Goal: Task Accomplishment & Management: Manage account settings

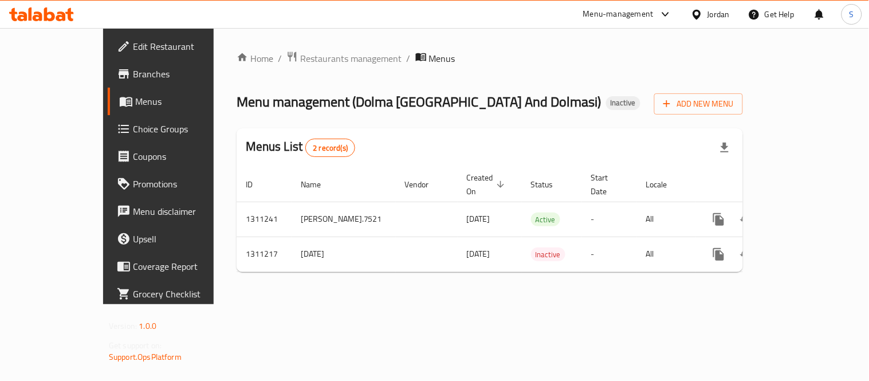
click at [700, 63] on ol "Home / Restaurants management / Menus" at bounding box center [488, 58] width 491 height 15
click at [703, 14] on div "Jordan" at bounding box center [719, 14] width 22 height 13
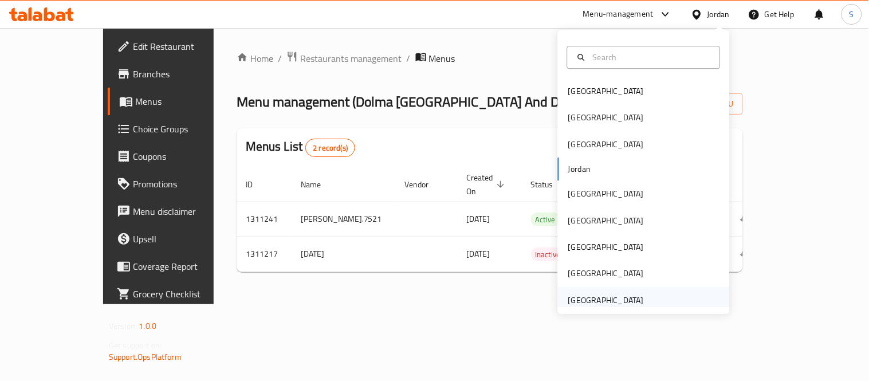
click at [596, 303] on div "[GEOGRAPHIC_DATA]" at bounding box center [606, 300] width 76 height 13
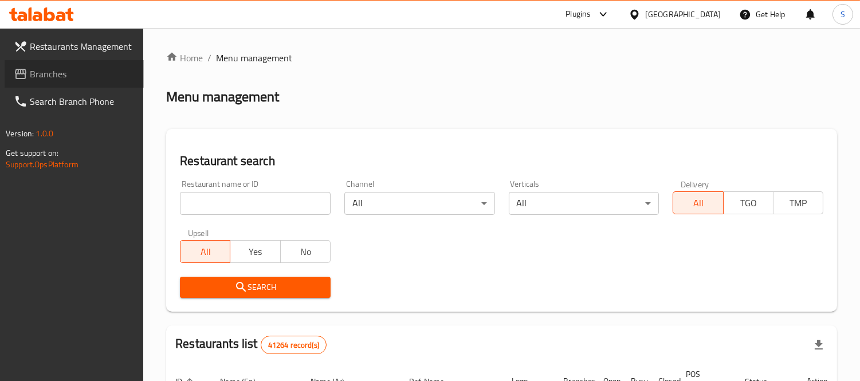
click at [77, 68] on span "Branches" at bounding box center [82, 74] width 105 height 14
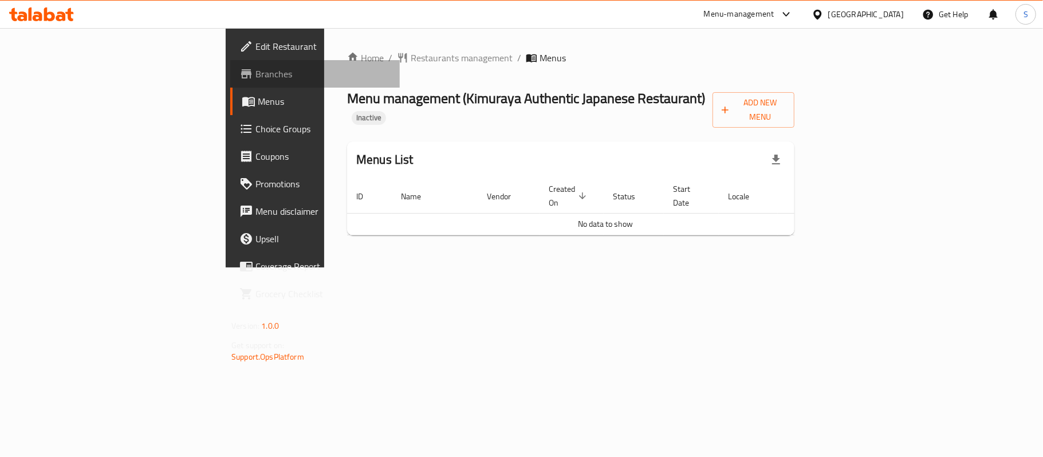
click at [256, 74] on span "Branches" at bounding box center [323, 74] width 135 height 14
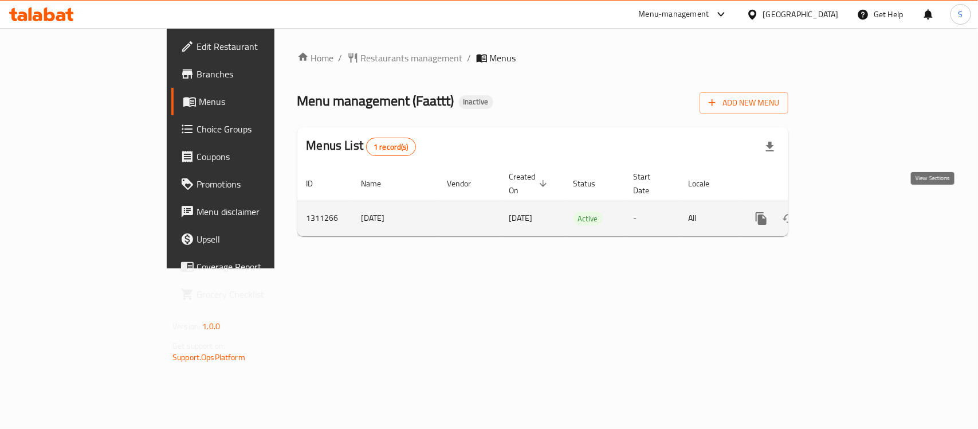
click at [851, 211] on icon "enhanced table" at bounding box center [844, 218] width 14 height 14
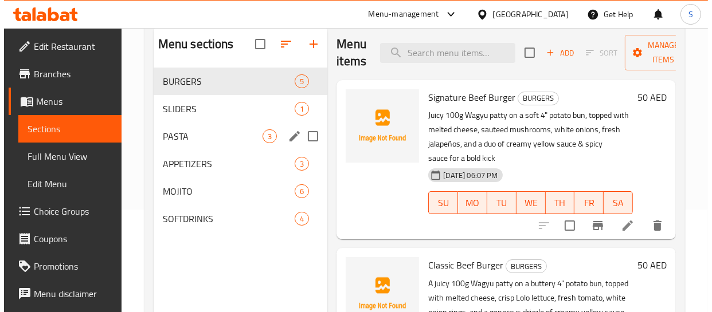
scroll to position [104, 0]
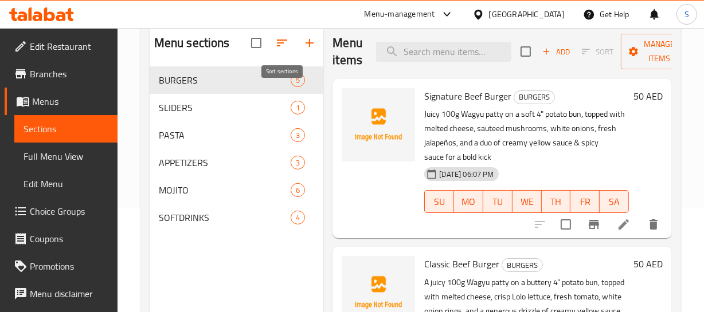
click at [286, 46] on icon "button" at bounding box center [282, 43] width 14 height 14
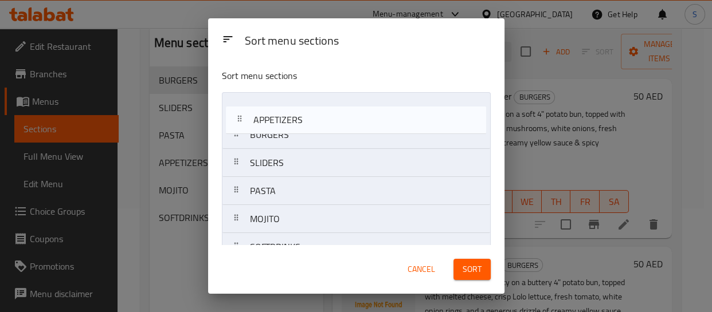
drag, startPoint x: 283, startPoint y: 191, endPoint x: 292, endPoint y: 106, distance: 85.9
click at [292, 106] on nav "BURGERS SLIDERS PASTA APPETIZERS MOJITO SOFTDRINKS" at bounding box center [356, 177] width 269 height 170
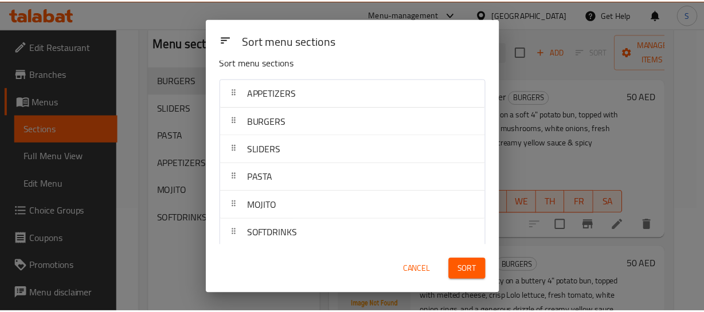
scroll to position [21, 0]
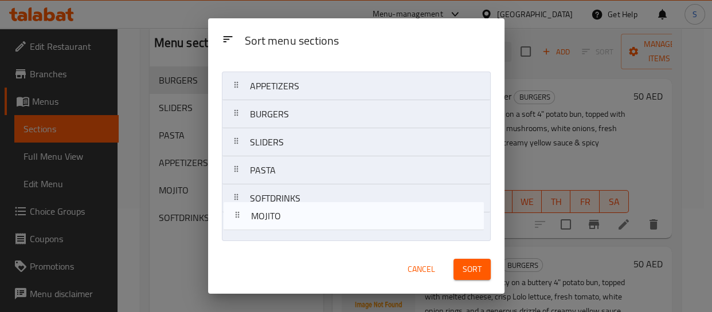
drag, startPoint x: 286, startPoint y: 202, endPoint x: 289, endPoint y: 220, distance: 18.7
click at [289, 220] on nav "APPETIZERS BURGERS SLIDERS PASTA MOJITO SOFTDRINKS" at bounding box center [356, 157] width 269 height 170
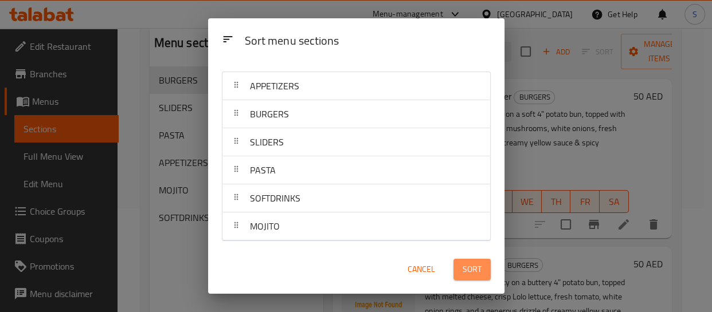
click at [476, 266] on span "Sort" at bounding box center [471, 269] width 19 height 14
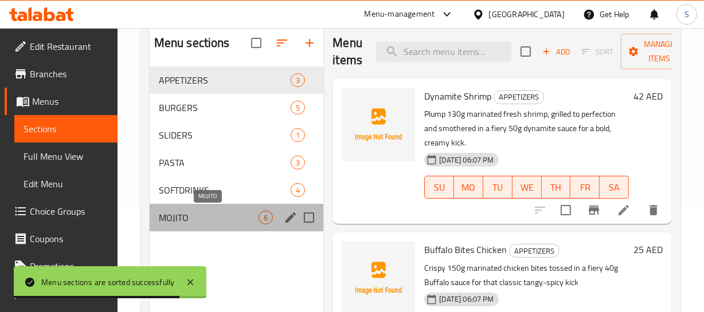
click at [194, 223] on span "MOJITO" at bounding box center [209, 218] width 100 height 14
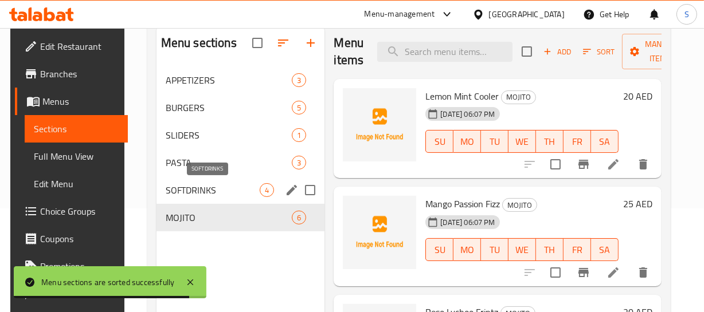
click at [208, 179] on div "SOFTDRINKS 4" at bounding box center [240, 190] width 168 height 28
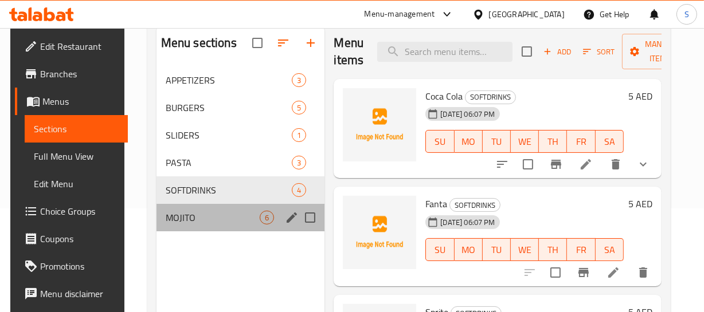
click at [156, 219] on div "MOJITO 6" at bounding box center [240, 218] width 168 height 28
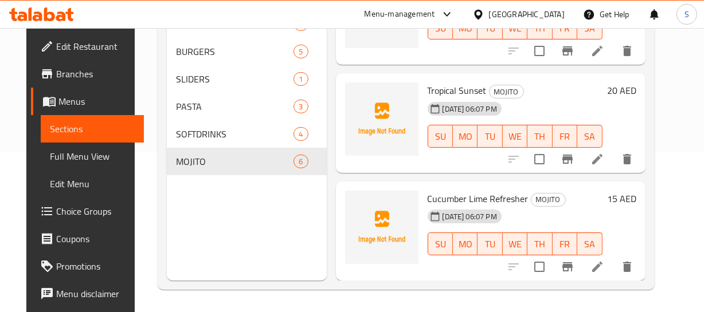
scroll to position [160, 0]
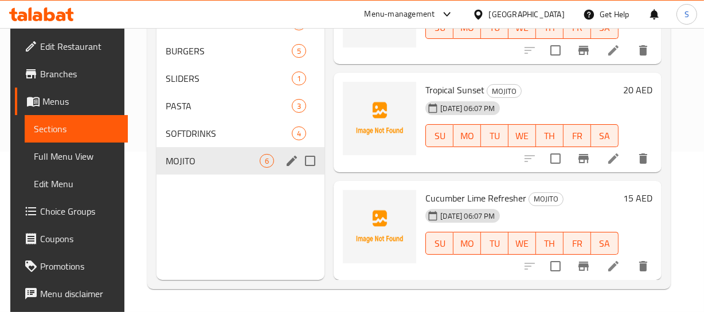
click at [313, 162] on input "Menu sections" at bounding box center [310, 161] width 24 height 24
checkbox input "true"
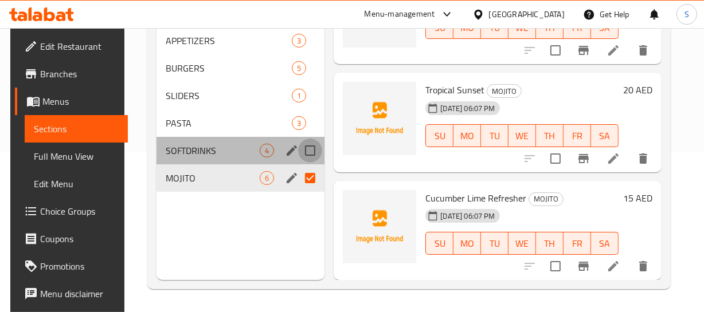
click at [304, 139] on input "Menu sections" at bounding box center [310, 151] width 24 height 24
checkbox input "true"
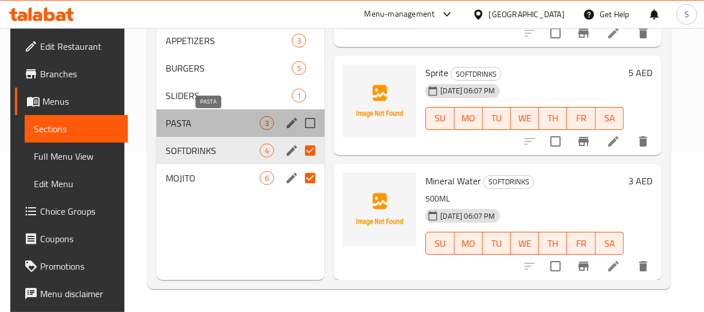
click at [214, 120] on span "PASTA" at bounding box center [213, 123] width 95 height 14
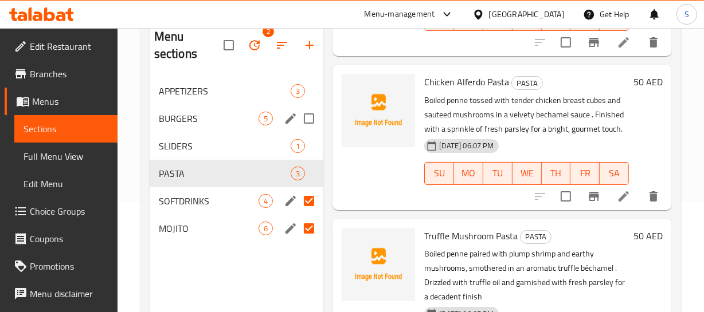
scroll to position [57, 0]
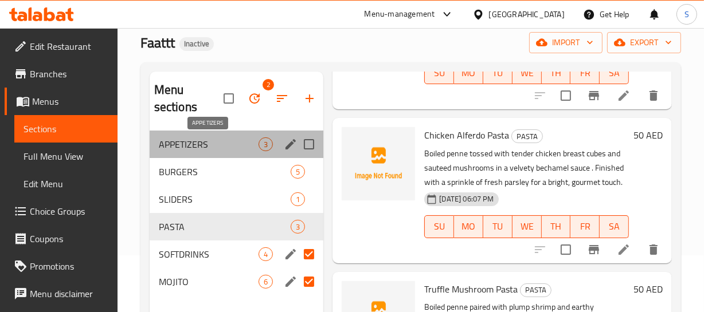
click at [180, 140] on span "APPETIZERS" at bounding box center [209, 145] width 100 height 14
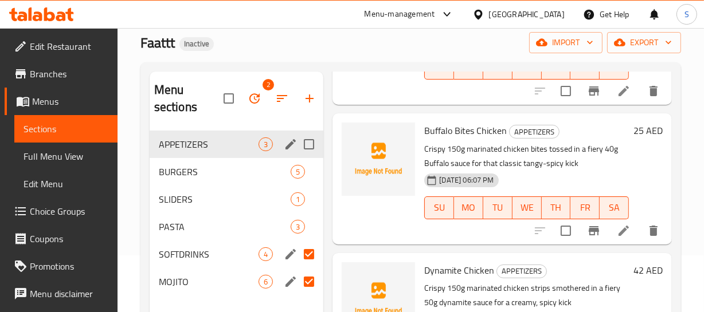
click at [312, 138] on input "Menu sections" at bounding box center [309, 144] width 24 height 24
checkbox input "true"
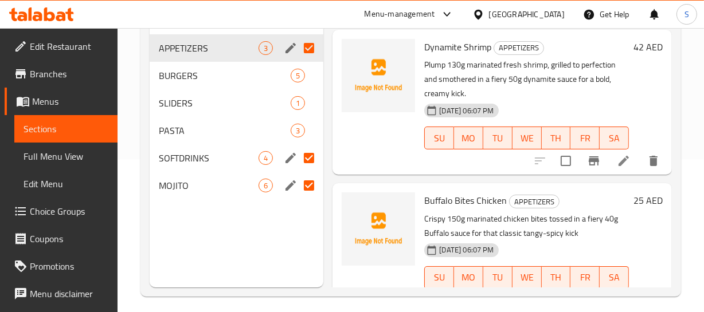
scroll to position [109, 0]
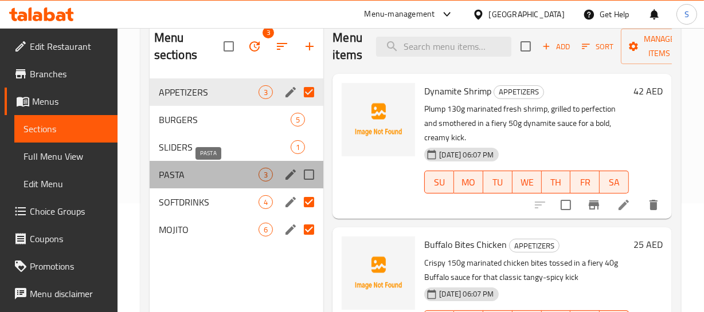
click at [172, 178] on span "PASTA" at bounding box center [209, 175] width 100 height 14
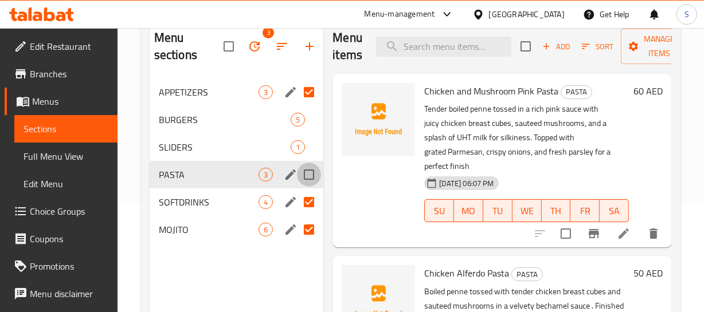
drag, startPoint x: 309, startPoint y: 173, endPoint x: 322, endPoint y: 166, distance: 14.4
click at [309, 174] on input "Menu sections" at bounding box center [309, 175] width 24 height 24
checkbox input "true"
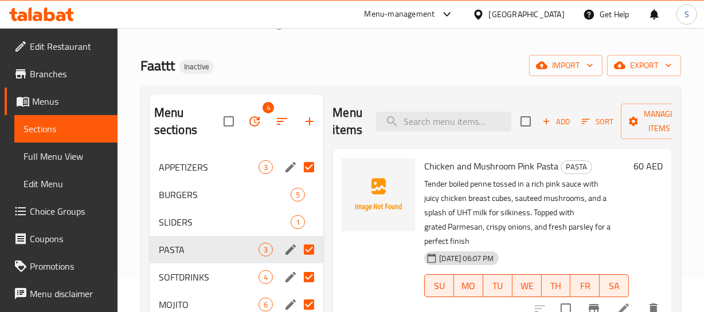
scroll to position [52, 0]
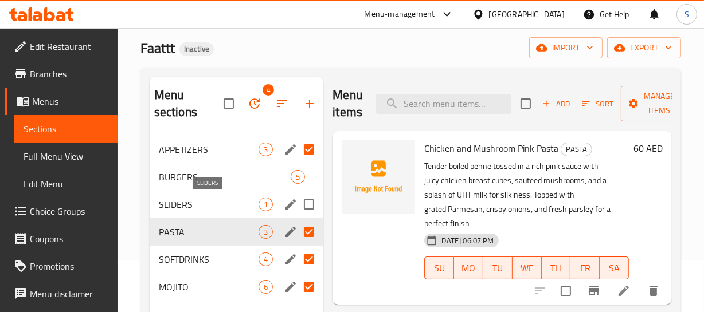
click at [187, 206] on span "SLIDERS" at bounding box center [209, 205] width 100 height 14
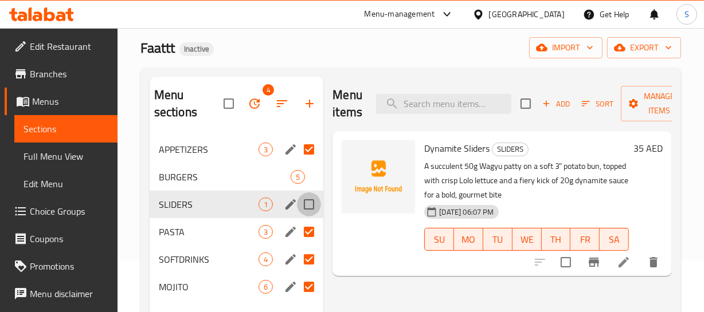
click at [312, 203] on input "Menu sections" at bounding box center [309, 205] width 24 height 24
checkbox input "true"
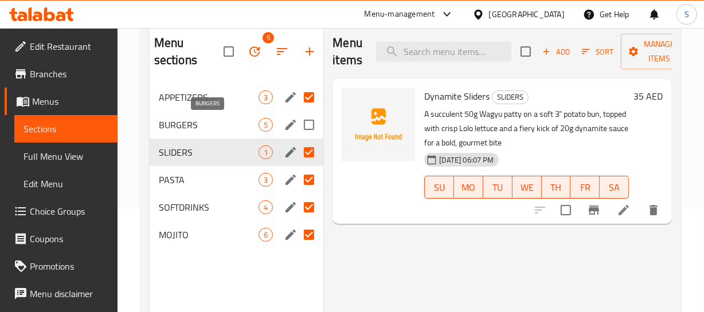
click at [181, 125] on span "BURGERS" at bounding box center [209, 125] width 100 height 14
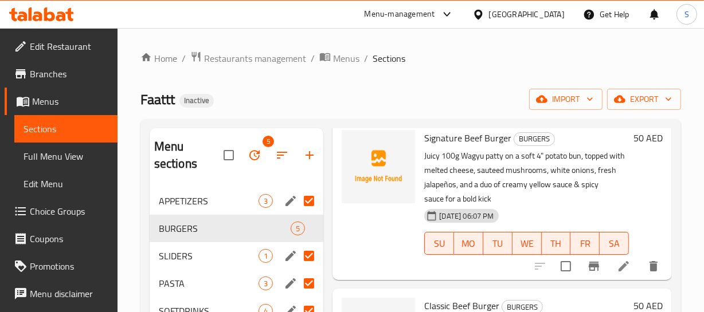
scroll to position [61, 0]
click at [292, 228] on icon "edit" at bounding box center [290, 228] width 10 height 10
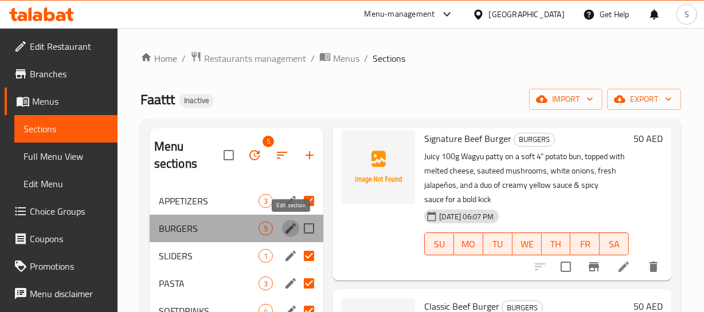
click at [292, 229] on icon "edit" at bounding box center [290, 228] width 10 height 10
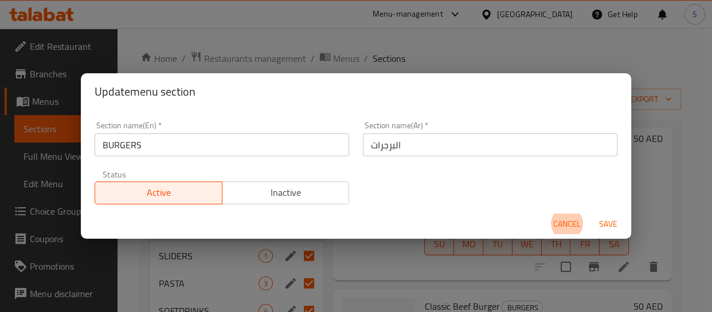
click at [195, 149] on input "BURGERS" at bounding box center [222, 144] width 254 height 23
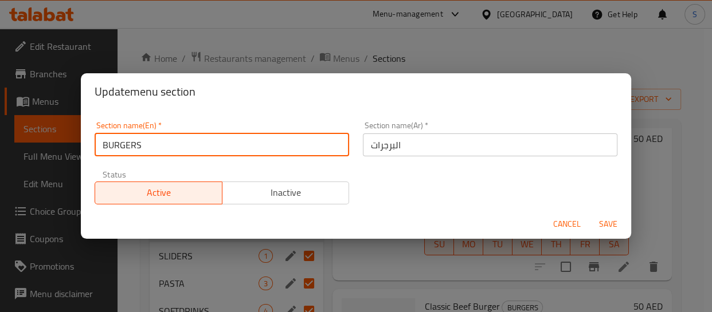
type input "BURGER"
click at [187, 139] on input "BURGER" at bounding box center [222, 144] width 254 height 23
click at [172, 139] on input "BURGER" at bounding box center [222, 144] width 254 height 23
click at [102, 142] on input "BURGER" at bounding box center [222, 144] width 254 height 23
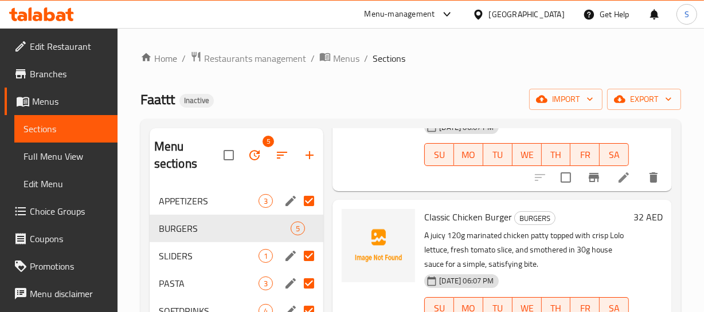
scroll to position [582, 0]
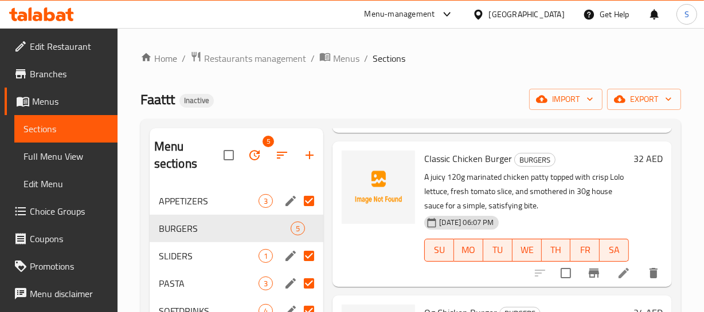
click at [469, 155] on span "Classic Chicken Burger" at bounding box center [468, 158] width 88 height 17
copy span "Chicken"
click at [290, 226] on icon "edit" at bounding box center [291, 229] width 14 height 14
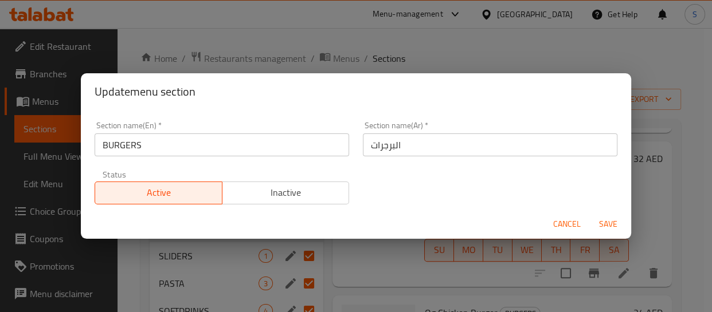
click at [172, 147] on input "BURGERS" at bounding box center [222, 144] width 254 height 23
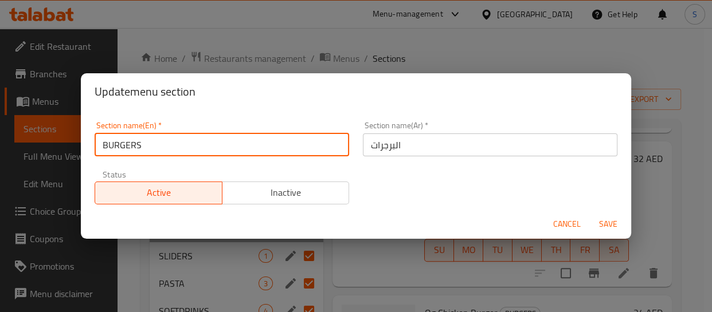
click at [172, 147] on input "BURGERS" at bounding box center [222, 144] width 254 height 23
paste input "Chicken"
type input "CHICKEN BURGER"
click at [487, 151] on input "البرجرات" at bounding box center [490, 144] width 254 height 23
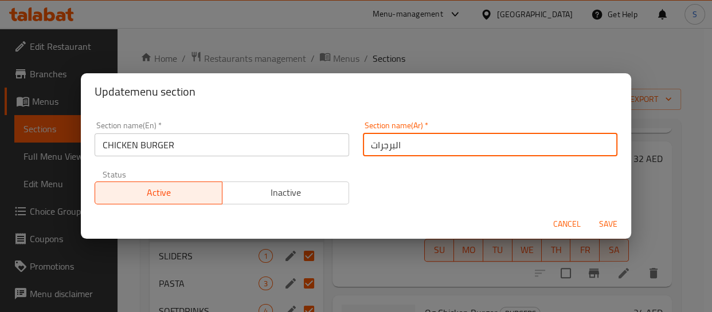
click at [487, 151] on input "البرجرات" at bounding box center [490, 144] width 254 height 23
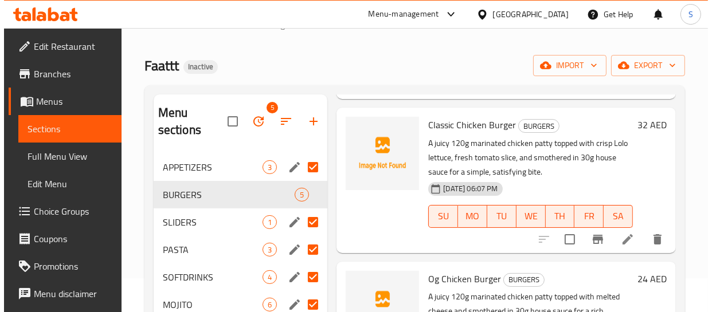
scroll to position [52, 0]
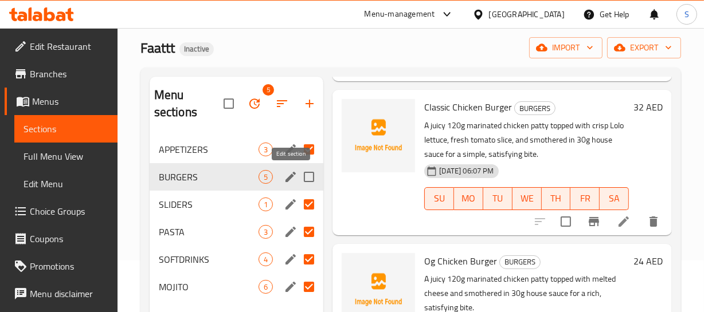
click at [292, 178] on icon "edit" at bounding box center [291, 177] width 14 height 14
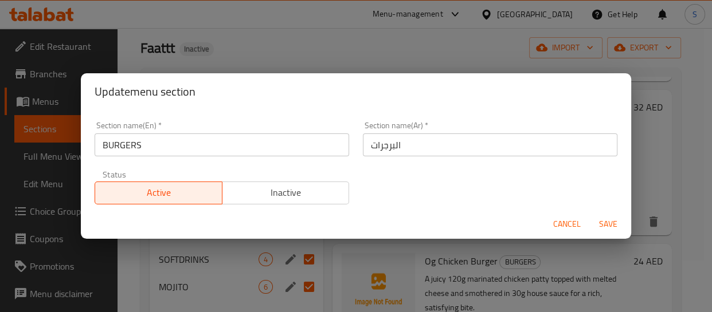
click at [214, 139] on input "BURGERS" at bounding box center [222, 144] width 254 height 23
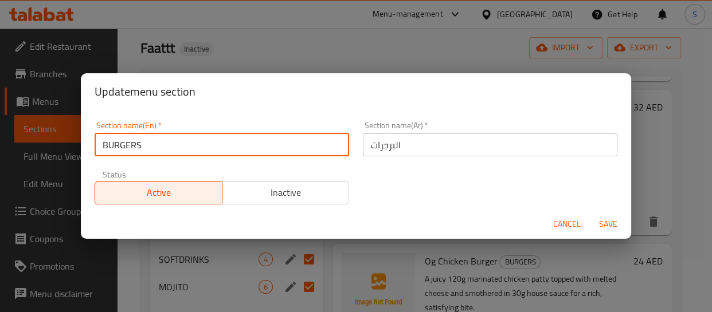
click at [214, 139] on input "BURGERS" at bounding box center [222, 144] width 254 height 23
paste input "Chicken"
type input "Chicken Dry and Gravy"
click at [190, 144] on input "Chicken Dry and Gravy" at bounding box center [222, 144] width 254 height 23
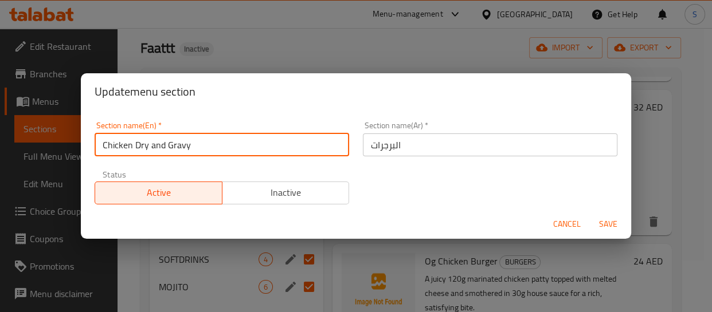
click at [190, 144] on input "Chicken Dry and Gravy" at bounding box center [222, 144] width 254 height 23
click at [190, 144] on input "text" at bounding box center [222, 144] width 254 height 23
paste input "Chicken"
type input "Chicken"
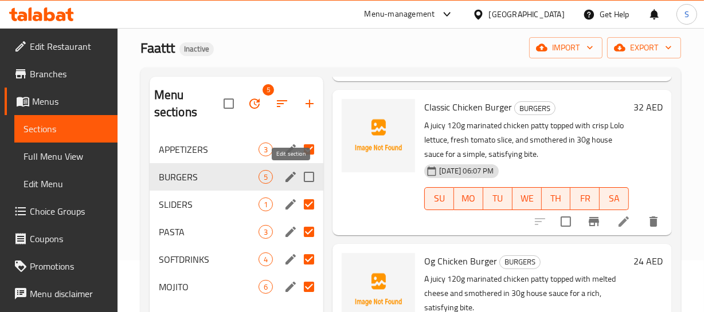
click at [296, 178] on icon "edit" at bounding box center [291, 177] width 14 height 14
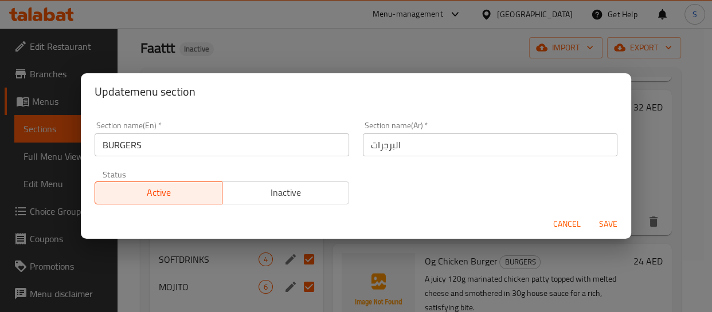
click at [189, 139] on input "BURGERS" at bounding box center [222, 144] width 254 height 23
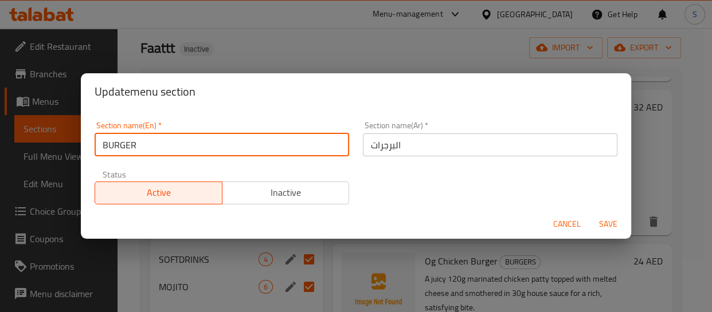
click at [189, 139] on input "BURGER" at bounding box center [222, 144] width 254 height 23
type input "BURGER"
click at [590, 214] on button "Save" at bounding box center [608, 224] width 37 height 21
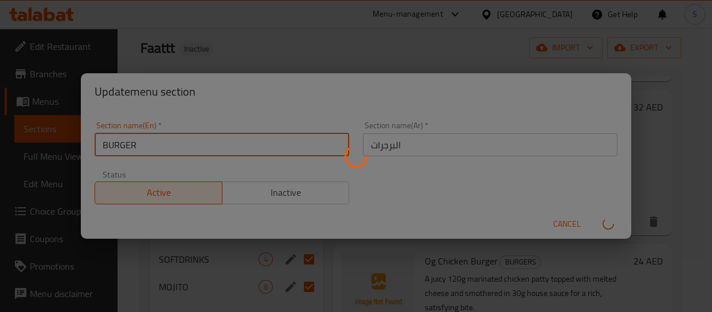
click at [189, 139] on div "Menu sections" at bounding box center [356, 156] width 712 height 312
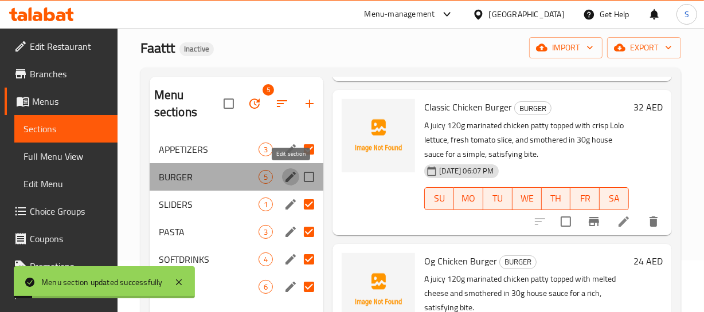
click at [288, 173] on icon "edit" at bounding box center [291, 177] width 14 height 14
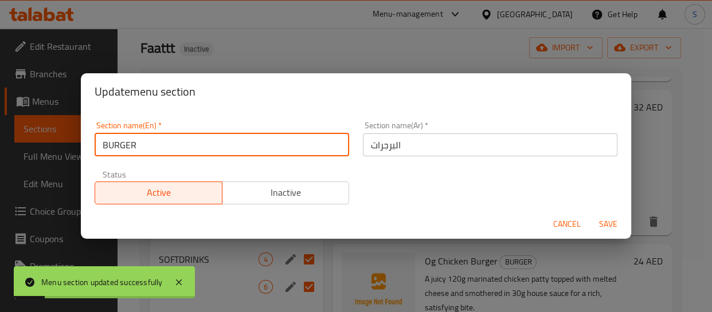
click at [202, 147] on input "BURGER" at bounding box center [222, 144] width 254 height 23
paste input "Chicken"
type input "CHICKEN BURGER"
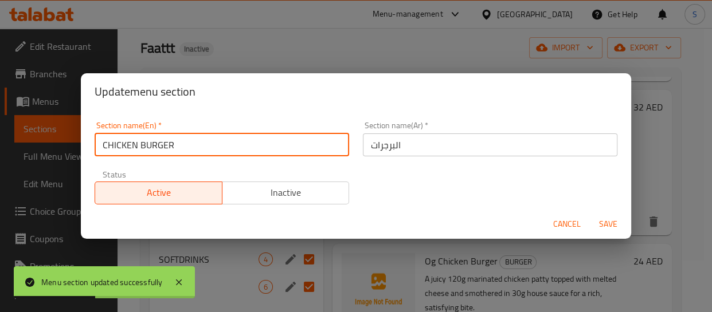
click at [437, 145] on input "البرجرات" at bounding box center [490, 144] width 254 height 23
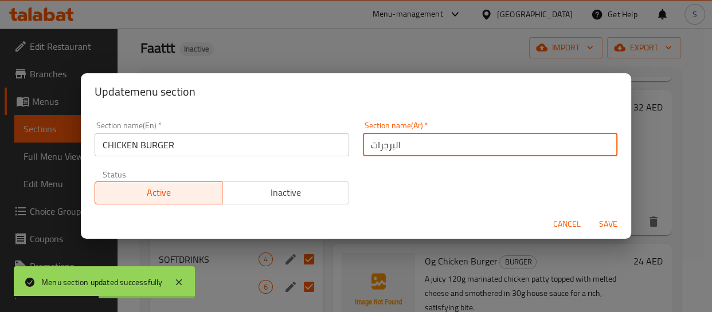
click at [437, 145] on input "البرجرات" at bounding box center [490, 144] width 254 height 23
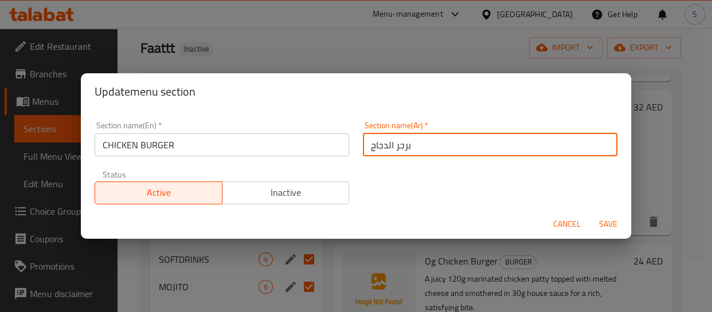
type input "برجر الدجاج"
click at [590, 214] on button "Save" at bounding box center [608, 224] width 37 height 21
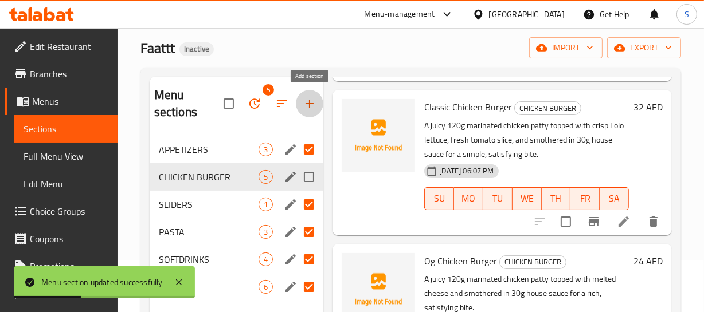
click at [312, 103] on icon "button" at bounding box center [310, 104] width 14 height 14
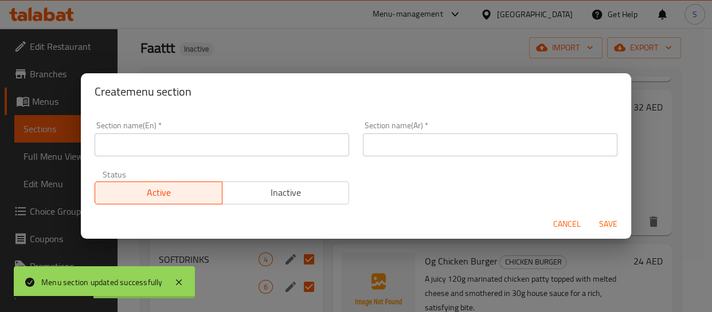
click at [235, 153] on input "text" at bounding box center [222, 144] width 254 height 23
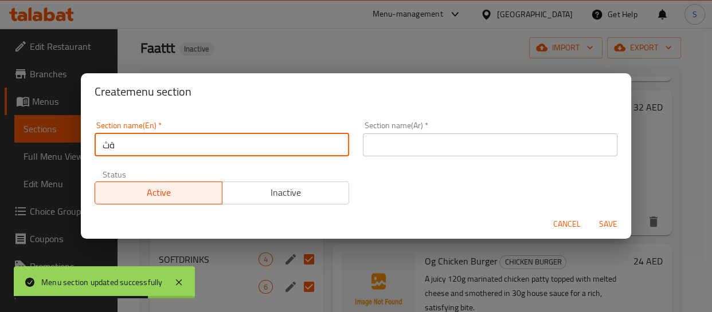
type input "ة"
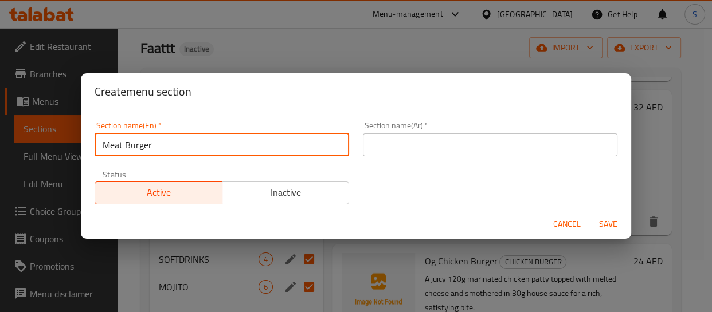
type input "Meat Burger"
click at [401, 147] on input "text" at bounding box center [490, 144] width 254 height 23
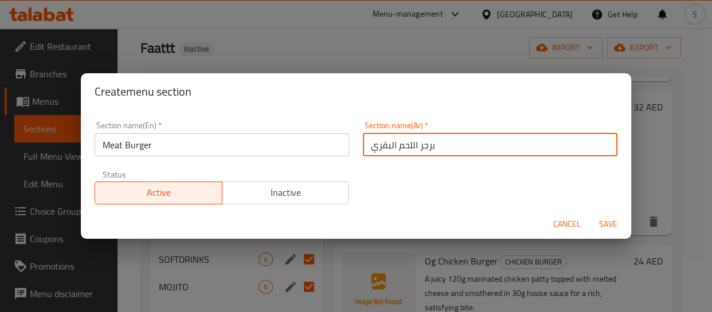
type input "برجر اللحم البقري"
click at [590, 214] on button "Save" at bounding box center [608, 224] width 37 height 21
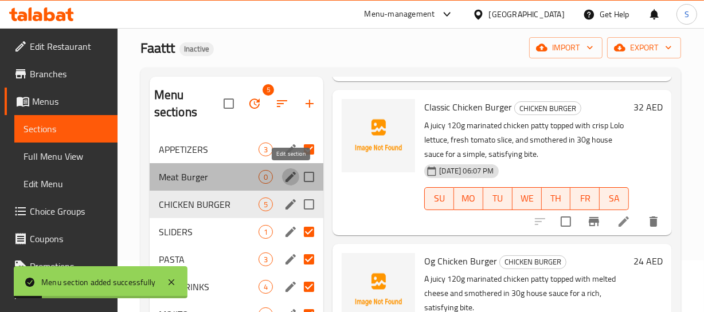
click at [284, 176] on icon "edit" at bounding box center [291, 177] width 14 height 14
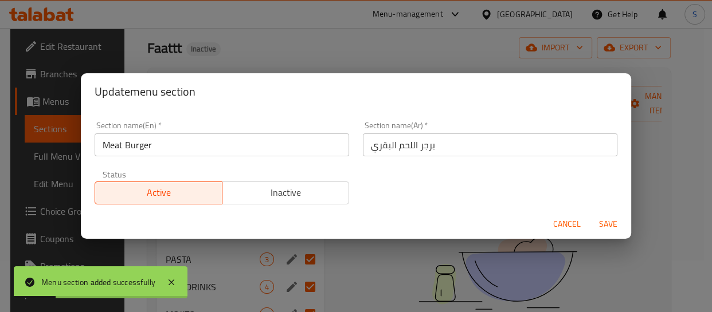
click at [105, 145] on input "Meat Burger" at bounding box center [222, 144] width 254 height 23
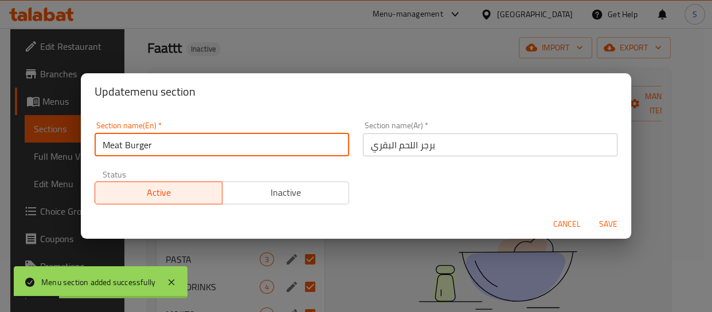
click at [105, 145] on input "Meat Burger" at bounding box center [222, 144] width 254 height 23
type input "Beef Burger"
click at [590, 214] on button "Save" at bounding box center [608, 224] width 37 height 21
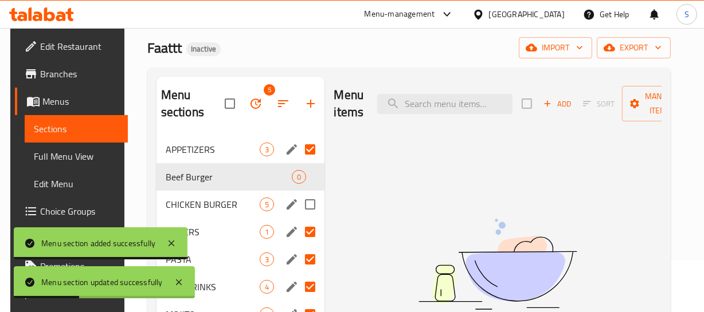
click at [305, 205] on input "Menu sections" at bounding box center [310, 205] width 24 height 24
checkbox input "true"
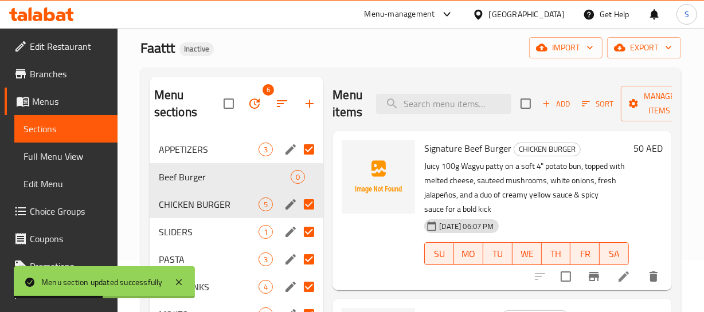
scroll to position [52, 0]
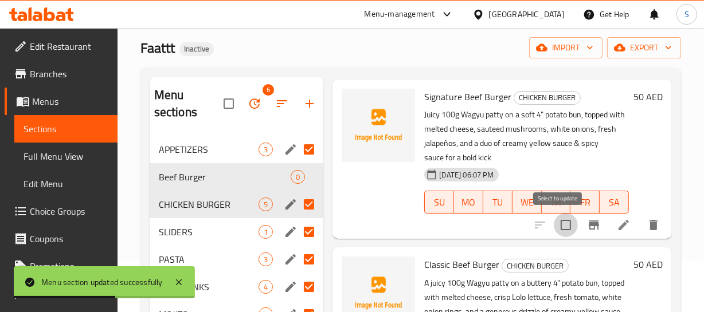
click at [558, 222] on input "checkbox" at bounding box center [565, 225] width 24 height 24
checkbox input "true"
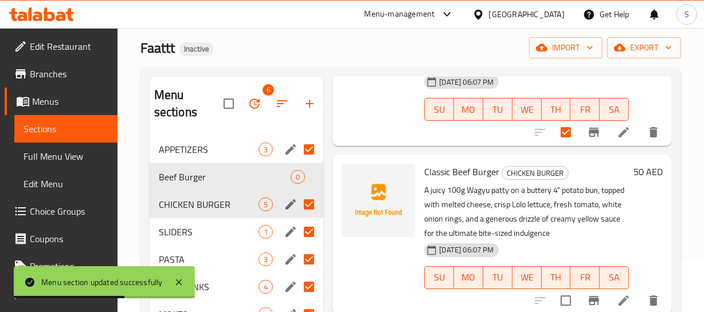
scroll to position [156, 0]
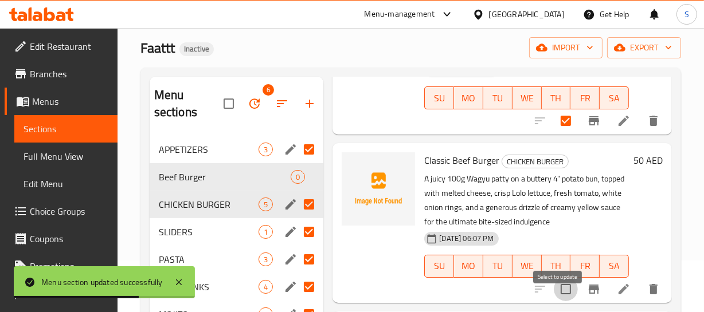
click at [560, 301] on input "checkbox" at bounding box center [565, 289] width 24 height 24
checkbox input "true"
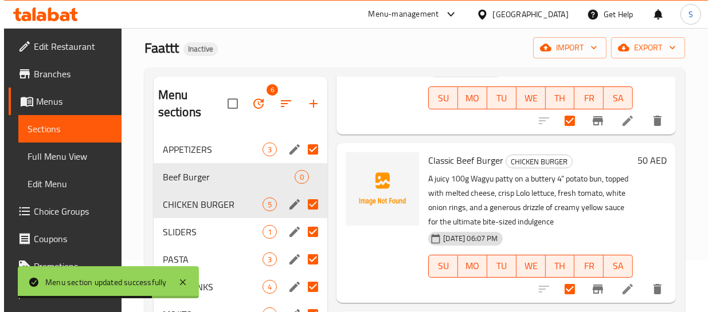
scroll to position [0, 0]
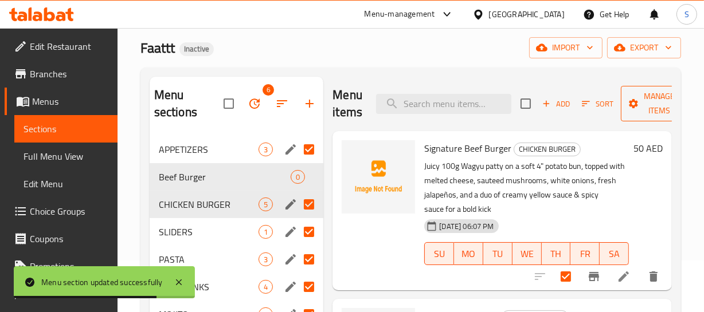
click at [656, 108] on span "Manage items" at bounding box center [659, 103] width 58 height 29
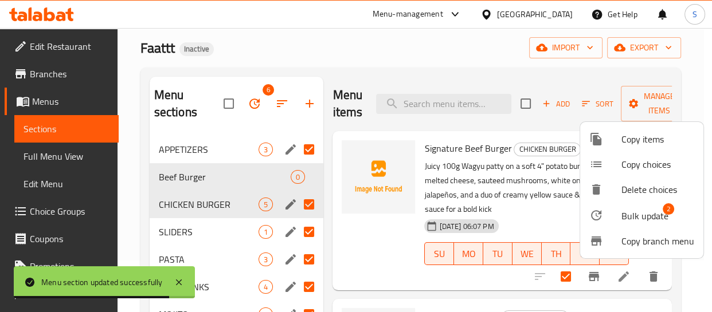
click at [619, 210] on div at bounding box center [605, 216] width 32 height 14
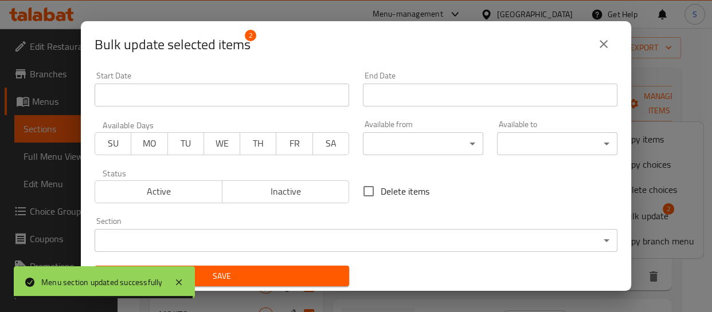
drag, startPoint x: 214, startPoint y: 223, endPoint x: 211, endPoint y: 239, distance: 16.3
click at [214, 225] on div "Section ​ ​" at bounding box center [356, 234] width 523 height 35
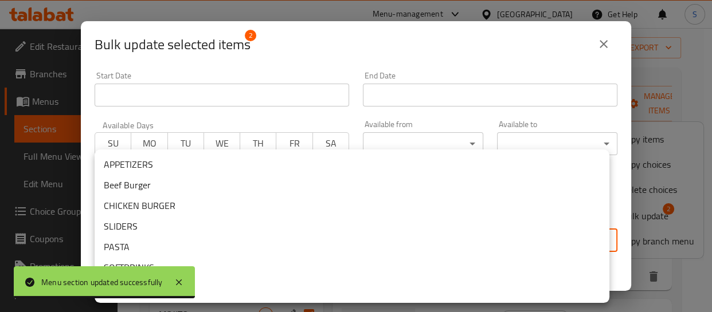
click at [211, 239] on body "Menu section updated successfully ​ Menu-management United Arab Emirates Get He…" at bounding box center [356, 119] width 712 height 284
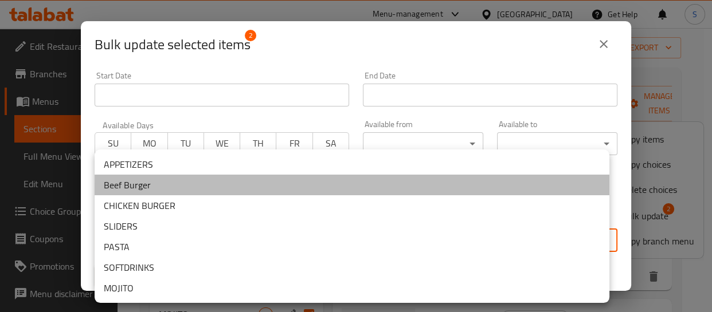
click at [149, 187] on li "Beef Burger" at bounding box center [352, 185] width 515 height 21
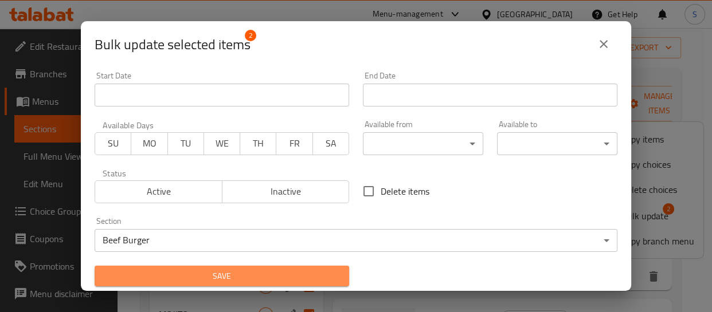
click at [298, 277] on span "Save" at bounding box center [222, 276] width 236 height 14
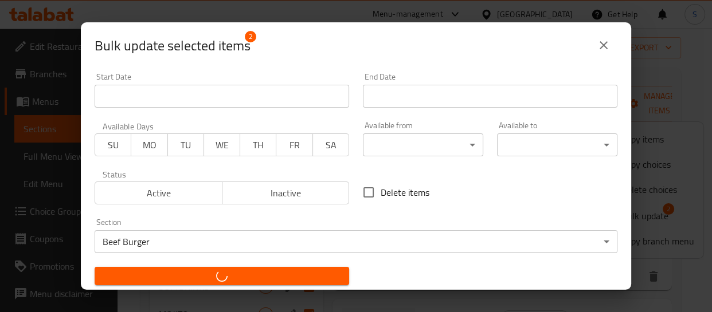
checkbox input "false"
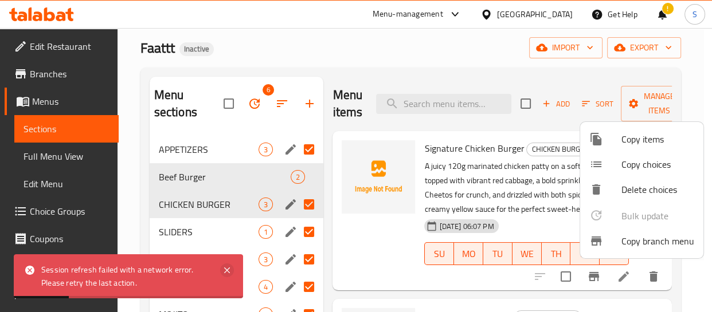
click at [230, 268] on icon at bounding box center [227, 271] width 14 height 14
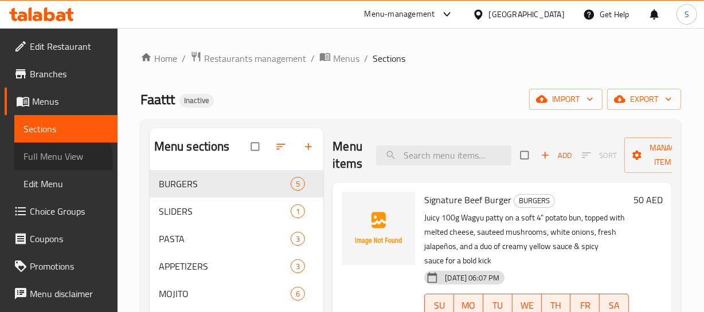
click at [51, 162] on span "Full Menu View" at bounding box center [65, 157] width 85 height 14
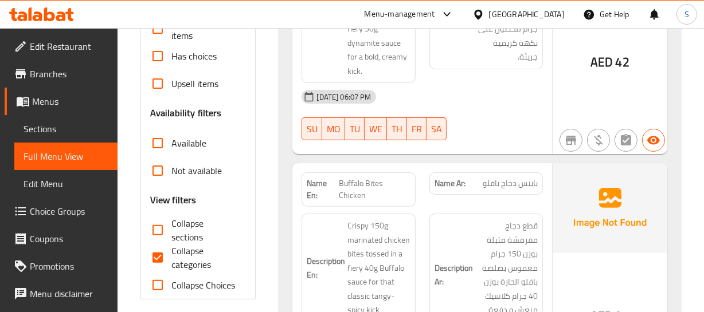
scroll to position [364, 0]
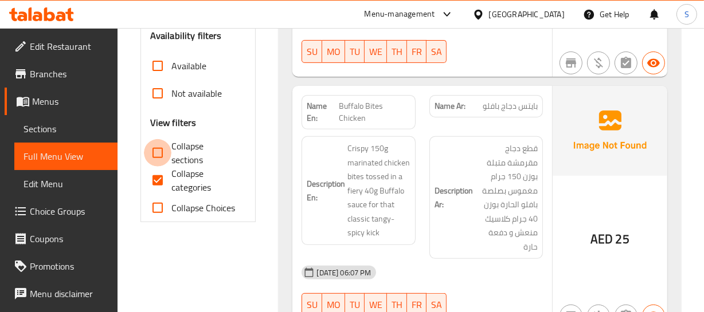
click at [158, 148] on input "Collapse sections" at bounding box center [158, 153] width 28 height 28
checkbox input "true"
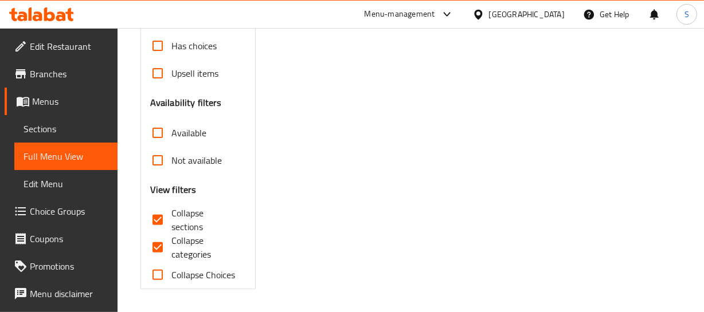
click at [161, 234] on input "Collapse categories" at bounding box center [158, 248] width 28 height 28
checkbox input "false"
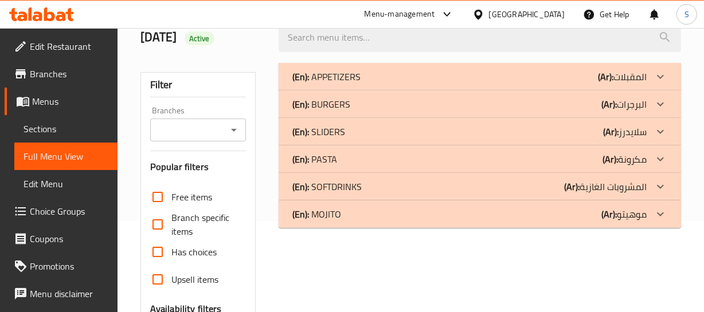
scroll to position [89, 0]
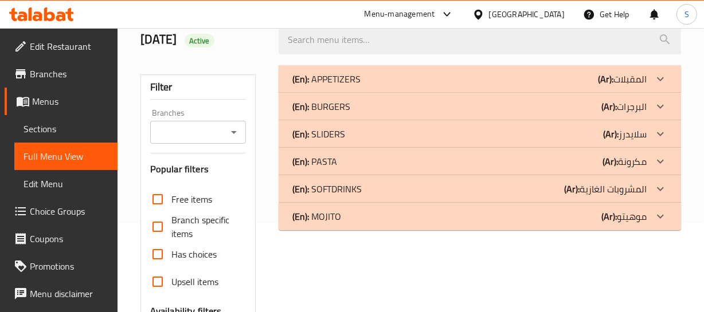
click at [397, 187] on div "(En): SOFTDRINKS (Ar): المشروبات الغازية" at bounding box center [469, 189] width 354 height 14
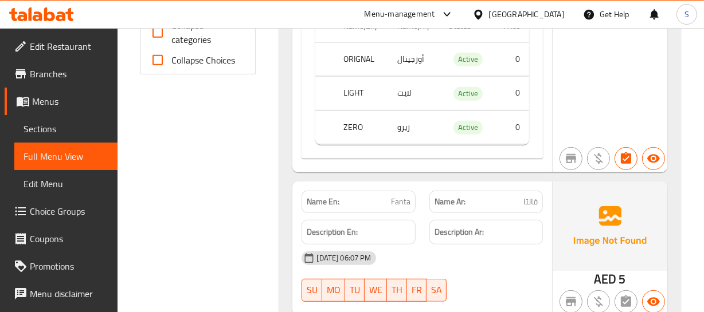
scroll to position [557, 0]
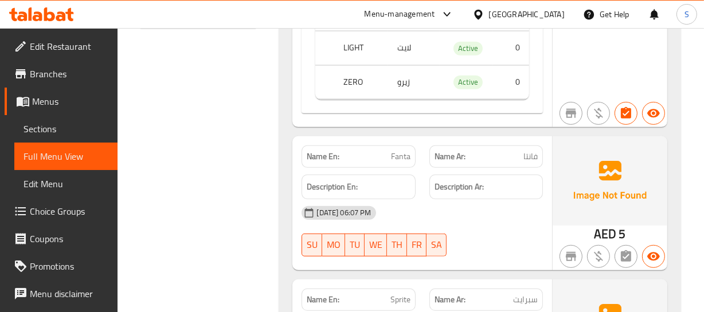
click at [523, 151] on span "فانتا" at bounding box center [530, 157] width 14 height 12
click at [366, 162] on p "Name En: Fanta" at bounding box center [358, 157] width 103 height 12
drag, startPoint x: 366, startPoint y: 162, endPoint x: 221, endPoint y: 155, distance: 144.5
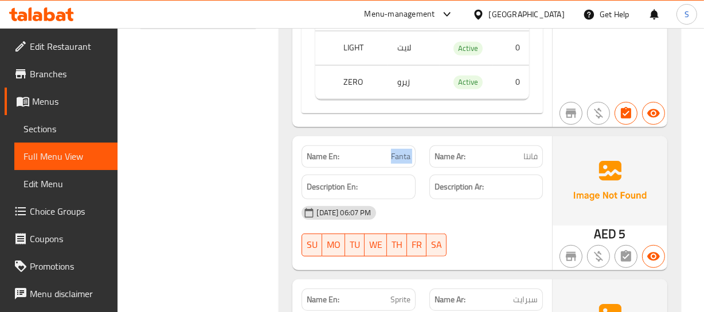
click at [364, 162] on p "Name En: Fanta" at bounding box center [358, 157] width 103 height 12
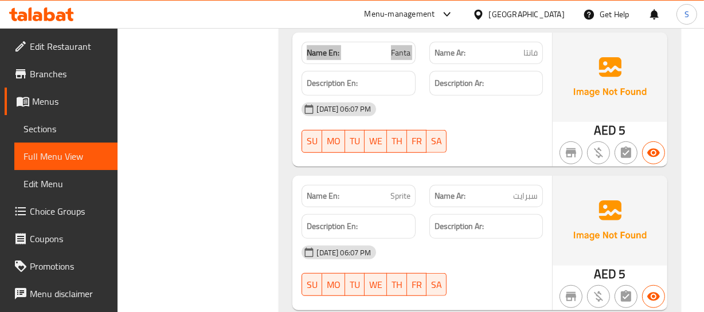
scroll to position [662, 0]
click at [521, 201] on span "سبرايت" at bounding box center [525, 196] width 25 height 12
click at [399, 191] on span "Sprite" at bounding box center [400, 196] width 20 height 12
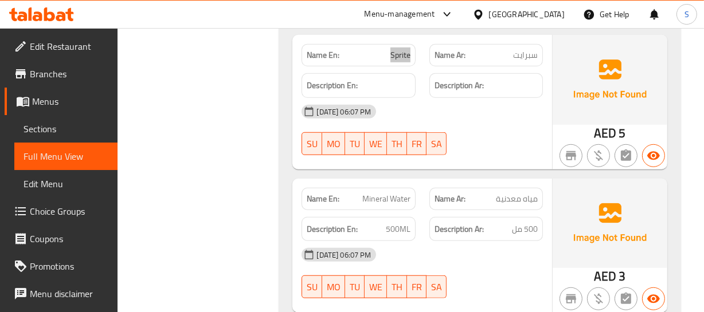
scroll to position [818, 0]
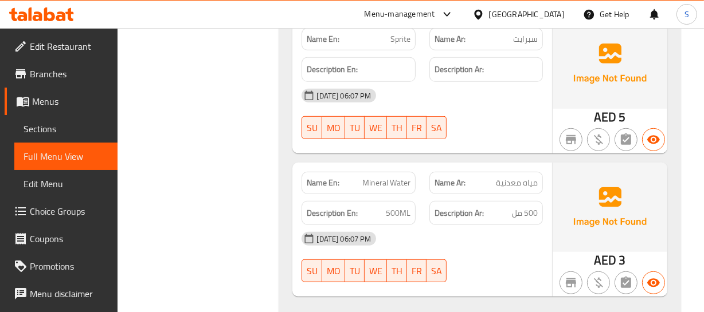
click at [522, 182] on span "مياه معدنية" at bounding box center [517, 183] width 42 height 12
click at [368, 184] on span "Mineral Water" at bounding box center [386, 183] width 48 height 12
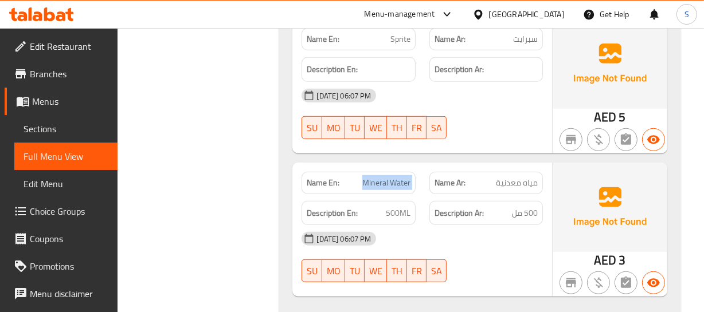
click at [368, 184] on span "Mineral Water" at bounding box center [386, 183] width 48 height 12
click at [384, 214] on h6 "Description En: 500ML" at bounding box center [358, 213] width 103 height 14
click at [533, 210] on span "500 مل" at bounding box center [525, 213] width 26 height 14
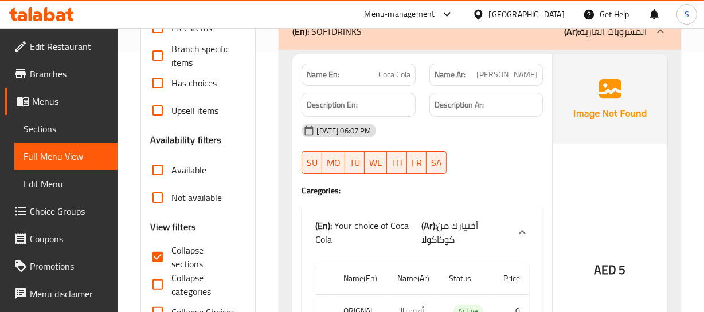
scroll to position [208, 0]
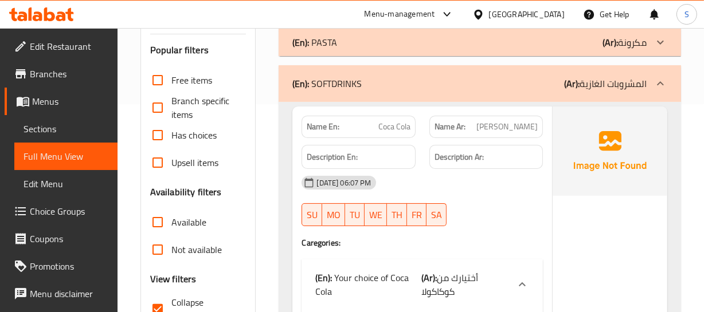
click at [417, 80] on div "(En): SOFTDRINKS (Ar): المشروبات الغازية" at bounding box center [469, 84] width 354 height 14
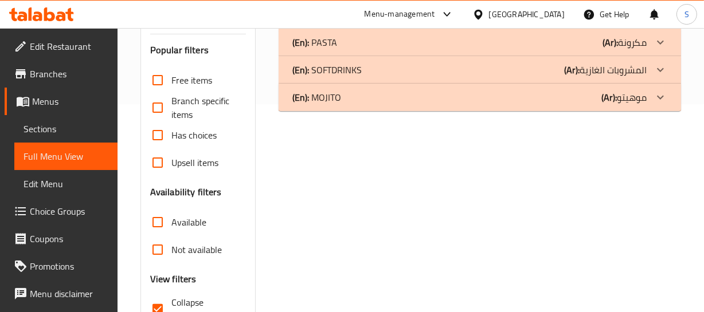
click at [399, 97] on div "(En): MOJITO (Ar): موهيتو" at bounding box center [469, 98] width 354 height 14
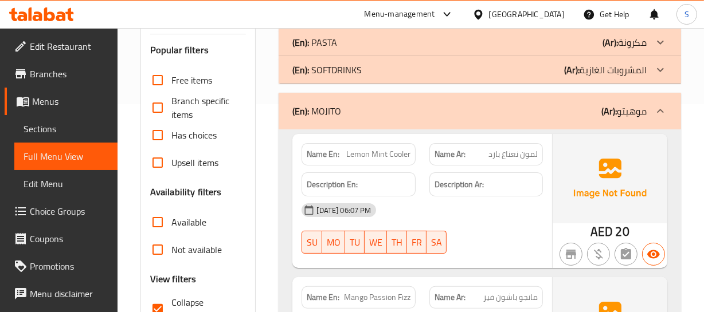
click at [526, 154] on span "لمون نعناع بارد" at bounding box center [512, 154] width 49 height 12
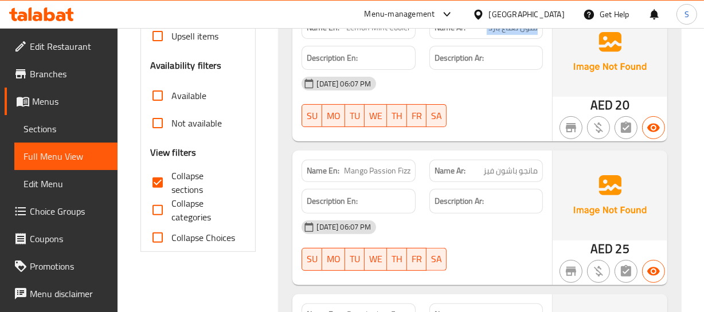
scroll to position [261, 0]
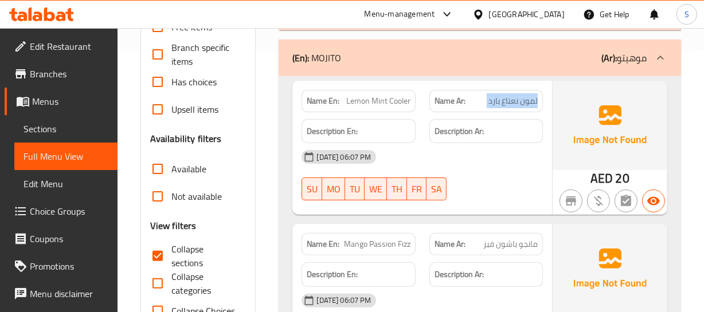
click at [366, 54] on div "(En): MOJITO (Ar): موهيتو" at bounding box center [469, 58] width 354 height 14
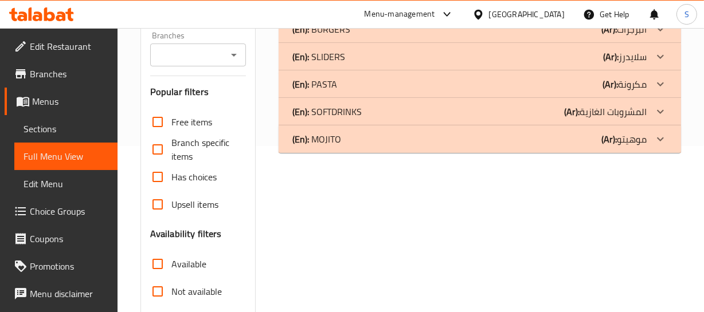
scroll to position [53, 0]
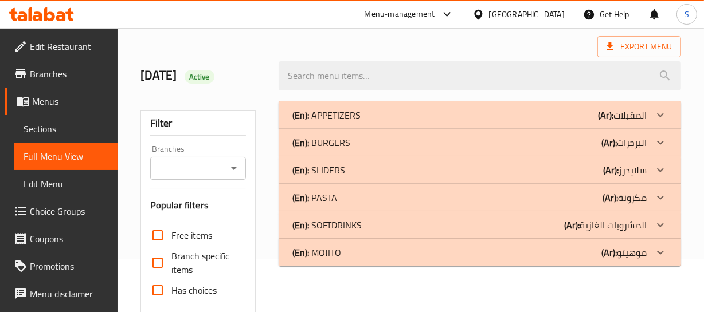
click at [382, 123] on div "(En): APPETIZERS (Ar): المقبلات" at bounding box center [479, 115] width 402 height 28
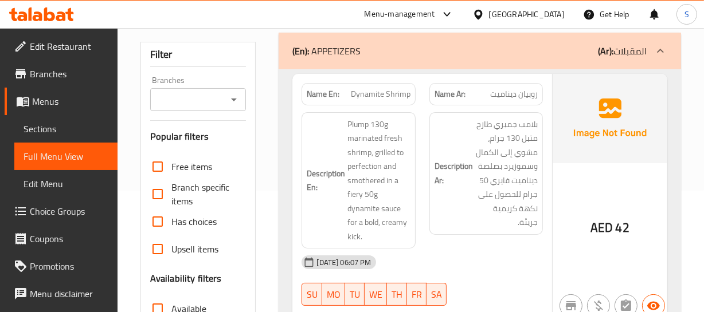
scroll to position [105, 0]
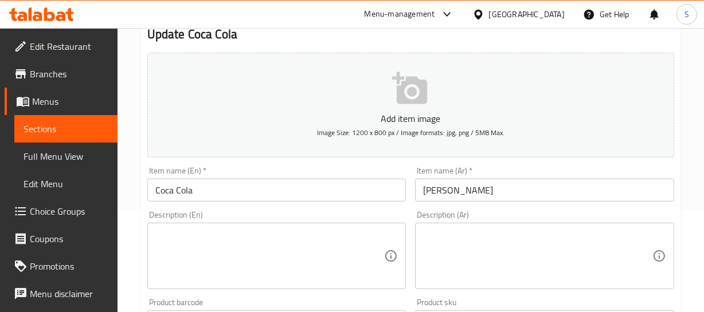
scroll to position [104, 0]
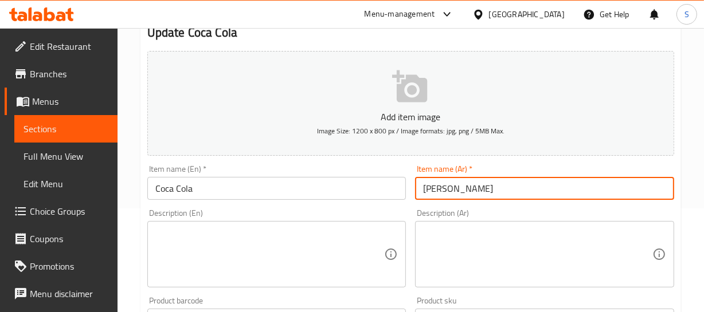
click at [441, 187] on input "[PERSON_NAME]" at bounding box center [544, 188] width 259 height 23
type input "كوكاكولا"
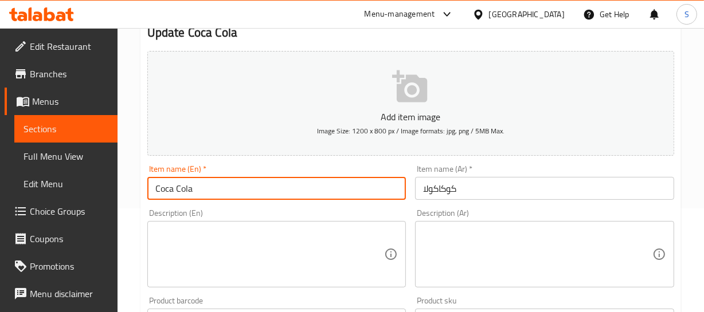
click at [171, 186] on input "Coca Cola" at bounding box center [276, 188] width 259 height 23
type input "Coca-Cola"
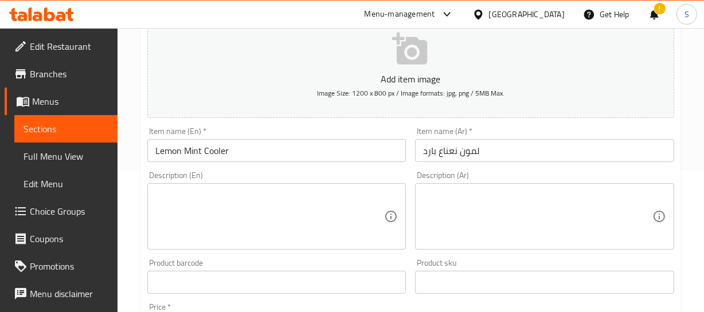
scroll to position [156, 0]
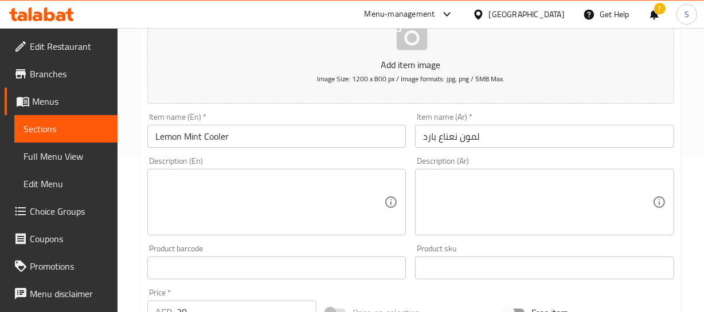
click at [474, 132] on input "لمون نعناع بارد" at bounding box center [544, 136] width 259 height 23
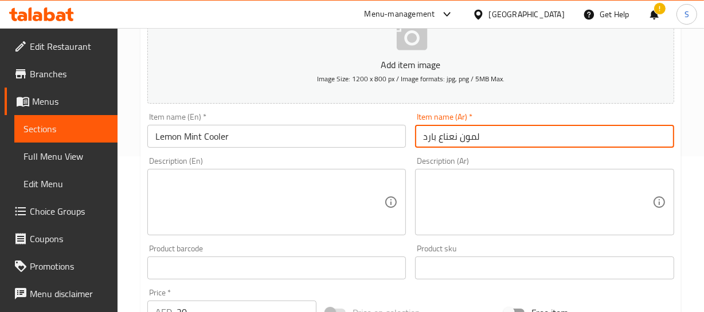
click at [474, 132] on input "لمون نعناع بارد" at bounding box center [544, 136] width 259 height 23
click at [429, 138] on input "لمون نعناع بارد" at bounding box center [544, 136] width 259 height 23
type input "كولر ليمون نعناع"
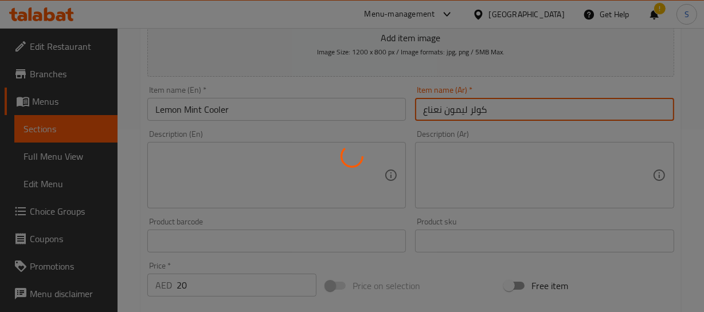
scroll to position [208, 0]
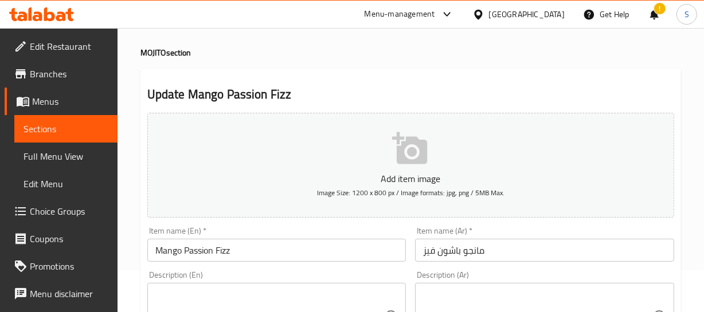
scroll to position [104, 0]
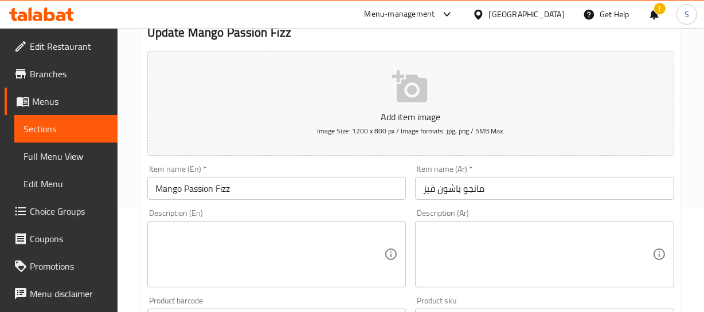
click at [473, 184] on input "مانجو باشون فيز" at bounding box center [544, 188] width 259 height 23
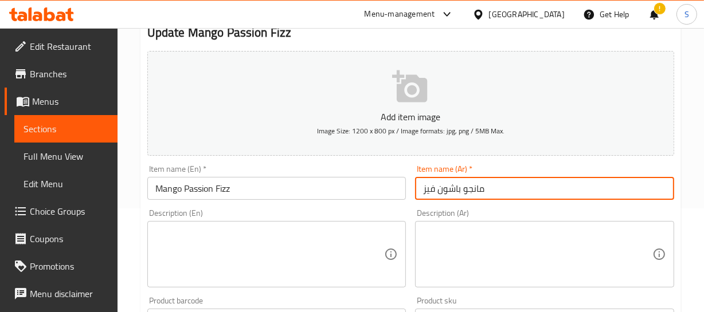
click at [473, 184] on input "مانجو باشون فيز" at bounding box center [544, 188] width 259 height 23
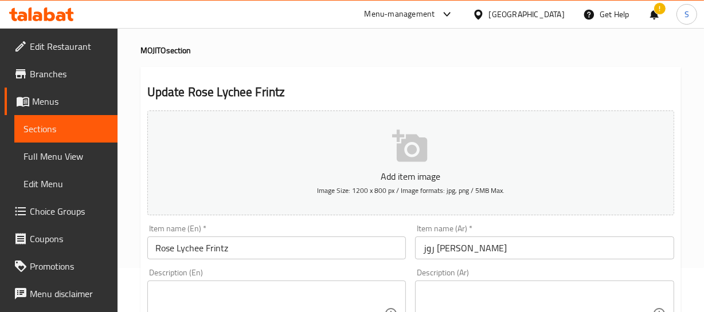
scroll to position [104, 0]
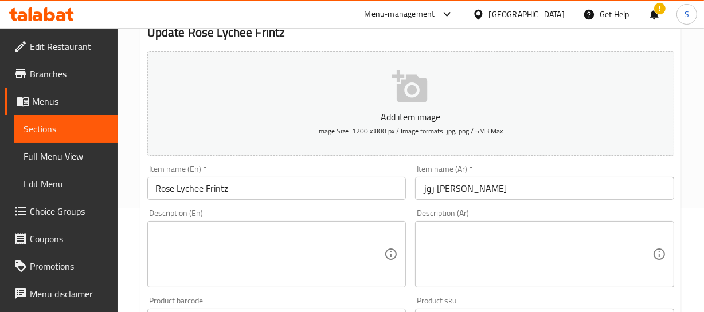
click at [496, 189] on input "روز [PERSON_NAME]" at bounding box center [544, 188] width 259 height 23
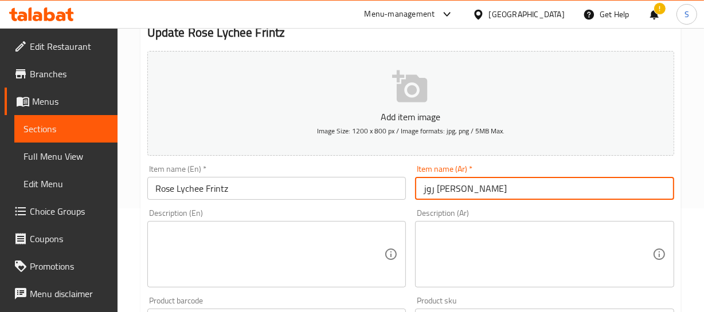
click at [496, 189] on input "روز ليتشي فرينتز" at bounding box center [544, 188] width 259 height 23
click at [516, 189] on input "روز ليتشي فرينتز" at bounding box center [544, 188] width 259 height 23
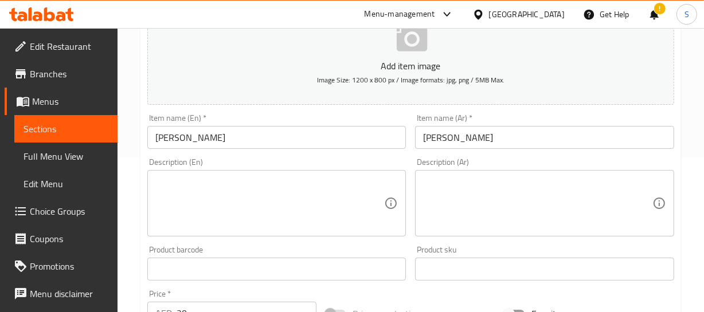
scroll to position [156, 0]
click at [473, 136] on input "[PERSON_NAME]" at bounding box center [544, 136] width 259 height 23
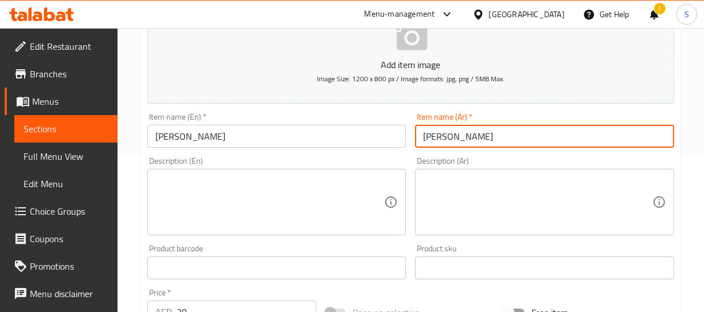
click at [473, 136] on input "[PERSON_NAME]" at bounding box center [544, 136] width 259 height 23
click at [466, 136] on input "[PERSON_NAME]" at bounding box center [544, 136] width 259 height 23
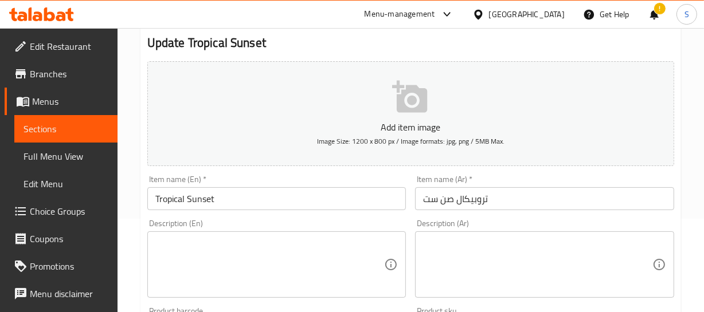
scroll to position [104, 0]
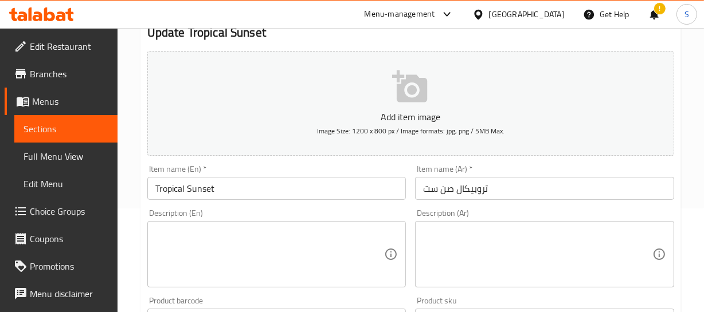
click at [498, 186] on input "تروبيكال صن ست" at bounding box center [544, 188] width 259 height 23
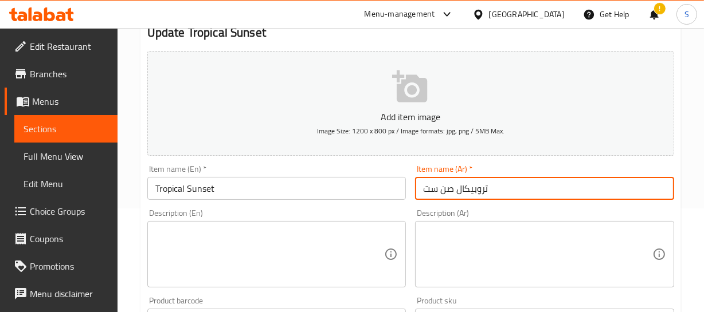
click at [498, 186] on input "تروبيكال صن ست" at bounding box center [544, 188] width 259 height 23
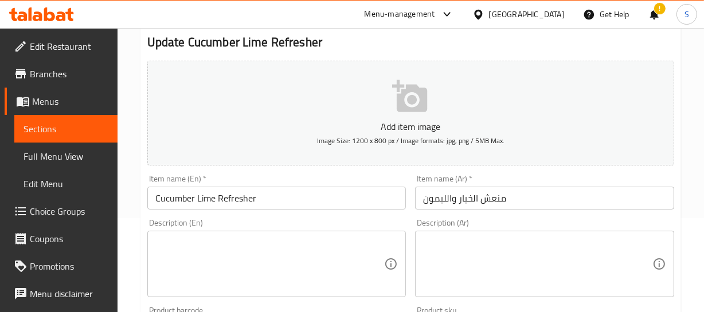
scroll to position [104, 0]
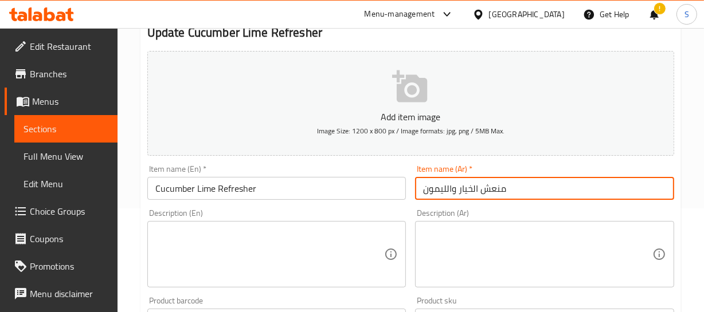
click at [492, 189] on input "منعش الخيار والليمون" at bounding box center [544, 188] width 259 height 23
click at [492, 193] on input "منعش الخيار والليمون" at bounding box center [544, 188] width 259 height 23
click at [478, 182] on input "منعش الخيار والليمون" at bounding box center [544, 188] width 259 height 23
click at [473, 188] on input "منعش الخيار والليمون" at bounding box center [544, 188] width 259 height 23
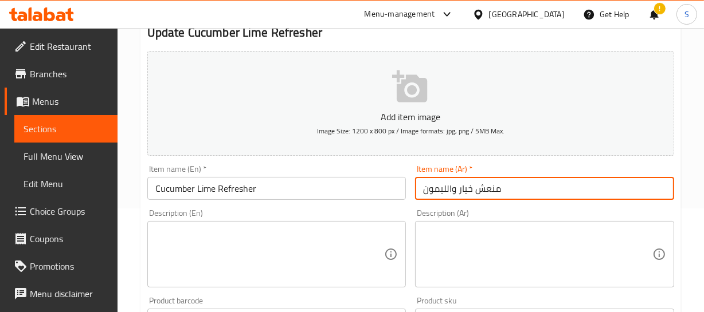
click at [447, 189] on input "منعش خيار والليمون" at bounding box center [544, 188] width 259 height 23
click at [477, 186] on input "منعش خيار وليمون" at bounding box center [544, 188] width 259 height 23
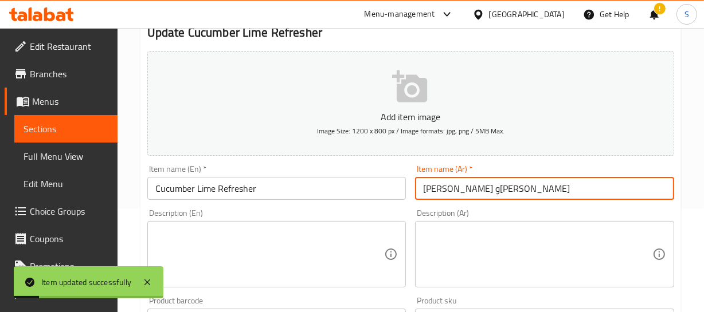
click at [424, 190] on input "ريفريشر خيار وليمون" at bounding box center [544, 188] width 259 height 23
click at [444, 189] on input "ريفريشر خيار وليمون" at bounding box center [544, 188] width 259 height 23
type input "ريفريشر خيار وحامض"
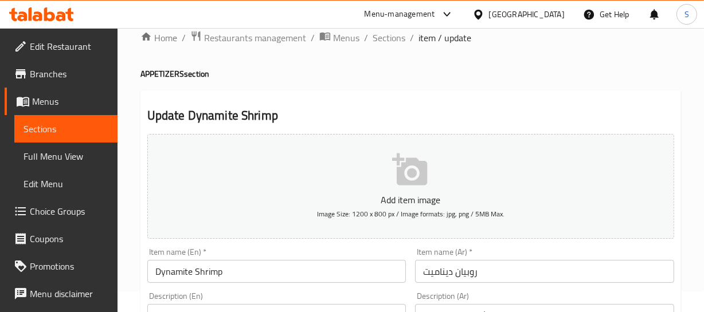
scroll to position [104, 0]
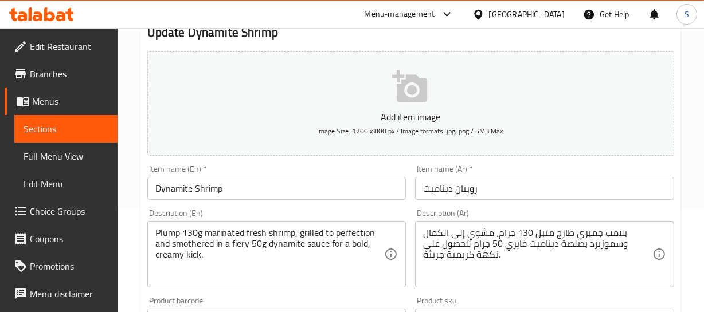
click at [488, 184] on input "روبيان ديناميت" at bounding box center [544, 188] width 259 height 23
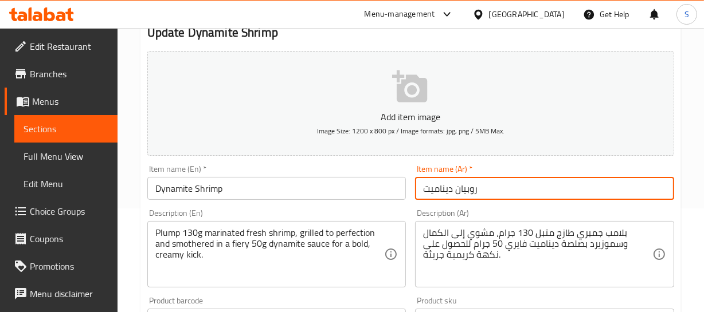
click at [488, 184] on input "روبيان ديناميت" at bounding box center [544, 188] width 259 height 23
drag, startPoint x: 488, startPoint y: 184, endPoint x: 443, endPoint y: 194, distance: 45.9
click at [488, 183] on input "روبيان ديناميت" at bounding box center [544, 188] width 259 height 23
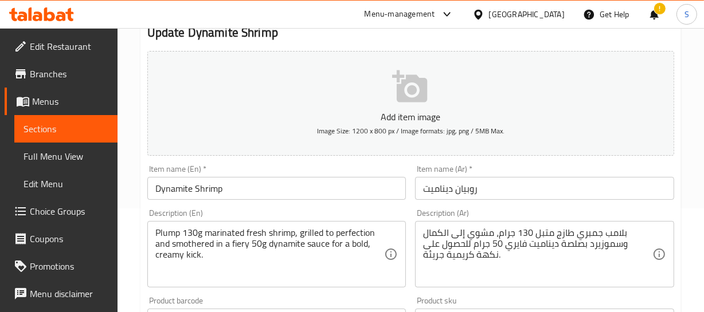
click at [685, 167] on div "Home / Restaurants management / Menus / Sections / item / update APPETIZERS sec…" at bounding box center [410, 315] width 586 height 782
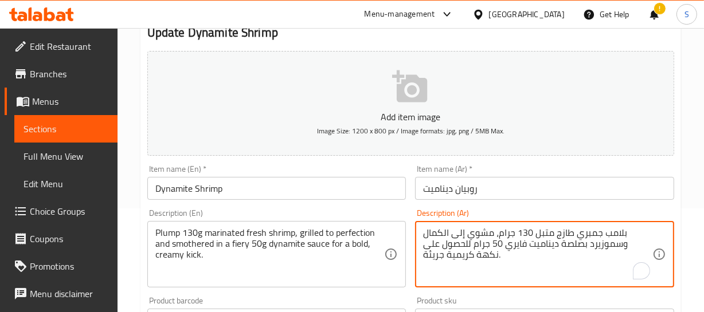
click at [621, 229] on textarea "بلامب جمبري طازج متبل 130 جرام، مشوي إلى الكمال وسموزيرد بصلصة ديناميت فايري 50…" at bounding box center [537, 254] width 229 height 54
click at [608, 231] on textarea "جمبري طازج متبل 130 جرام، مشوي إلى الكمال وسموزيرد بصلصة ديناميت فايري 50 جرام …" at bounding box center [537, 254] width 229 height 54
paste textarea "لامب"
click at [613, 230] on textarea "جمبري بلامب طازج متبل 130 جرام، مشوي إلى الكمال وسموزيرد بصلصة ديناميت فايري 50…" at bounding box center [537, 254] width 229 height 54
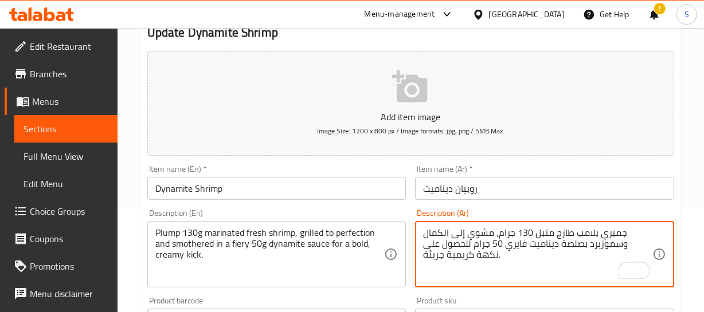
click at [633, 226] on div "جمبري بلامب طازج متبل 130 جرام، مشوي إلى الكمال وسموزيرد بصلصة ديناميت فايري 50…" at bounding box center [544, 254] width 259 height 66
click at [621, 231] on textarea "جمبري بلامب طازج متبل 130 جرام، مشوي إلى الكمال وسموزيرد بصلصة ديناميت فايري 50…" at bounding box center [537, 254] width 229 height 54
click at [625, 232] on textarea "جمبري بلامب طازج متبل 130 جرام، مشوي إلى الكمال وسموزيرد بصلصة ديناميت فايري 50…" at bounding box center [537, 254] width 229 height 54
click at [616, 234] on textarea "جمبري بلامب طازج متبل 130 جرام، مشوي إلى الكمال وسموزيرد بصلصة ديناميت فايري 50…" at bounding box center [537, 254] width 229 height 54
click at [642, 244] on textarea "جمبري بلامب طازج متبل 130 جرام، مشوي إلى الكمال وسموزيرد بصلصة ديناميت فايري 50…" at bounding box center [537, 254] width 229 height 54
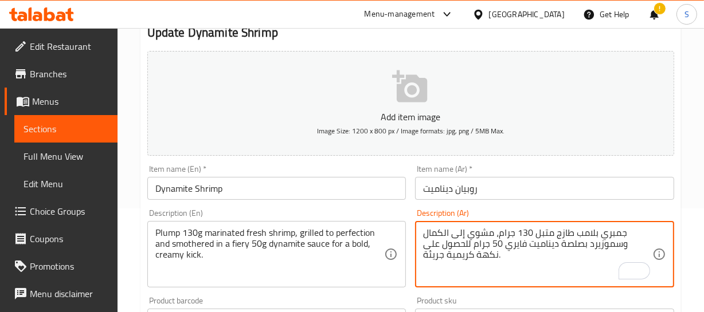
click at [642, 244] on textarea "جمبري بلامب طازج متبل 130 جرام، مشوي إلى الكمال وسموزيرد بصلصة ديناميت فايري 50…" at bounding box center [537, 254] width 229 height 54
click at [532, 246] on textarea "جمبري بلامب طازج متبل 130 جرام، مشوي إلى الكمال ومغطي بصلصة ديناميت ف 50 جرام ل…" at bounding box center [537, 254] width 229 height 54
click at [476, 245] on textarea "جمبري بلامب طازج متبل 130 جرام، مشوي إلى الكمال ومغطي بصلصة ديناميت نارية 50 جر…" at bounding box center [537, 254] width 229 height 54
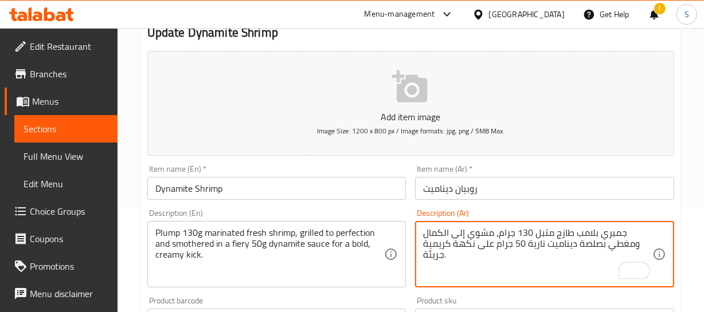
click at [492, 241] on textarea "جمبري بلامب طازج متبل 130 جرام، مشوي إلى الكمال ومغطي بصلصة ديناميت نارية 50 جر…" at bounding box center [537, 254] width 229 height 54
click at [484, 242] on textarea "جمبري بلامب طازج متبل 130 جرام، مشوي إلى الكمال ومغطي بصلصة ديناميت نارية 50 جر…" at bounding box center [537, 254] width 229 height 54
click at [431, 246] on textarea "جمبري بلامب طازج متبل 130 جرام، مشوي إلى الكمال ومغطي بصلصة ديناميت نارية 50 جر…" at bounding box center [537, 254] width 229 height 54
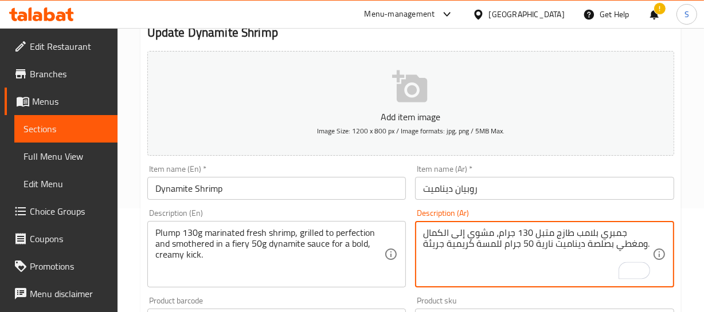
click at [431, 246] on textarea "جمبري بلامب طازج متبل 130 جرام، مشوي إلى الكمال ومغطي بصلصة ديناميت نارية 50 جر…" at bounding box center [537, 254] width 229 height 54
type textarea "جمبري بلامب طازج متبل 130 جرام، مشوي إلى الكمال ومغطي بصلصة ديناميت نارية 50 جر…"
click at [520, 199] on div "Item name (Ar)   * روبيان ديناميت Item name (Ar) *" at bounding box center [544, 182] width 268 height 44
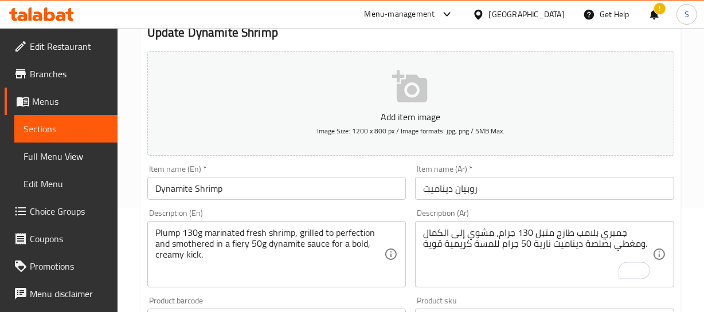
click at [521, 195] on input "روبيان ديناميت" at bounding box center [544, 188] width 259 height 23
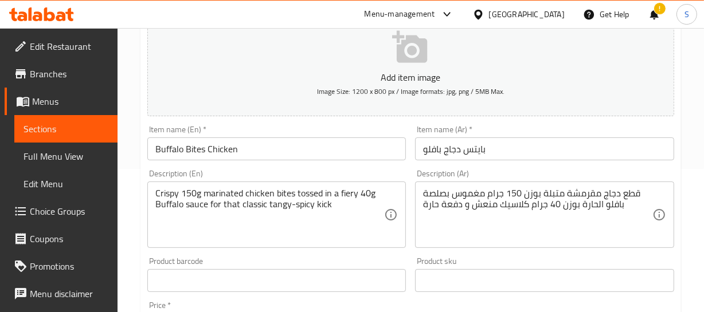
scroll to position [156, 0]
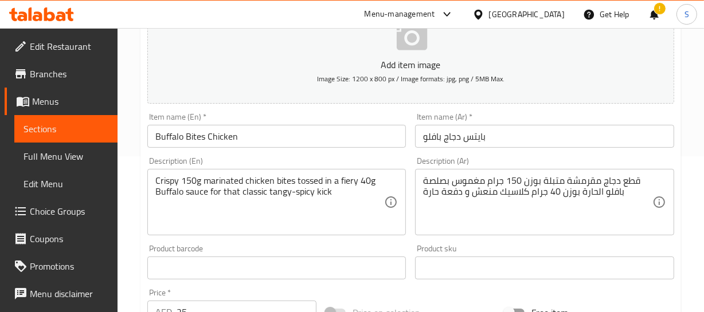
click at [472, 135] on input "بايتس دجاج بافلو" at bounding box center [544, 136] width 259 height 23
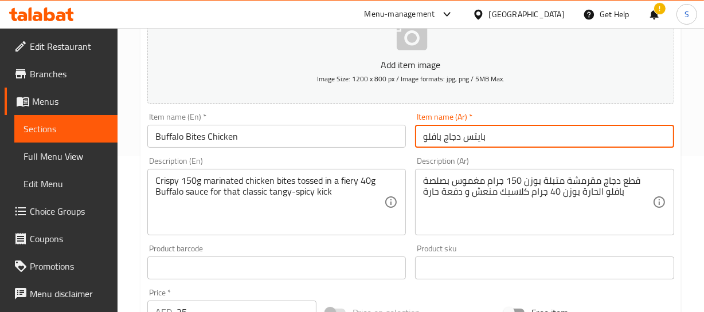
click at [472, 135] on input "بايتس دجاج بافلو" at bounding box center [544, 136] width 259 height 23
click at [513, 136] on input "بايتس دجاج بافلو" at bounding box center [544, 136] width 259 height 23
click at [427, 139] on input "بايتس دجاج بافلو" at bounding box center [544, 136] width 259 height 23
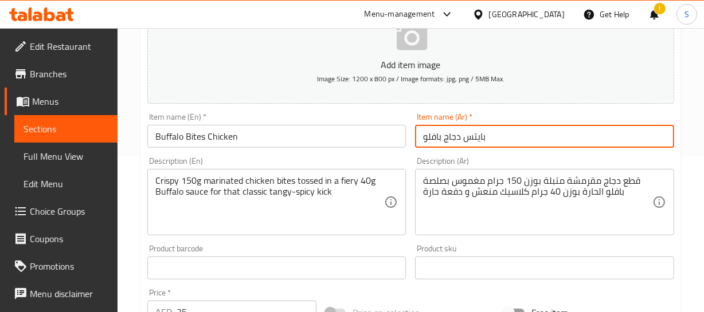
click at [472, 138] on input "بايتس دجاج بافلو" at bounding box center [544, 136] width 259 height 23
click at [446, 138] on input "بايتس دجاج بافلو" at bounding box center [544, 136] width 259 height 23
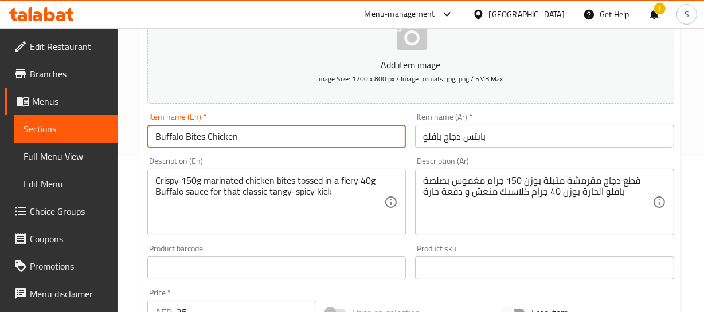
drag, startPoint x: 167, startPoint y: 141, endPoint x: 246, endPoint y: 141, distance: 79.1
click at [245, 141] on input "Buffalo Bites Chicken" at bounding box center [276, 136] width 259 height 23
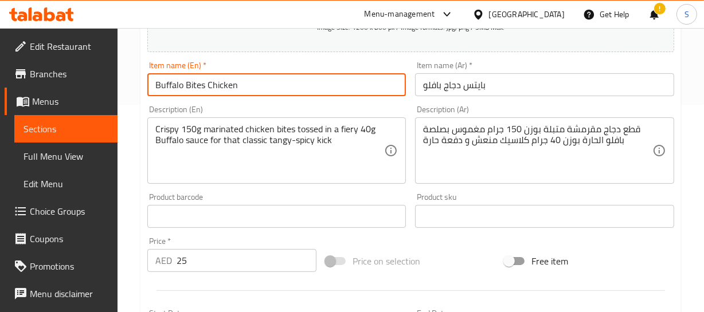
scroll to position [208, 0]
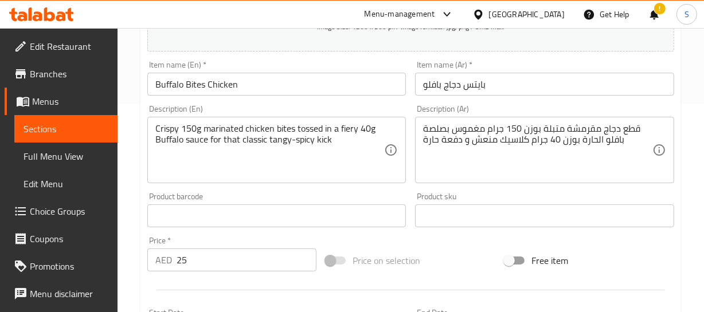
click at [694, 170] on div "Home / Restaurants management / Menus / Sections / item / update APPETIZERS sec…" at bounding box center [410, 211] width 586 height 782
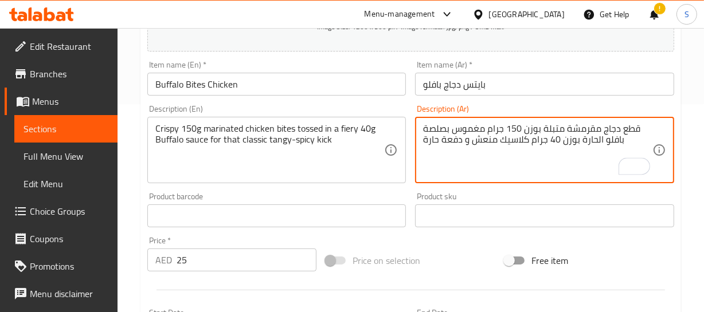
click at [476, 83] on input "بايتس دجاج بافلو" at bounding box center [544, 84] width 259 height 23
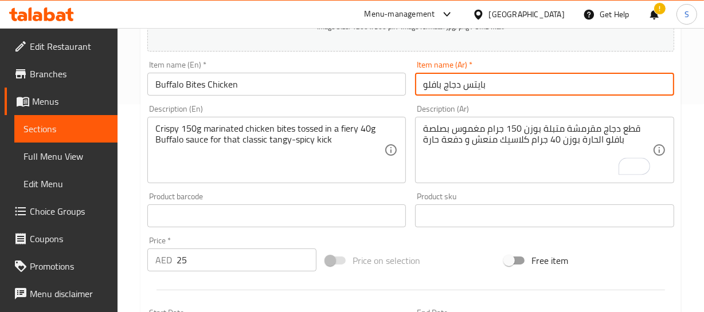
click at [476, 83] on input "بايتس دجاج بافلو" at bounding box center [544, 84] width 259 height 23
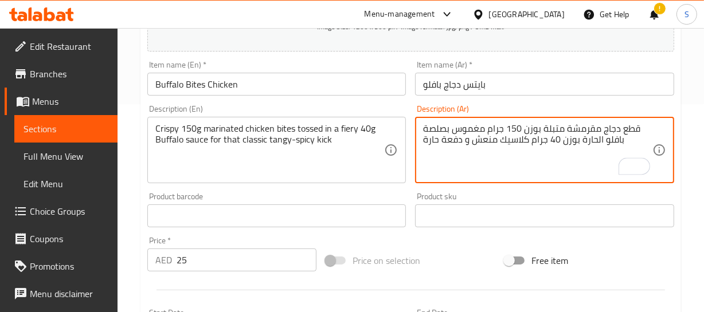
click at [629, 128] on textarea "قطع دجاج مقرمشة متبلة بوزن 150 جرام مغموس بصلصة بافلو الحارة بوزن 40 جرام كلاسي…" at bounding box center [537, 150] width 229 height 54
paste textarea "بايتس"
click at [633, 126] on textarea "بايتس دجاج مقرمشة متبلة بوزن 150 جرام مغموس بصلصة بافلو الحارة بوزن 40 جرام كلا…" at bounding box center [537, 150] width 229 height 54
click at [531, 128] on textarea "بايتس دجاج مقرمشة متبلة بوزن 150 جرام مغموس بصلصة بافلو الحارة بوزن 40 جرام كلا…" at bounding box center [537, 150] width 229 height 54
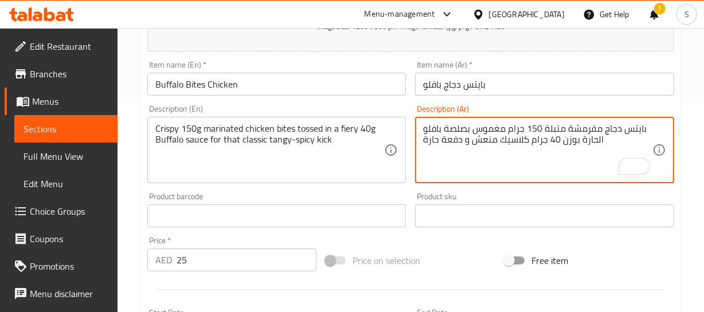
click at [490, 129] on textarea "بايتس دجاج مقرمشة متبلة 150 جرام مغموس بصلصة بافلو الحارة بوزن 40 جرام كلاسيك م…" at bounding box center [537, 150] width 229 height 54
click at [593, 136] on textarea "بايتس دجاج مقرمشة متبلة 150 جرام مقلبة بصلصة بافلو الحارة بوزن 40 جرام كلاسيك م…" at bounding box center [537, 150] width 229 height 54
click at [572, 144] on textarea "بايتس دجاج مقرمشة متبلة 150 جرام مقلبة بصلصة بافلو نارية بوزن 40 جرام كلاسيك من…" at bounding box center [537, 150] width 229 height 54
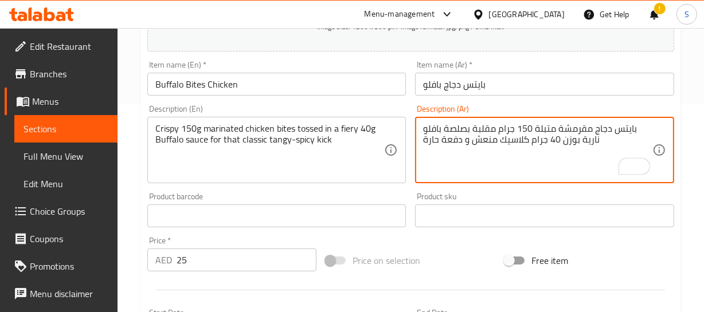
click at [572, 144] on textarea "بايتس دجاج مقرمشة متبلة 150 جرام مقلبة بصلصة بافلو نارية بوزن 40 جرام كلاسيك من…" at bounding box center [537, 150] width 229 height 54
click at [572, 144] on textarea "بايتس دجاج مقرمشة متبلة 150 جرام مقلبة بصلصة بافلو نارية 40 جرام كلاسيك منعش و …" at bounding box center [537, 150] width 229 height 54
click at [523, 138] on textarea "بايتس دجاج مقرمشة متبلة 150 جرام مقلبة بصلصة بافلو نارية 40 جرام كلاسيك منعش و …" at bounding box center [537, 150] width 229 height 54
click at [527, 136] on textarea "بايتس دجاج مقرمشة متبلة 150 جرام مقلبة بصلصة بافلو نارية 40 جرام كلاسيك منعش و …" at bounding box center [537, 150] width 229 height 54
click at [453, 140] on textarea "بايتس دجاج مقرمشة متبلة 150 جرام مقلبة بصلصة بافلو نارية 40 جرام للمسة كلاسيك م…" at bounding box center [537, 150] width 229 height 54
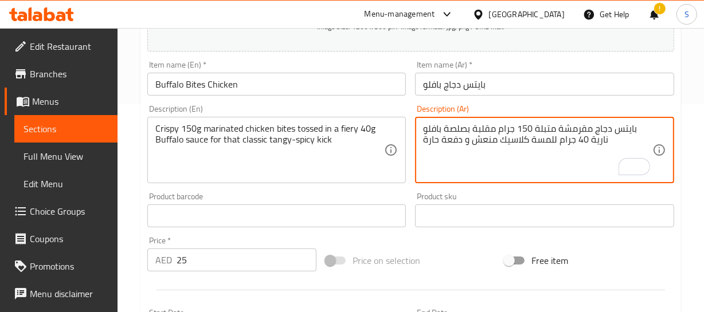
click at [453, 140] on textarea "بايتس دجاج مقرمشة متبلة 150 جرام مقلبة بصلصة بافلو نارية 40 جرام للمسة كلاسيك م…" at bounding box center [537, 150] width 229 height 54
click at [532, 137] on textarea "بايتس دجاج مقرمشة متبلة 150 جرام مقلبة بصلصة بافلو نارية 40 جرام للمسة كلاسيك م…" at bounding box center [537, 150] width 229 height 54
type textarea "بايتس دجاج مقرمشة متبلة 150 جرام مقلبة بصلصة بافلو نارية 40 جرام للمسة كلاسيك م…"
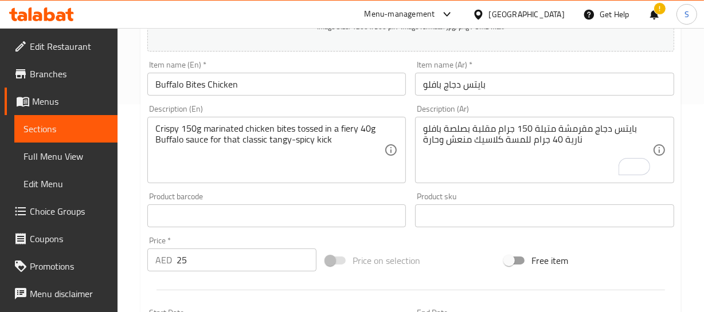
click at [489, 96] on div "Item name (Ar)   * بايتس دجاج بافلو Item name (Ar) *" at bounding box center [544, 78] width 268 height 44
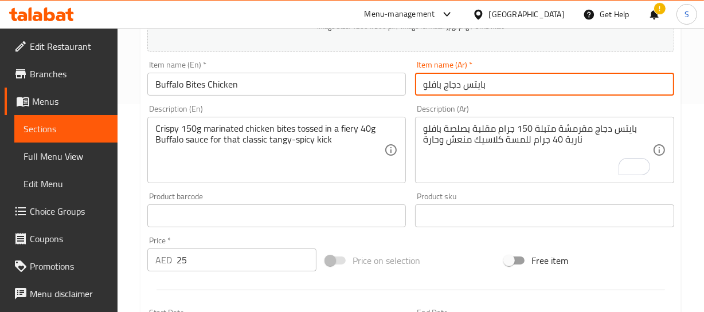
click at [494, 89] on input "بايتس دجاج بافلو" at bounding box center [544, 84] width 259 height 23
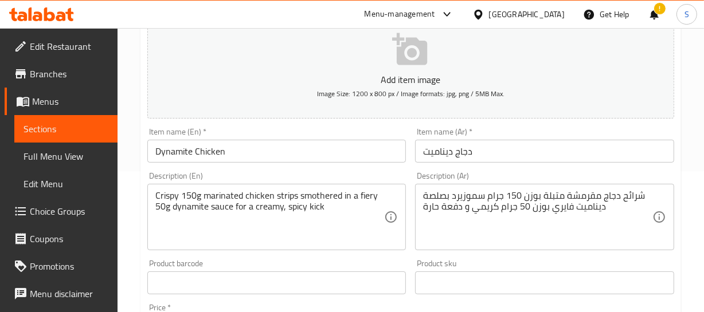
scroll to position [156, 0]
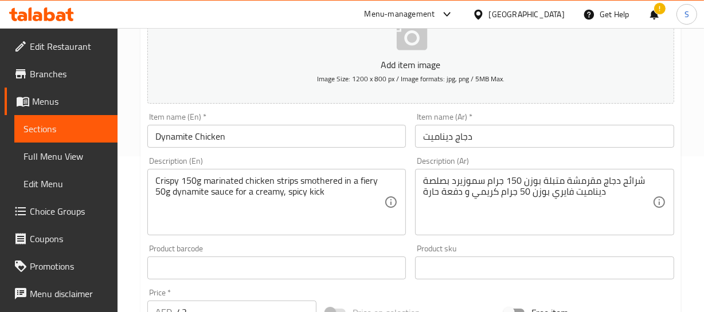
click at [490, 140] on input "دجاج ديناميت" at bounding box center [544, 136] width 259 height 23
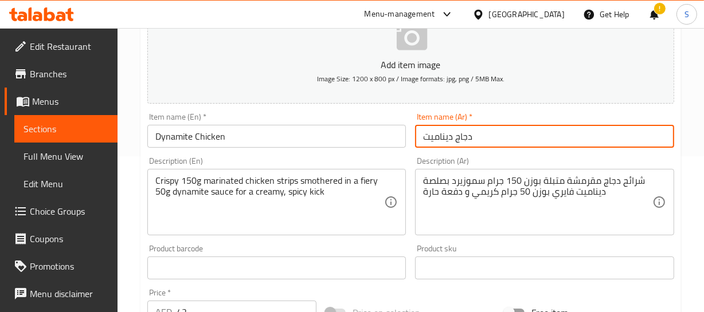
click at [490, 140] on input "دجاج ديناميت" at bounding box center [544, 136] width 259 height 23
drag, startPoint x: 490, startPoint y: 140, endPoint x: 418, endPoint y: 125, distance: 73.6
click at [490, 139] on input "دجاج ديناميت" at bounding box center [544, 136] width 259 height 23
click at [293, 131] on input "Dynamite Chicken" at bounding box center [276, 136] width 259 height 23
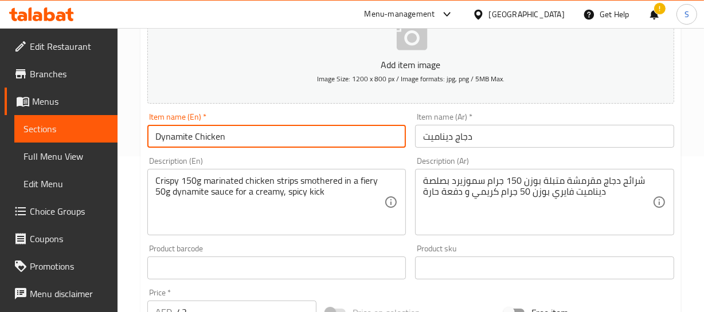
click at [293, 131] on input "Dynamite Chicken" at bounding box center [276, 136] width 259 height 23
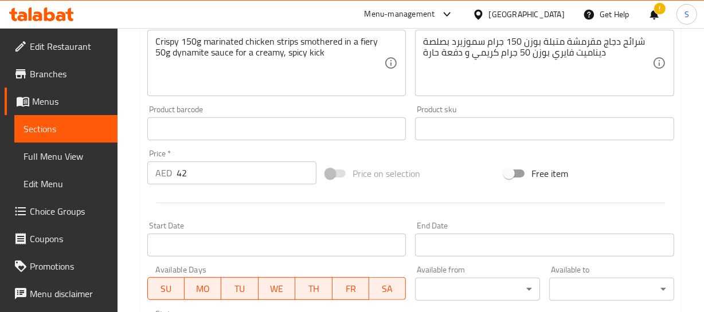
scroll to position [208, 0]
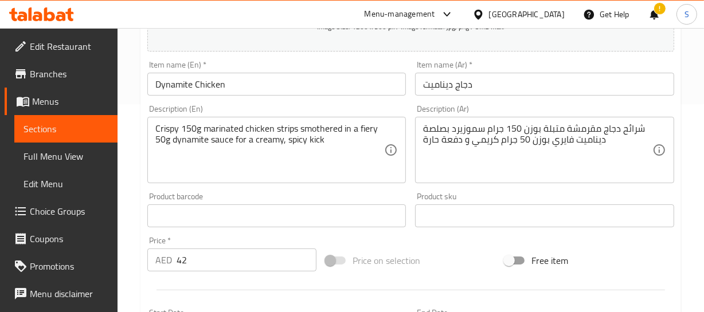
click at [671, 124] on div "شرائح دجاج مقرمشة متبلة بوزن 150 جرام سموزيرد بصلصة ديناميت فايري بوزن 50 جرام …" at bounding box center [544, 150] width 259 height 66
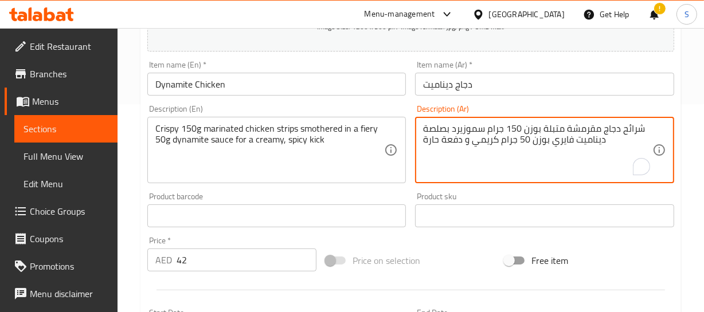
click at [685, 110] on div "Home / Restaurants management / Menus / Sections / item / update APPETIZERS sec…" at bounding box center [410, 211] width 586 height 782
click at [531, 132] on textarea "شرائح دجاج مقرمشة متبلة بوزن 150 جرام سموزيرد بصلصة ديناميت فايري بوزن 50 جرام …" at bounding box center [537, 150] width 229 height 54
click at [540, 143] on textarea "شرائح دجاج مقرمشة متبلة 150 جرام سموزيرد بصلصة ديناميت فايري بوزن 50 جرام كريمي…" at bounding box center [537, 150] width 229 height 54
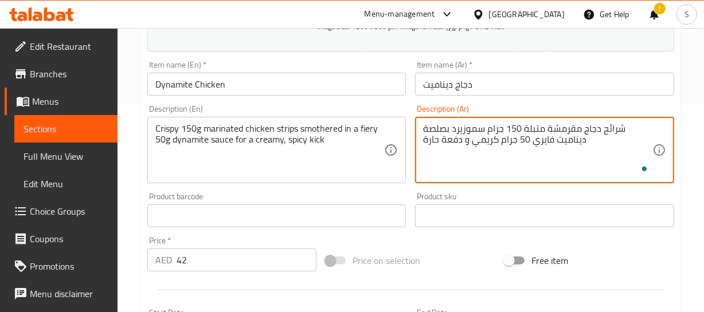
click at [518, 125] on textarea "شرائح دجاج مقرمشة متبلة 150 جرام سموزيرد بصلصة ديناميت فايري 50 جرام كريمي و دف…" at bounding box center [537, 150] width 229 height 54
click at [466, 124] on textarea "شرائح دجاج مقرمشة متبلة 150 جرام سموزيرد بصلصة ديناميت فايري 50 جرام كريمي و دف…" at bounding box center [537, 150] width 229 height 54
drag, startPoint x: 537, startPoint y: 133, endPoint x: 541, endPoint y: 140, distance: 7.5
click at [537, 134] on textarea "شرائح دجاج مقرمشة متبلة 150 جرام مغطاه بصلصة ديناميت فايري 50 جرام كريمي و دفعة…" at bounding box center [537, 150] width 229 height 54
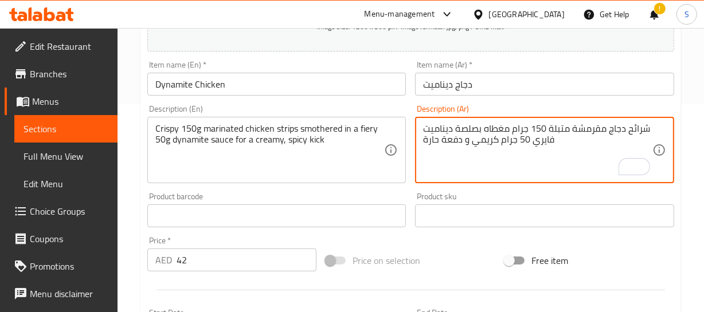
click at [541, 144] on textarea "شرائح دجاج مقرمشة متبلة 150 جرام مغطاه بصلصة ديناميت فايري 50 جرام كريمي و دفعة…" at bounding box center [537, 150] width 229 height 54
click at [472, 140] on textarea "شرائح دجاج مقرمشة متبلة 150 جرام مغطاه بصلصة ديناميت نارية 50 جرام للمسة كريمي …" at bounding box center [537, 150] width 229 height 54
click at [454, 142] on textarea "شرائح دجاج مقرمشة متبلة 150 جرام مغطاه بصلصة ديناميت نارية 50 جرام للمسة كريمية…" at bounding box center [537, 150] width 229 height 54
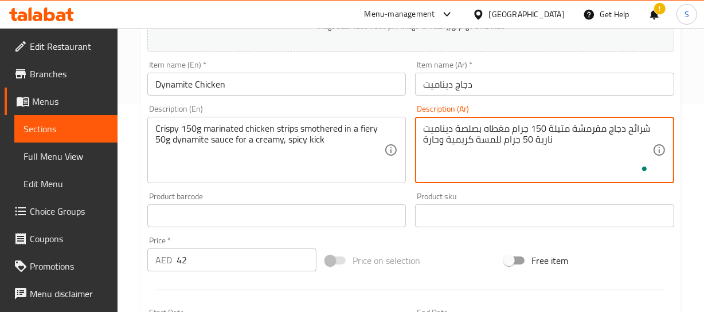
type textarea "شرائح دجاج مقرمشة متبلة 150 جرام مغطاه بصلصة ديناميت نارية 50 جرام للمسة كريمية…"
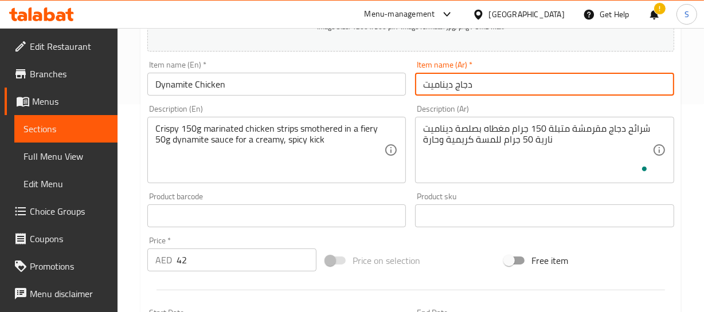
click at [444, 95] on input "دجاج ديناميت" at bounding box center [544, 84] width 259 height 23
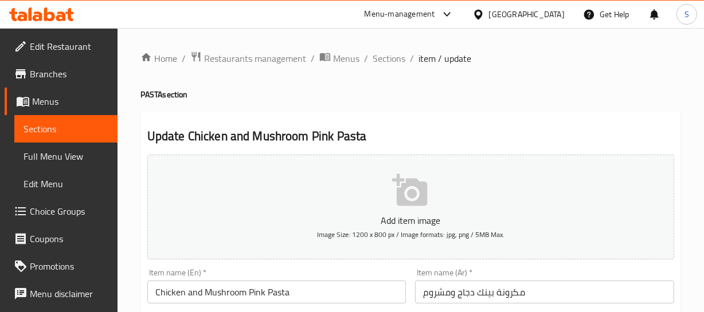
scroll to position [104, 0]
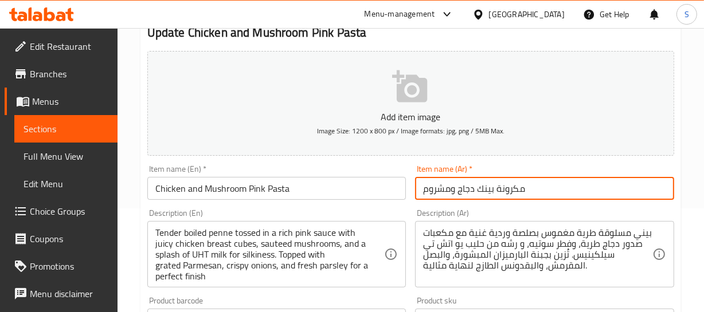
click at [498, 187] on input "مكرونة بينك دجاج ومشروم" at bounding box center [544, 188] width 259 height 23
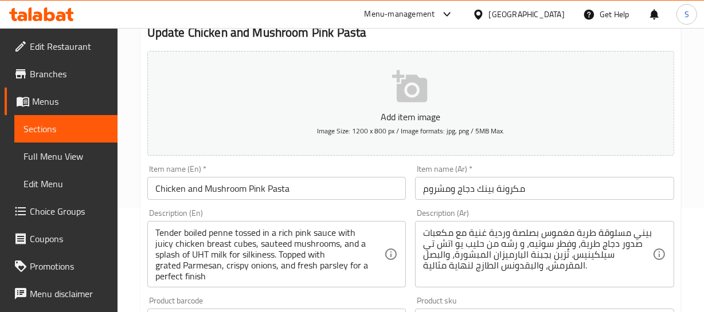
click at [694, 156] on div "Home / Restaurants management / Menus / Sections / item / update PASTA section …" at bounding box center [410, 315] width 586 height 782
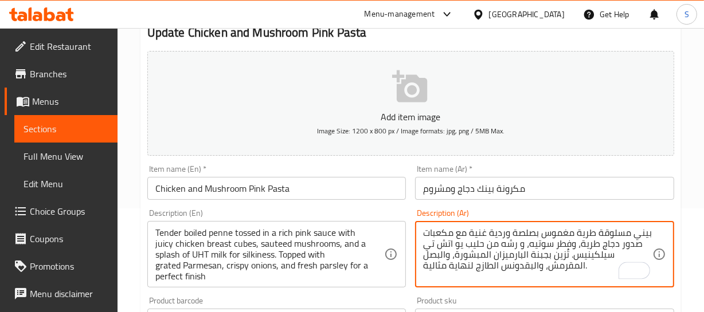
click at [557, 234] on textarea "بيني مسلوقة طرية مغموس بصلصة وردية غنية مع مكعبات صدور دجاج طرية، وفطر سوتيه، و…" at bounding box center [537, 254] width 229 height 54
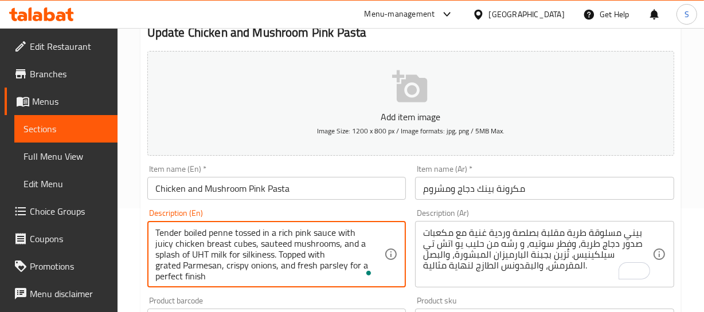
drag, startPoint x: 231, startPoint y: 255, endPoint x: 275, endPoint y: 259, distance: 44.3
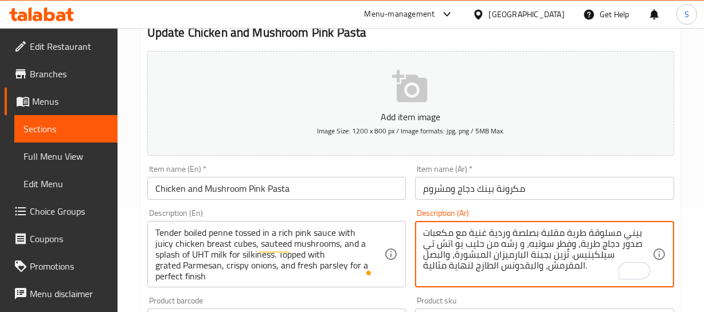
click at [594, 256] on textarea "بيني مسلوقة طرية مقلبة بصلصة وردية غنية مع مكعبات صدور دجاج طرية، وفطر سوتيه، و…" at bounding box center [537, 254] width 229 height 54
paste textarea "للنعومة"
click at [629, 254] on textarea "بيني مسلوقة طرية مقلبة بصلصة وردية غنية مع مكعبات صدور دجاج طرية، وفطر سوتيه، و…" at bounding box center [537, 254] width 229 height 54
paste textarea "حصول على ملمس ناعم"
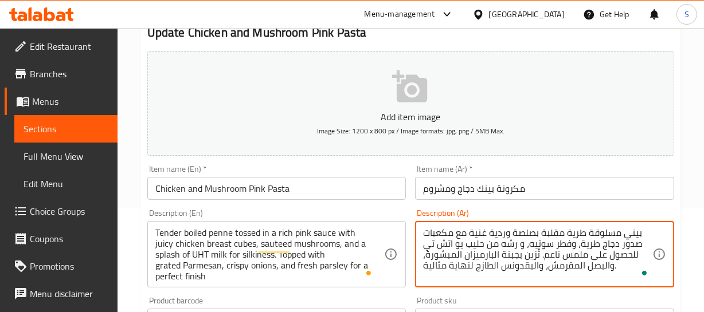
click at [585, 254] on textarea "بيني مسلوقة طرية مقلبة بصلصة وردية غنية مع مكعبات صدور دجاج طرية، وفطر سوتيه، و…" at bounding box center [537, 254] width 229 height 54
click at [594, 257] on textarea "بيني مسلوقة طرية مقلبة بصلصة وردية غنية مع مكعبات صدور دجاج طرية، وفطر سوتيه، و…" at bounding box center [537, 254] width 229 height 54
click at [585, 255] on textarea "بيني مسلوقة طرية مقلبة بصلصة وردية غنية مع مكعبات صدور دجاج طرية، وفطر سوتيه، و…" at bounding box center [537, 254] width 229 height 54
type textarea "بيني مسلوقة طرية مقلبة بصلصة وردية غنية مع مكعبات صدور دجاج طرية، وفطر سوتيه، و…"
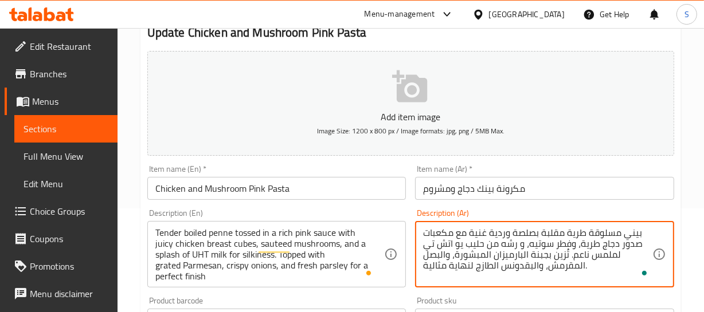
click at [599, 254] on textarea "بيني مسلوقة طرية مقلبة بصلصة وردية غنية مع مكعبات صدور دجاج طرية، وفطر سوتيه، و…" at bounding box center [537, 254] width 229 height 54
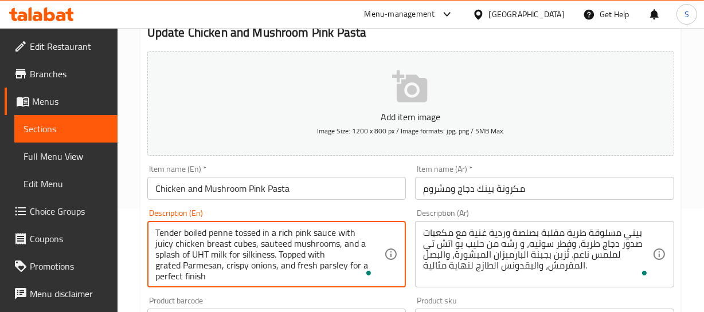
click at [331, 253] on textarea "Tender boiled penne tossed in a rich pink sauce with juicy chicken breast cubes…" at bounding box center [269, 254] width 229 height 54
click at [157, 269] on textarea "Tender boiled penne tossed in a rich pink sauce with juicy chicken breast cubes…" at bounding box center [269, 254] width 229 height 54
type textarea "Tender boiled penne tossed in a rich pink sauce with juicy chicken breast cubes…"
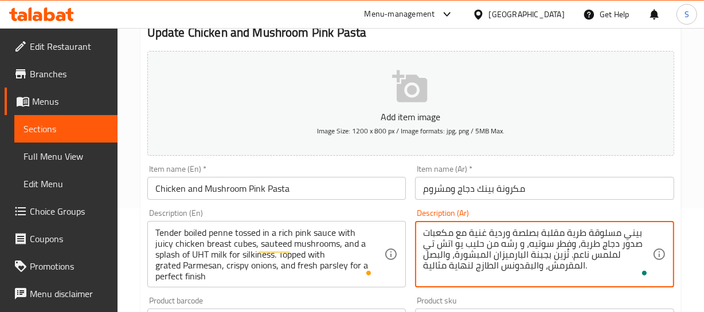
click at [563, 254] on textarea "بيني مسلوقة طرية مقلبة بصلصة وردية غنية مع مكعبات صدور دجاج طرية، وفطر سوتيه، و…" at bounding box center [537, 254] width 229 height 54
type textarea "بيني مسلوقة طرية مقلبة بصلصة وردية غنية مع مكعبات صدور دجاج طرية، وفطر سوتيه، و…"
click at [450, 184] on input "مكرونة بينك دجاج ومشروم" at bounding box center [544, 188] width 259 height 23
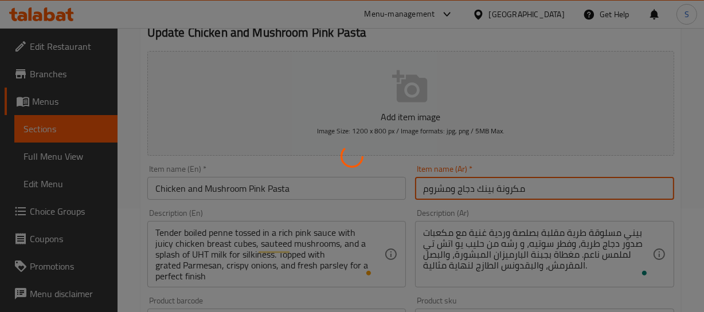
scroll to position [260, 0]
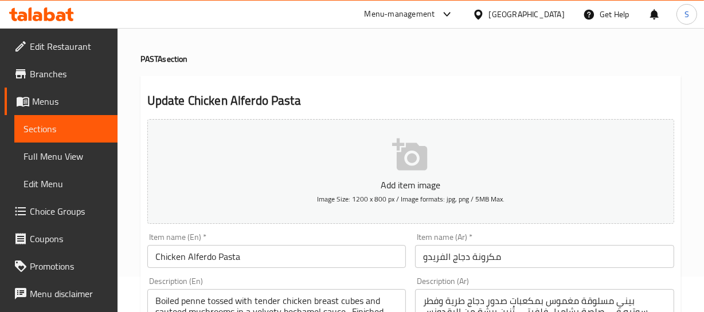
scroll to position [104, 0]
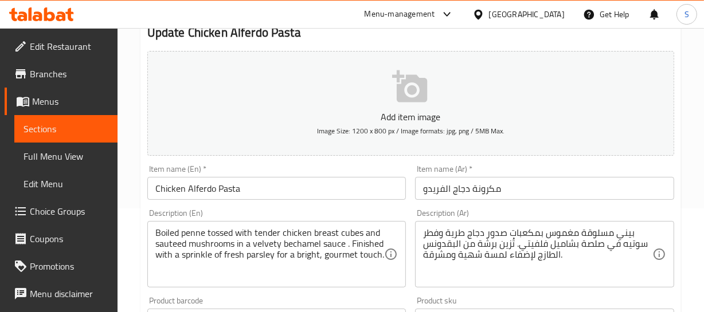
click at [685, 171] on div "Home / Restaurants management / Menus / Sections / item / update PASTA section …" at bounding box center [410, 315] width 586 height 782
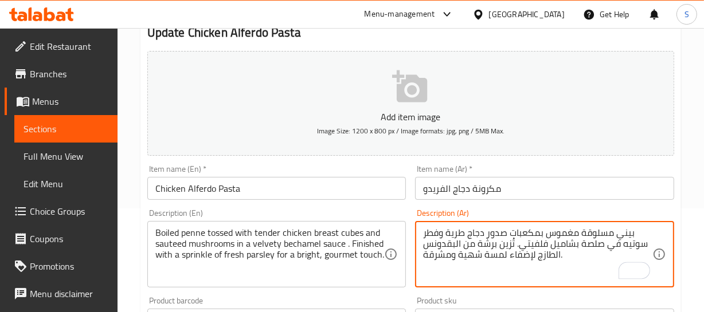
click at [564, 229] on textarea "بيني مسلوقة مغموس بمكعبات صدور دجاج طرية وفطر سوتيه في صلصة بشاميل فلفيتي. تُزي…" at bounding box center [537, 254] width 229 height 54
click at [528, 241] on textarea "بيني مسلوقة مقلبة مع مكعبات صدور دجاج طرية وفطر سوتيه في صلصة بشاميل فلفيتي. تُ…" at bounding box center [537, 254] width 229 height 54
click at [506, 244] on textarea "بيني مسلوقة مقلبة مع مكعبات صدور دجاج طرية وفطر سوتيه في صلصة بشاميل مخملية. تُ…" at bounding box center [537, 254] width 229 height 54
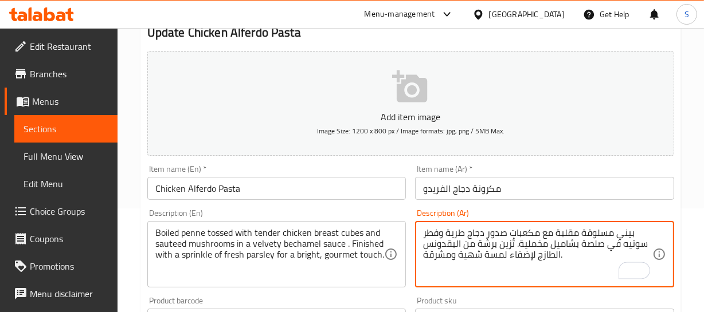
click at [507, 243] on textarea "بيني مسلوقة مقلبة مع مكعبات صدور دجاج طرية وفطر سوتيه في صلصة بشاميل مخملية. تُ…" at bounding box center [537, 254] width 229 height 54
click at [521, 252] on textarea "بيني مسلوقة مقلبة مع مكعبات صدور دجاج طرية وفطر سوتيه في صلصة بشاميل مخملية. تن…" at bounding box center [537, 254] width 229 height 54
click at [471, 259] on textarea "بيني مسلوقة مقلبة مع مكعبات صدور دجاج طرية وفطر سوتيه في صلصة بشاميل مخملية. تن…" at bounding box center [537, 254] width 229 height 54
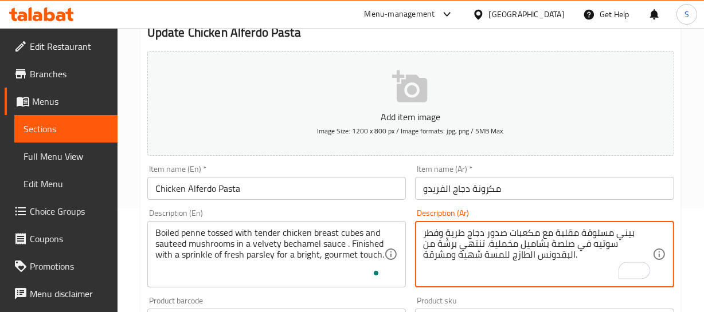
click at [478, 253] on textarea "بيني مسلوقة مقلبة مع مكعبات صدور دجاج طرية وفطر سوتيه في صلصة بشاميل مخملية. تن…" at bounding box center [537, 254] width 229 height 54
type textarea "بيني مسلوقة مقلبة مع مكعبات صدور دجاج طرية وفطر سوتيه في صلصة بشاميل مخملية. تن…"
click at [282, 185] on input "Chicken Alferdo Pasta" at bounding box center [276, 188] width 259 height 23
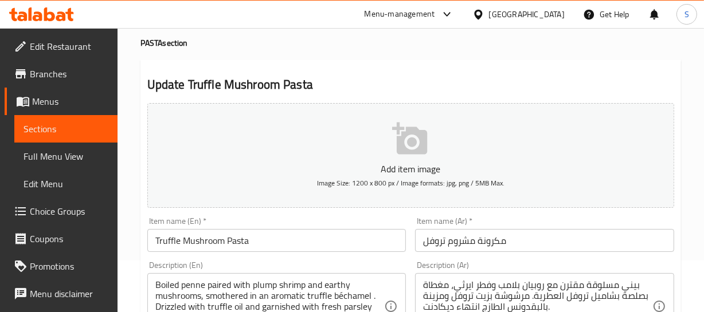
scroll to position [104, 0]
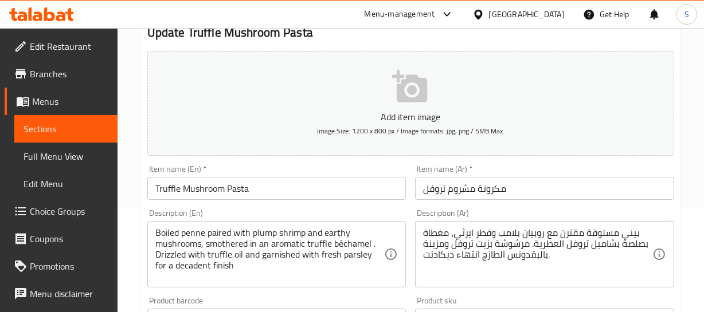
click at [697, 120] on div "Home / Restaurants management / Menus / Sections / item / update PASTA section …" at bounding box center [410, 315] width 586 height 782
click at [453, 189] on input "مكرونة مشروم تروفل" at bounding box center [544, 188] width 259 height 23
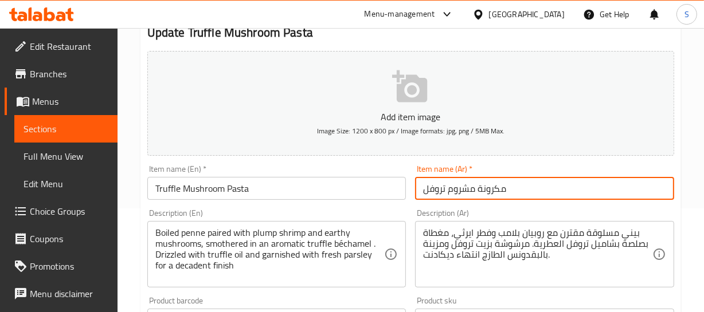
click at [453, 189] on input "مكرونة مشروم تروفل" at bounding box center [544, 188] width 259 height 23
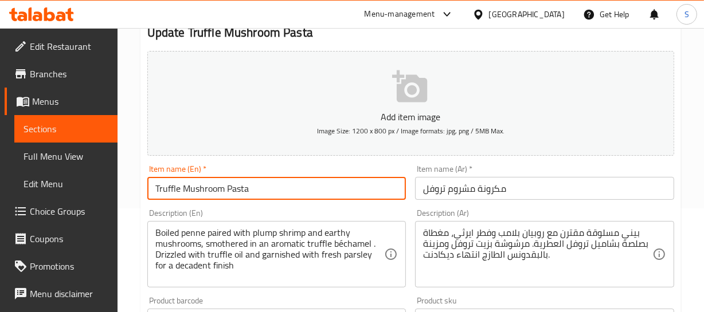
click at [292, 188] on input "Truffle Mushroom Pasta" at bounding box center [276, 188] width 259 height 23
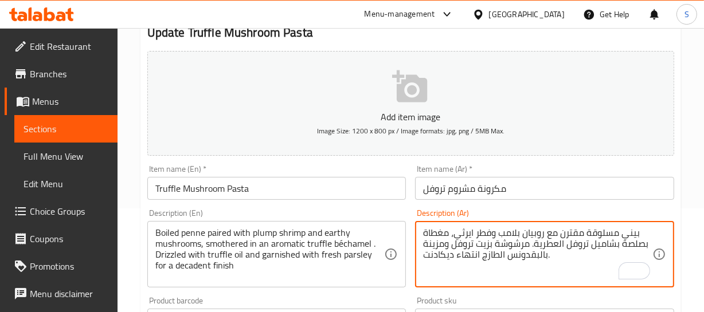
click at [575, 235] on textarea "بيني مسلوقة مقترن مع روبيان بلامب وفطر ايرثي، مغطاة بصلصة بشاميل تروفل العطرية.…" at bounding box center [537, 254] width 229 height 54
click at [445, 235] on textarea "بيني مسلوقة مقترن مع روبيان بلامب وفطر ايرثي، مغطاة بصلصة بشاميل تروفل العطرية.…" at bounding box center [537, 254] width 229 height 54
click at [633, 246] on textarea "بيني مسلوقة مقترن مع روبيان بلامب وفطر ايرثي، مغطاة بصلصة بشاميل تروفل العطرية.…" at bounding box center [537, 254] width 229 height 54
click at [519, 241] on textarea "بيني مسلوقة مقترن مع روبيان بلامب وفطر ايرثي، مغطاة بشاميل تروفل عطرية. مرشوشة …" at bounding box center [537, 254] width 229 height 54
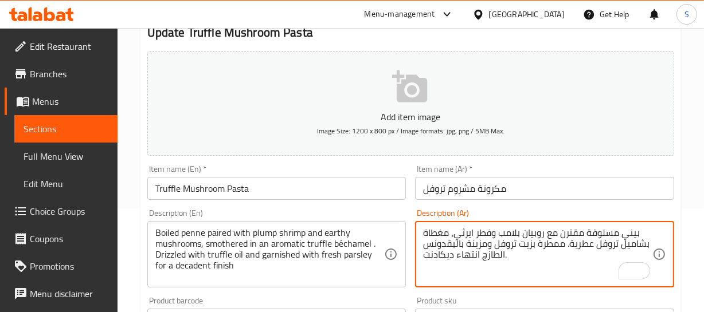
type textarea "بيني مسلوقة مقترن مع روبيان بلامب وفطر ايرثي، مغطاة بشاميل تروفل عطرية. ممطرة ب…"
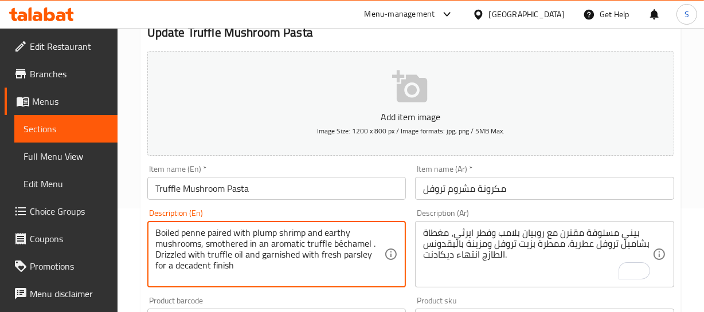
click at [171, 266] on textarea "Boiled penne paired with plump shrimp and earthy mushrooms, smothered in an aro…" at bounding box center [269, 254] width 229 height 54
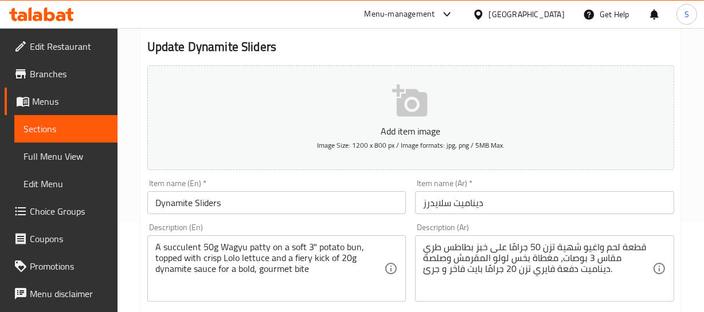
scroll to position [104, 0]
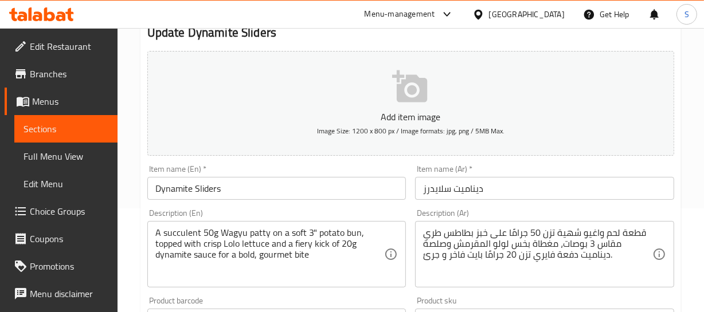
click at [697, 193] on div "Home / Restaurants management / Menus / Sections / item / update SLIDERS sectio…" at bounding box center [410, 315] width 586 height 782
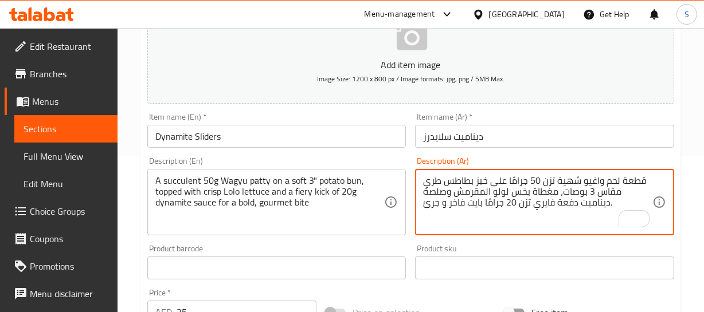
click at [640, 183] on textarea "قطعة لحم واغيو شهية تزن 50 جرامًا على خبز بطاطس طري مقاس 3 بوصات، مغطاة بخس لول…" at bounding box center [537, 202] width 229 height 54
click at [611, 183] on textarea "شريحة لحم واغيو شهية تزن 50 جرامًا على خبز بطاطس طري مقاس 3 بوصات، مغطاة بخس لو…" at bounding box center [537, 202] width 229 height 54
click at [614, 182] on textarea "شريحة واغيو شهية تزن 50 جرامًا على خبز بطاطس طري مقاس 3 بوصات، مغطاة بخس لولو ا…" at bounding box center [537, 202] width 229 height 54
click at [578, 183] on textarea "شريحة واغيو شهية تزن 50 جرامًا على خبز بطاطس طري مقاس 3 بوصات، مغطاة بخس لولو ا…" at bounding box center [537, 202] width 229 height 54
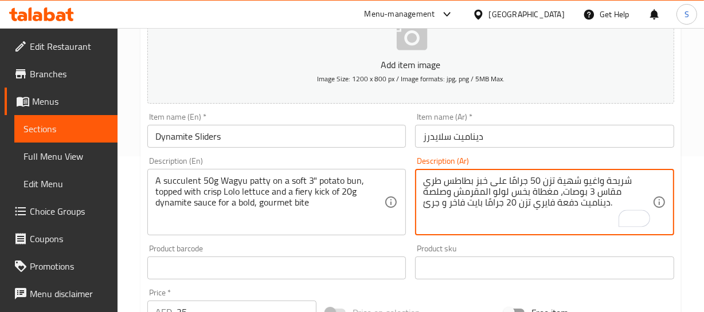
click at [578, 183] on textarea "شريحة واغيو شهية تزن 50 جرامًا على خبز بطاطس طري مقاس 3 بوصات، مغطاة بخس لولو ا…" at bounding box center [537, 202] width 229 height 54
click at [578, 183] on textarea "شريحة واغيو [PERSON_NAME] 50 جرامًا على خبز بطاطس طري مقاس 3 بوصات، مغطاة بخس ل…" at bounding box center [537, 202] width 229 height 54
click at [552, 182] on textarea "شريحة واغيو عصارية تزن 50 جرامًا على خبز بطاطس طري مقاس 3 بوصات، مغطاة بخس لولو…" at bounding box center [537, 202] width 229 height 54
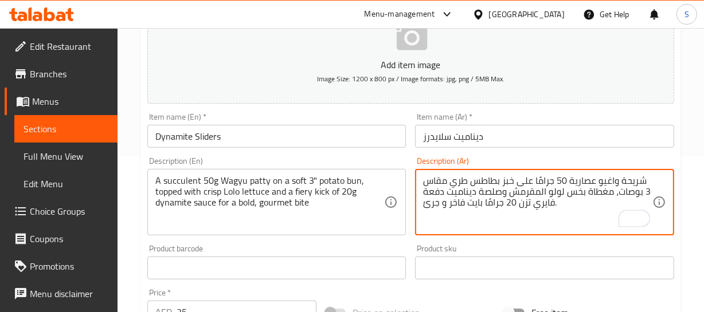
click at [544, 183] on textarea "شريحة واغيو عصارية 50 جرامًا على خبز بطاطس طري مقاس 3 بوصات، مغطاة بخس لولو الم…" at bounding box center [537, 202] width 229 height 54
click at [607, 193] on textarea "شريحة واغيو عصارية 50 جرامًا على خبز بطاطس طري مقاس 3 بوصات، مغطاة بخس لولو الم…" at bounding box center [537, 202] width 229 height 54
click at [493, 192] on textarea "شريحة واغيو عصارية 50 جرامًا على خبز بطاطس طري مقاس 3 بوصات، مغطاة بخس لولو الم…" at bounding box center [537, 202] width 229 height 54
click at [446, 190] on textarea "شريحة واغيو عصارية 50 جرامًا على خبز بطاطس طري مقاس 3 بوصات، مغطاة بخس لولو الم…" at bounding box center [537, 202] width 229 height 54
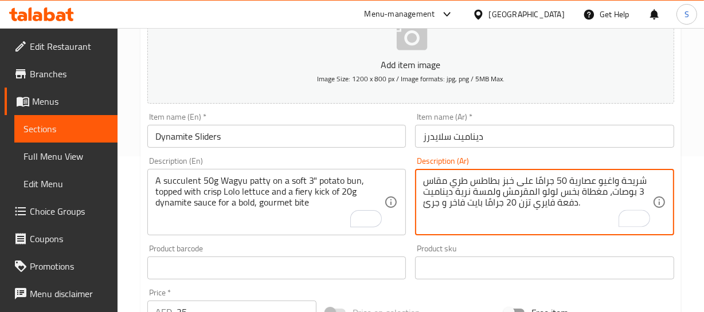
click at [446, 190] on textarea "شريحة واغيو عصارية 50 جرامًا على خبز بطاطس طري مقاس 3 بوصات، مغطاة بخس لولو الم…" at bounding box center [537, 202] width 229 height 54
click at [472, 190] on textarea "شريحة واغيو عصارية 50 جرامًا على خبز بطاطس طري مقاس 3 بوصات، مغطاة بخس لولو الم…" at bounding box center [537, 202] width 229 height 54
click at [484, 189] on textarea "شريحة واغيو عصارية 50 جرامًا على خبز بطاطس طري مقاس 3 بوصات، مغطاة بخس لولو الم…" at bounding box center [537, 202] width 229 height 54
click at [485, 189] on textarea "شريحة واغيو عصارية 50 جرامًا على خبز بطاطس طري مقاس 3 بوصات، مغطاة بخس لولو الم…" at bounding box center [537, 202] width 229 height 54
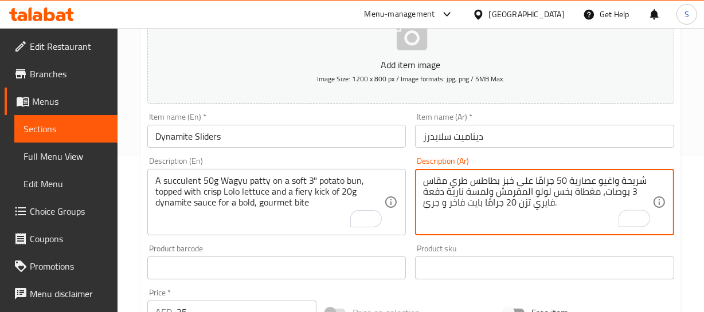
click at [461, 192] on textarea "شريحة واغيو عصارية 50 جرامًا على خبز بطاطس طري مقاس 3 بوصات، مغطاة بخس لولو الم…" at bounding box center [537, 202] width 229 height 54
click at [458, 195] on textarea "شريحة واغيو عصارية 50 جرامًا على خبز بطاطس طري مقاس 3 بوصات، مغطاة بخس لولو الم…" at bounding box center [537, 202] width 229 height 54
click at [456, 190] on textarea "شريحة واغيو عصارية 50 جرامًا على خبز بطاطس طري مقاس 3 بوصات، مغطاة بخس لولو الم…" at bounding box center [537, 202] width 229 height 54
click at [464, 193] on textarea "شريحة واغيو عصارية 50 جرامًا على خبز بطاطس طري مقاس 3 بوصات، مغطاة بخس لولو الم…" at bounding box center [537, 202] width 229 height 54
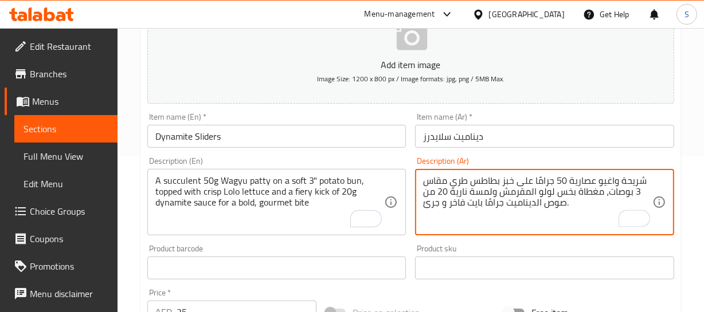
click at [490, 202] on textarea "شريحة واغيو عصارية 50 جرامًا على خبز بطاطس طري مقاس 3 بوصات، مغطاة بخس لولو الم…" at bounding box center [537, 202] width 229 height 54
click at [447, 190] on textarea "شريحة واغيو عصارية 50 جرامًا على خبز بطاطس طري مقاس 3 بوصات، مغطاة بخس لولو الم…" at bounding box center [537, 202] width 229 height 54
paste textarea "جرامًا"
click at [460, 191] on textarea "شريحة واغيو عصارية 50 جرامًا على خبز بطاطس طري مقاس 3 بوصات، مغطاة بخس لولو الم…" at bounding box center [537, 202] width 229 height 54
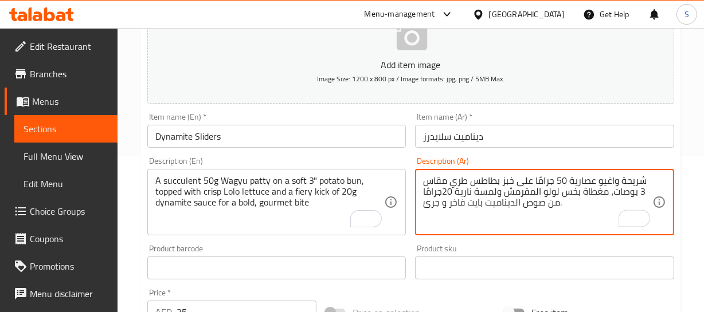
click at [469, 194] on textarea "شريحة واغيو عصارية 50 جرامًا على خبز بطاطس طري مقاس 3 بوصات، مغطاة بخس لولو الم…" at bounding box center [537, 202] width 229 height 54
click at [476, 197] on textarea "شريحة واغيو عصارية 50 جرامًا على خبز بطاطس طري مقاس 3 بوصات، مغطاة بخس لولو الم…" at bounding box center [537, 202] width 229 height 54
click at [549, 200] on textarea "شريحة واغيو عصارية 50 جرامًا على خبز بطاطس طري مقاس 3 بوصات، مغطاة بخس لولو الم…" at bounding box center [537, 202] width 229 height 54
click at [554, 203] on textarea "شريحة واغيو عصارية 50 جرامًا على خبز بطاطس طري مقاس 3 بوصات، مغطاة بخس لولو الم…" at bounding box center [537, 202] width 229 height 54
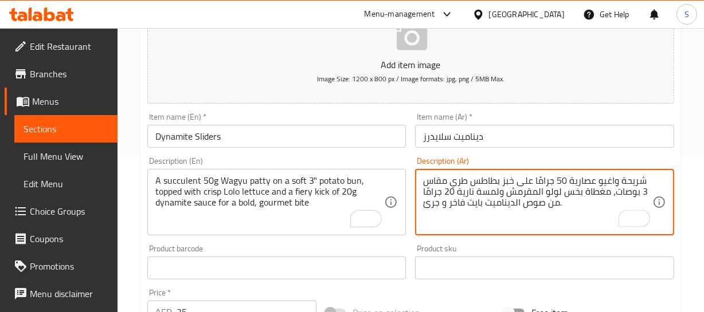
click at [554, 203] on textarea "شريحة واغيو عصارية 50 جرامًا على خبز بطاطس طري مقاس 3 بوصات، مغطاة بخس لولو الم…" at bounding box center [537, 202] width 229 height 54
click at [499, 206] on textarea "شريحة واغيو عصارية 50 جرامًا على خبز بطاطس طري مقاس 3 بوصات، مغطاة بخس لولو الم…" at bounding box center [537, 202] width 229 height 54
click at [476, 183] on textarea "شريحة واغيو عصارية 50 جرامًا على خبز بطاطس طري مقاس 3 بوصات، مغطاة بخس لولو الم…" at bounding box center [537, 202] width 229 height 54
click at [451, 191] on textarea "شريحة واغيو عصارية 50 جرامًا على خبز بطاطس طري مقاس 3 بوصات، مغطاة بخس لولو الم…" at bounding box center [537, 202] width 229 height 54
click at [487, 205] on textarea "شريحة واغيو عصارية 50 جرامًا على خبز بطاطس طري مقاس 3 بوصات، مغطاة بخس لولو الم…" at bounding box center [537, 202] width 229 height 54
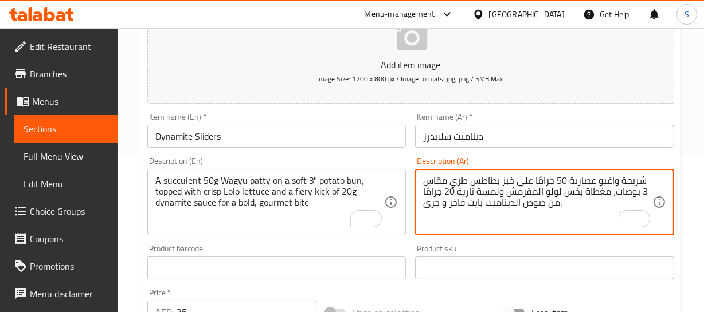
click at [478, 203] on textarea "شريحة واغيو عصارية 50 جرامًا على خبز بطاطس طري مقاس 3 بوصات، مغطاة بخس لولو الم…" at bounding box center [537, 202] width 229 height 54
click at [470, 203] on textarea "شريحة واغيو عصارية 50 جرامًا على خبز بطاطس طري مقاس 3 بوصات، مغطاة بخس لولو الم…" at bounding box center [537, 202] width 229 height 54
click at [463, 202] on textarea "شريحة واغيو عصارية 50 جرامًا على خبز بطاطس طري مقاس 3 بوصات، مغطاة بخس لولو الم…" at bounding box center [537, 202] width 229 height 54
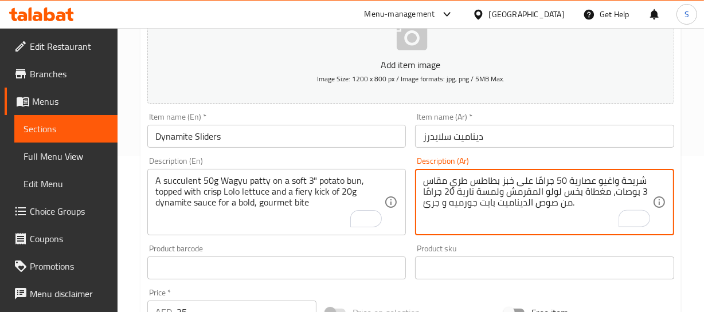
click at [428, 205] on textarea "شريحة واغيو عصارية 50 جرامًا على خبز بطاطس طري مقاس 3 بوصات، مغطاة بخس لولو الم…" at bounding box center [537, 202] width 229 height 54
type textarea "شريحة واغيو عصارية 50 جرامًا على خبز بطاطس طري مقاس 3 بوصات، مغطاة بخس لولو الم…"
click at [268, 128] on input "Dynamite Sliders" at bounding box center [276, 136] width 259 height 23
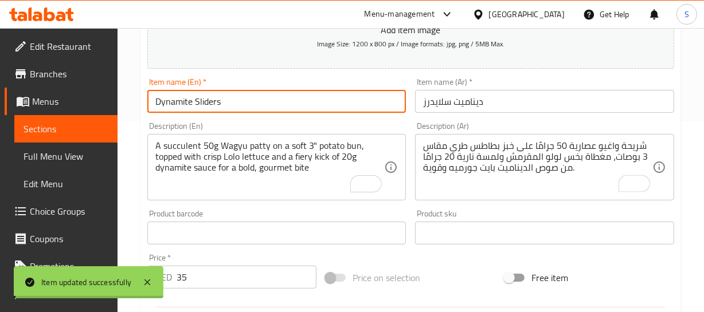
scroll to position [208, 0]
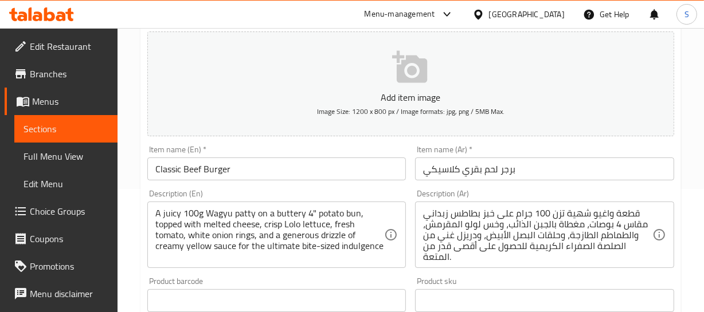
scroll to position [156, 0]
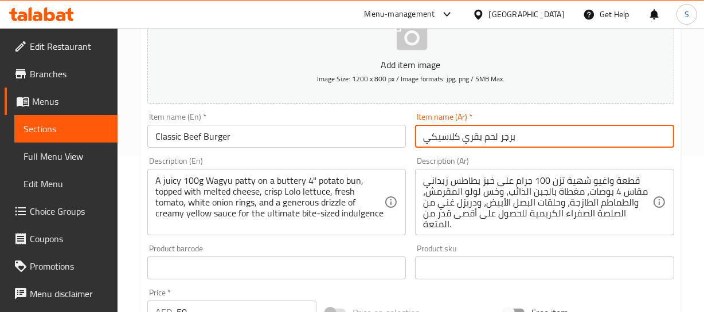
click at [527, 140] on input "برجر لحم بقري كلاسيكي" at bounding box center [544, 136] width 259 height 23
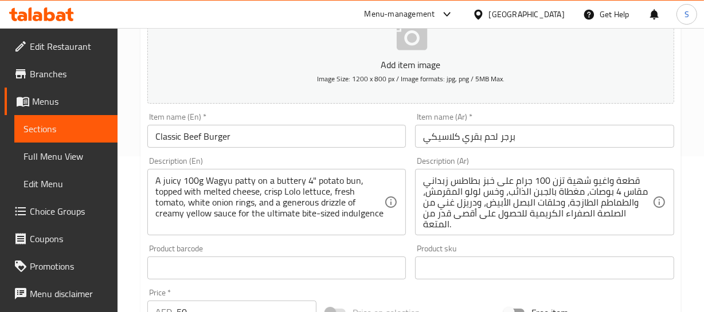
click at [684, 125] on div "Home / Restaurants management / Menus / Sections / item / update BURGERS sectio…" at bounding box center [410, 263] width 586 height 782
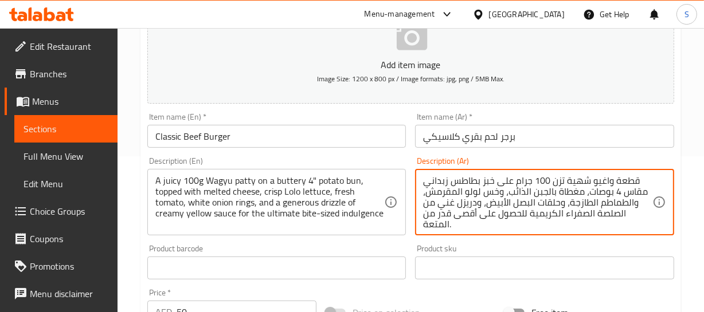
click at [627, 183] on textarea "قطعة واغيو شهية تزن 100 جرام على خبز بطاطس زبداني مقاس 4 بوصات، مغطاة بالجبن ال…" at bounding box center [537, 202] width 229 height 54
click at [578, 178] on textarea "شريحة واغيو شهية تزن 100 جرام على خبز بطاطس زبداني مقاس 4 بوصات، مغطاة بالجبن ا…" at bounding box center [537, 202] width 229 height 54
click at [549, 178] on textarea "شريحة واغيو جوسي تزن 100 جرام على خبز بطاطس زبداني مقاس 4 بوصات، مغطاة بالجبن ا…" at bounding box center [537, 202] width 229 height 54
click at [551, 180] on textarea "شريحة واغيو جوسي تزن 100 جرام على خبز بطاطس زبداني مقاس 4 بوصات، مغطاة بالجبن ا…" at bounding box center [537, 202] width 229 height 54
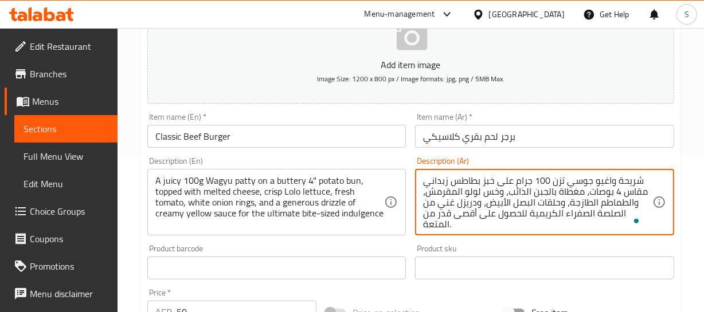
click at [551, 180] on textarea "شريحة واغيو جوسي تزن 100 جرام على خبز بطاطس زبداني مقاس 4 بوصات، مغطاة بالجبن ا…" at bounding box center [537, 202] width 229 height 54
click at [556, 180] on textarea "شريحة واغيو جوسي تزن 100 جرام على خبز بطاطس زبداني مقاس 4 بوصات، مغطاة بالجبن ا…" at bounding box center [537, 202] width 229 height 54
click at [492, 181] on textarea "شريحة واغيو جوسي 100 جرام على خبز بطاطس زبداني مقاس 4 بوصات، مغطاة بالجبن الذائ…" at bounding box center [537, 202] width 229 height 54
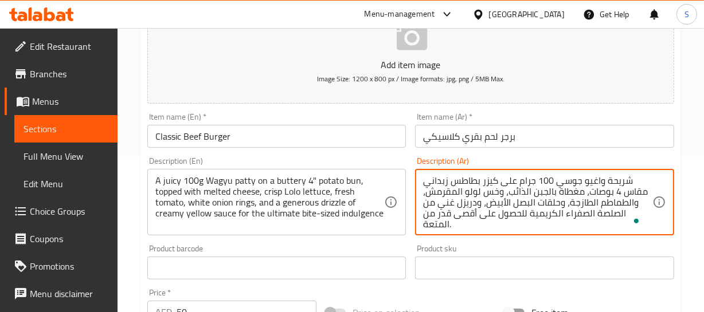
click at [458, 177] on textarea "شريحة واغيو جوسي 100 جرام على كيزر بطاطس زبداني مقاس 4 بوصات، مغطاة بالجبن الذا…" at bounding box center [537, 202] width 229 height 54
click at [441, 182] on textarea "شريحة واغيو جوسي 100 جرام على كيزر بطاطا زبداني مقاس 4 بوصات، مغطاة بالجبن الذا…" at bounding box center [537, 202] width 229 height 54
click at [449, 205] on textarea "شريحة واغيو جوسي 100 جرام على كيزر بطاطا زبداني مقاس 4 بوصات، مغطاة بالجبن الذا…" at bounding box center [537, 202] width 229 height 54
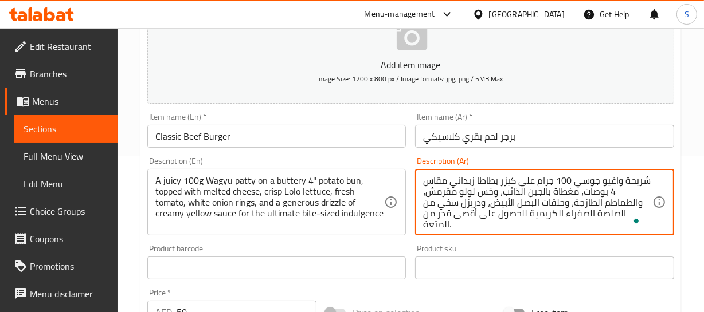
type textarea "شريحة واغيو جوسي 100 جرام على كيزر بطاطا زبداني مقاس 4 بوصات، مغطاة بالجبن الذا…"
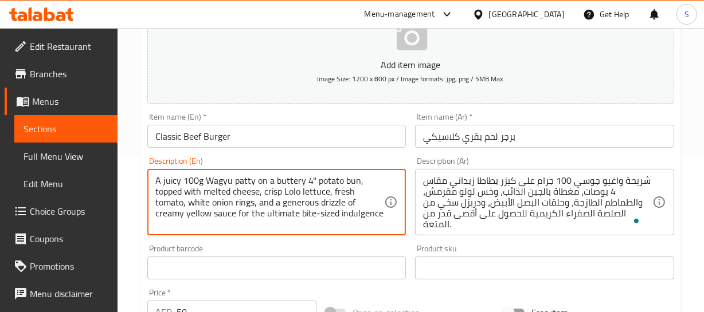
click at [327, 213] on textarea "A juicy 100g Wagyu patty on a buttery 4" potato bun, topped with melted cheese,…" at bounding box center [269, 202] width 229 height 54
type textarea "A juicy 100g Wagyu patty on a buttery 4" potato bun, topped with melted cheese,…"
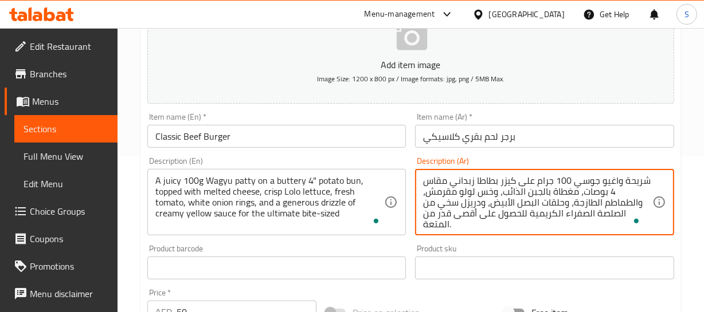
click at [435, 226] on textarea "شريحة واغيو جوسي 100 جرام على كيزر بطاطا زبداني مقاس 4 بوصات، مغطاة بالجبن الذا…" at bounding box center [537, 202] width 229 height 54
click at [430, 213] on textarea "شريحة و[PERSON_NAME] 100 جرام على كيزر بطاطا زبداني مقاس 4 بوصات، مغطاة بالجبن …" at bounding box center [537, 202] width 229 height 54
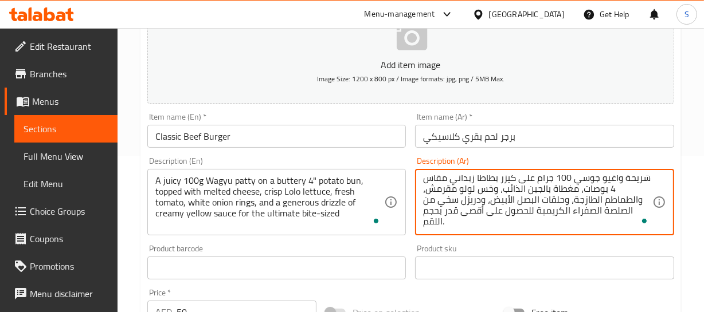
scroll to position [3, 0]
click at [438, 209] on textarea "شريحة واغيو جوسي 100 جرام على كيزر بطاطا زبداني مقاس 4 بوصات، مغطاة بالجبن الذا…" at bounding box center [537, 202] width 229 height 54
type textarea "شريحة واغيو جوسي 100 جرام على كيزر بطاطا زبداني مقاس 4 بوصات، مغطاة بالجبن الذا…"
click at [477, 144] on input "برجر لحم بقري كلاسيكي" at bounding box center [544, 136] width 259 height 23
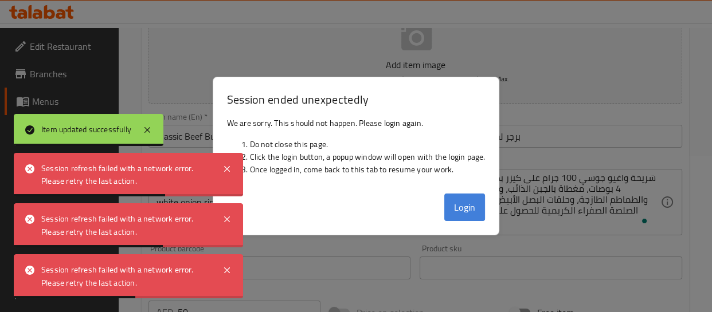
click at [465, 208] on button "Login" at bounding box center [464, 208] width 41 height 28
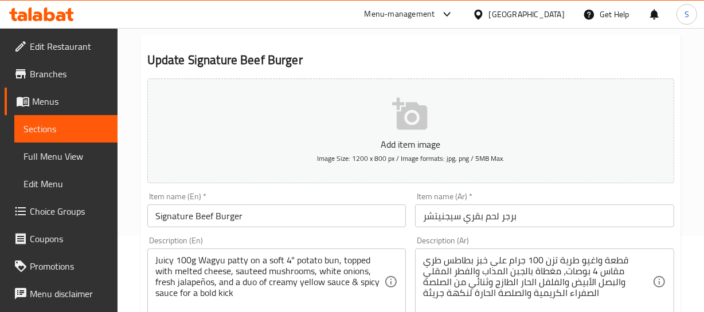
scroll to position [156, 0]
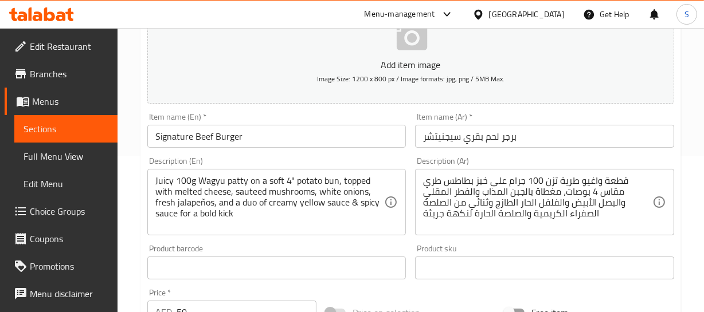
click at [519, 140] on input "برجر لحم بقري سيجنيتشر" at bounding box center [544, 136] width 259 height 23
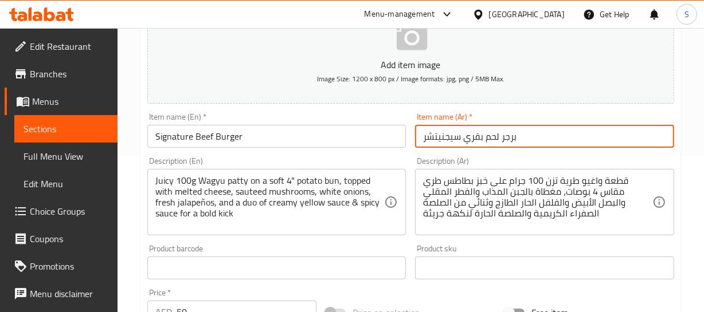
click at [505, 142] on input "برجر لحم بقري سيجنيتشر" at bounding box center [544, 136] width 259 height 23
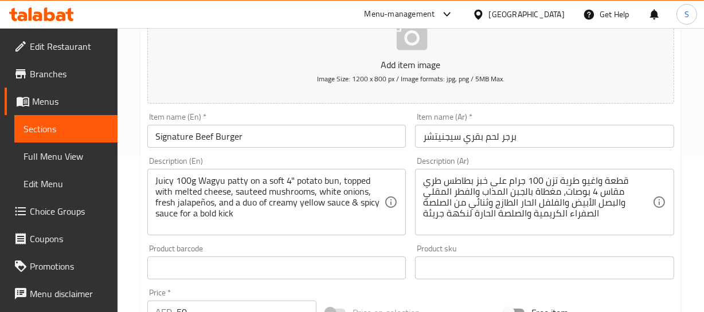
click at [677, 136] on div "Item name (Ar)   * برجر لحم بقري سيجنيتشر Item name (Ar) *" at bounding box center [544, 130] width 268 height 44
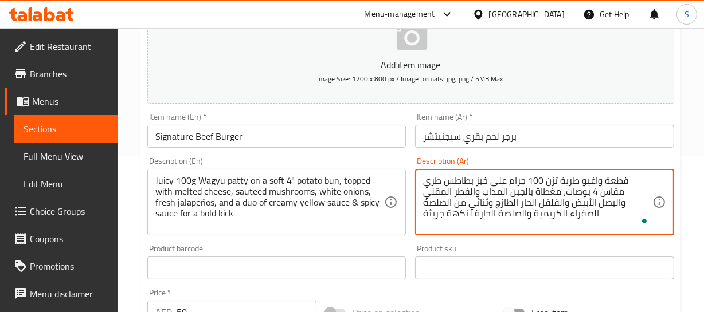
click at [647, 178] on textarea "قطعة واغيو طرية تزن 100 جرام على خبز بطاطس طري مقاس 4 بوصات، مغطاة بالجبن المذا…" at bounding box center [537, 202] width 229 height 54
click at [574, 182] on textarea "شريحة واغيو طرية تزن 100 جرام على خبز بطاطس طري مقاس 4 بوصات، مغطاة بالجبن المذ…" at bounding box center [537, 202] width 229 height 54
click at [548, 180] on textarea "شريحة واغيو جوسي تزن 100 جرام على خبز بطاطس طري مقاس 4 بوصات، مغطاة بالجبن المذ…" at bounding box center [537, 202] width 229 height 54
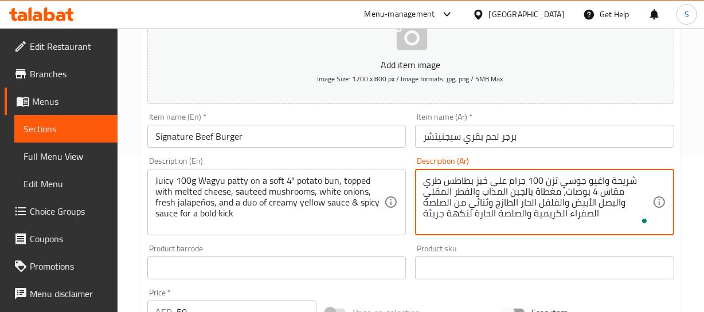
click at [548, 180] on textarea "شريحة واغيو جوسي تزن 100 جرام على خبز بطاطس طري مقاس 4 بوصات، مغطاة بالجبن المذ…" at bounding box center [537, 202] width 229 height 54
click at [509, 182] on textarea "شريحة واغيو جوسي 100 جرام على خبز بطاطس طري مقاس 4 بوصات، مغطاة بالجبن المذاب و…" at bounding box center [537, 202] width 229 height 54
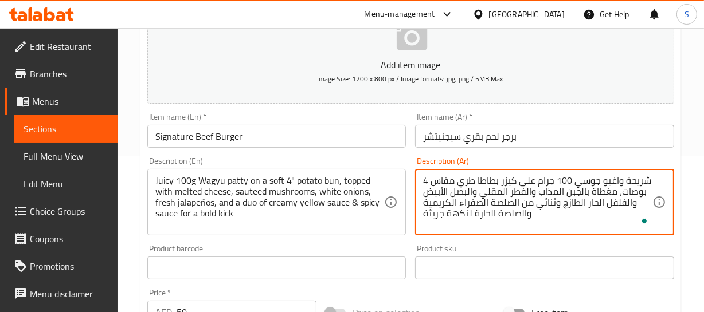
drag, startPoint x: 484, startPoint y: 194, endPoint x: 506, endPoint y: 191, distance: 23.2
click at [500, 191] on textarea "شريحة واغيو جوسي 100 جرام على كيزر بطاطا طري مقاس 4 بوصات، مغطاة بالجبن المذاب …" at bounding box center [537, 202] width 229 height 54
click at [506, 191] on textarea "شريحة واغيو جوسي 100 جرام على كيزر بطاطا طري مقاس 4 بوصات، مغطاة بالجبن المذاب …" at bounding box center [537, 202] width 229 height 54
click at [614, 201] on textarea "شريحة واغيو جوسي 100 جرام على كيزر بطاطا طري مقاس 4 بوصات، مغطاة بالجبن المذاب …" at bounding box center [537, 202] width 229 height 54
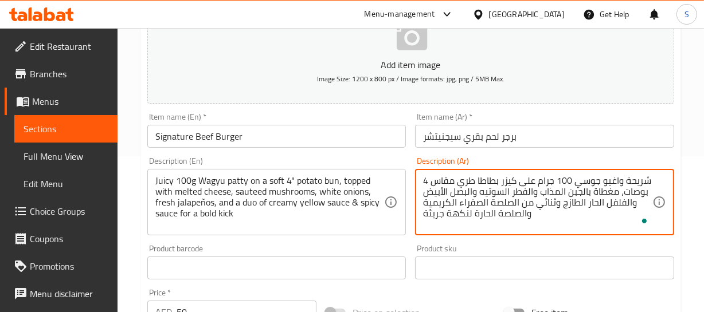
click at [614, 201] on textarea "شريحة واغيو جوسي 100 جرام على كيزر بطاطا طري مقاس 4 بوصات، مغطاة بالجبن المذاب …" at bounding box center [537, 202] width 229 height 54
click at [600, 203] on textarea "شريحة واغيو جوسي 100 جرام على كيزر بطاطا طري مقاس 4 بوصات، مغطاة بالجبن المذاب …" at bounding box center [537, 202] width 229 height 54
click at [611, 202] on textarea "شريحة واغيو جوسي 100 جرام على كيزر بطاطا طري مقاس 4 بوصات، مغطاة بالجبن المذاب …" at bounding box center [537, 202] width 229 height 54
click at [612, 205] on textarea "شريحة واغيو جوسي 100 جرام على كيزر بطاطا طري مقاس 4 بوصات، مغطاة بالجبن المذاب …" at bounding box center [537, 202] width 229 height 54
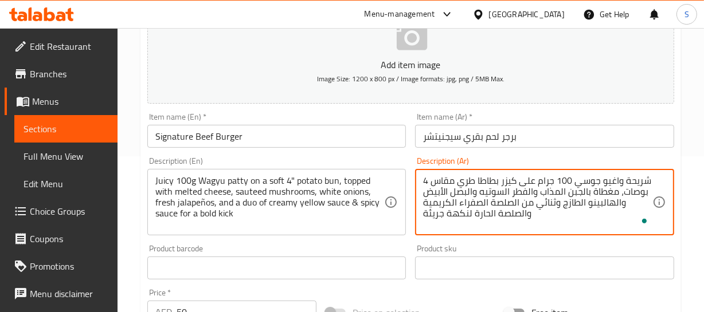
click at [556, 202] on textarea "شريحة واغيو جوسي 100 جرام على كيزر بطاطا طري مقاس 4 بوصات، مغطاة بالجبن المذاب …" at bounding box center [537, 202] width 229 height 54
click at [463, 210] on textarea "شريحة واغيو جوسي 100 جرام على كيزر بطاطا طري مقاس 4 بوصات، مغطاة بالجبن المذاب …" at bounding box center [537, 202] width 229 height 54
click at [437, 217] on textarea "شريحة واغيو جوسي 100 جرام على كيزر بطاطا طري مقاس 4 بوصات، مغطاة بالجبن المذاب …" at bounding box center [537, 202] width 229 height 54
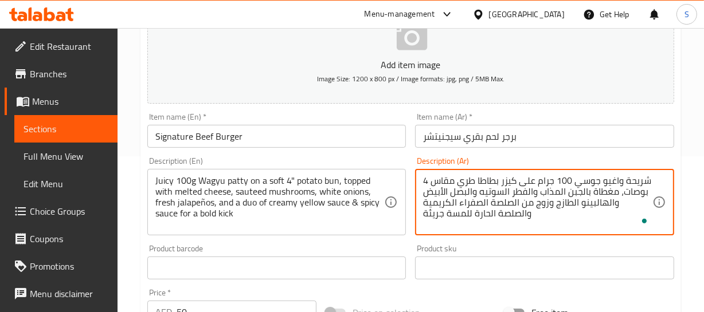
click at [437, 217] on textarea "شريحة واغيو جوسي 100 جرام على كيزر بطاطا طري مقاس 4 بوصات، مغطاة بالجبن المذاب …" at bounding box center [537, 202] width 229 height 54
type textarea "شريحة واغيو جوسي 100 جرام على كيزر بطاطا طري مقاس 4 بوصات، مغطاة بالجبن المذاب …"
click at [530, 138] on input "برجر لحم بقري سيجنيتشر" at bounding box center [544, 136] width 259 height 23
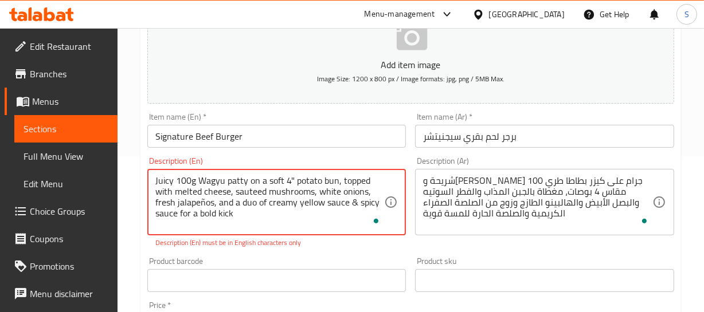
click at [202, 201] on textarea "Juicy 100g Wagyu patty on a soft 4" potato bun, topped with melted cheese, saut…" at bounding box center [269, 202] width 229 height 54
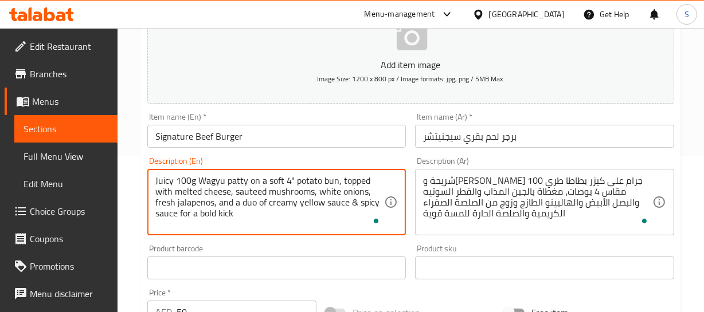
type textarea "Juicy 100g Wagyu patty on a soft 4" potato bun, topped with melted cheese, saut…"
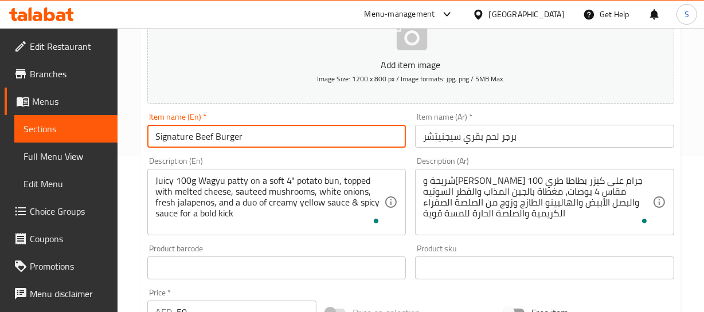
click at [247, 128] on input "Signature Beef Burger" at bounding box center [276, 136] width 259 height 23
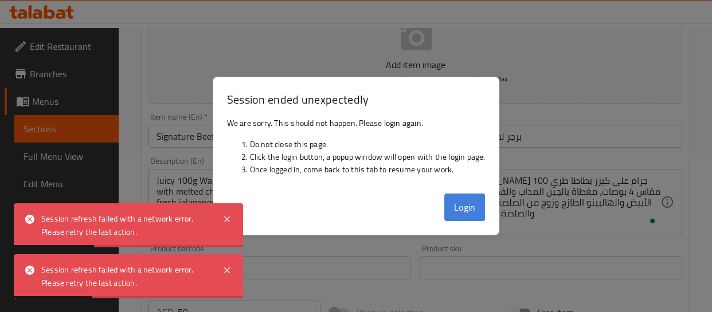
click at [473, 210] on button "Login" at bounding box center [464, 208] width 41 height 28
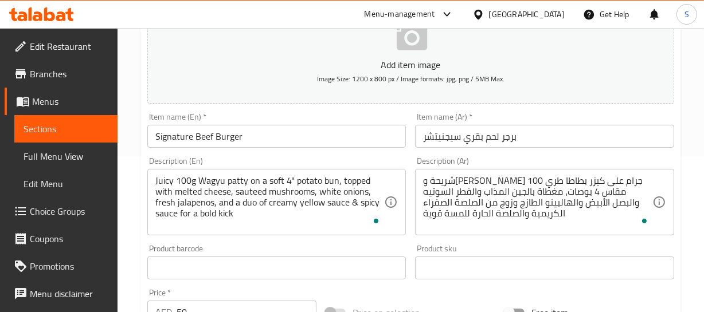
click at [540, 142] on input "برجر لحم بقري سيجنيتشر" at bounding box center [544, 136] width 259 height 23
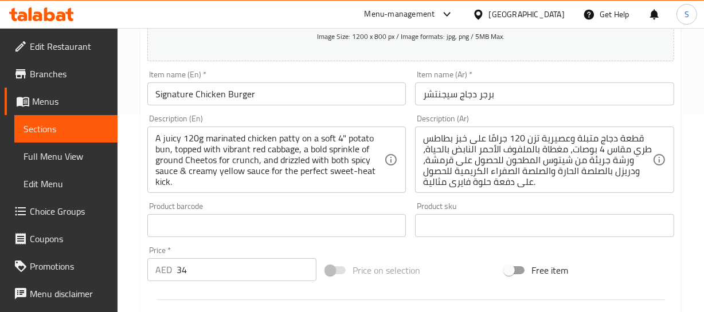
scroll to position [208, 0]
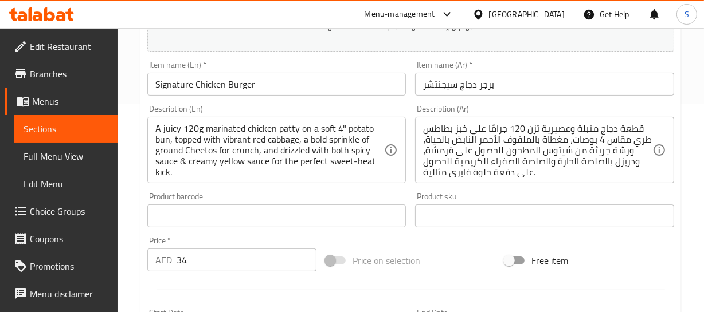
click at [696, 131] on div "Home / Restaurants management / Menus / Sections / item / update BURGERS sectio…" at bounding box center [410, 211] width 586 height 782
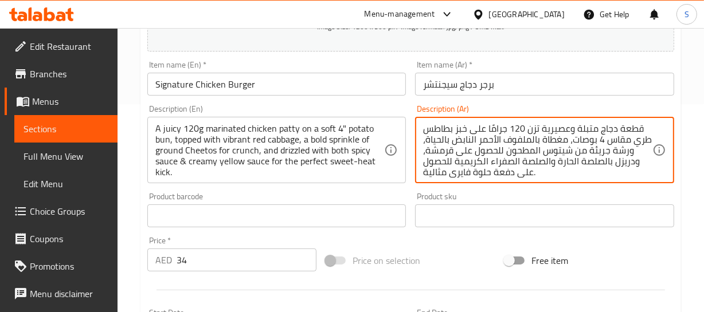
click at [634, 129] on textarea "قطعة دجاج متبلة وعصيرية تزن 120 جرامًا على خبز بطاطس طري مقاس 4 بوصات، مغطاة با…" at bounding box center [537, 150] width 229 height 54
click at [529, 130] on textarea "شريحة دجاج متبلة وعصيرية تزن 120 جرامًا على خبز بطاطس طري مقاس 4 بوصات، مغطاة ب…" at bounding box center [537, 150] width 229 height 54
click at [543, 127] on textarea "شريحة دجاج متبلة وعصيرية 120 جرامًا على خبز بطاطس طري مقاس 4 بوصات، مغطاة بالمل…" at bounding box center [537, 150] width 229 height 54
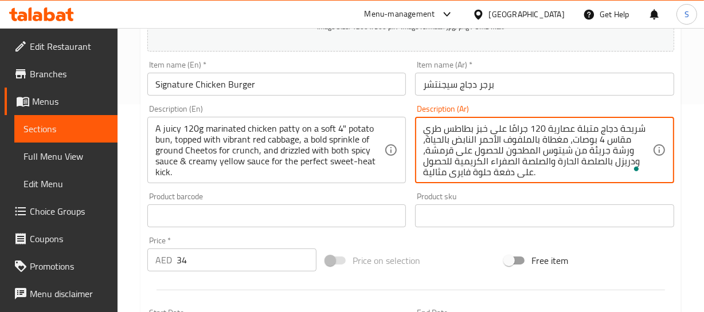
click at [638, 127] on textarea "شريحة دجاج متبلة عصارية 120 جرامًا على خبز بطاطس طري مقاس 4 بوصات، مغطاة بالملف…" at bounding box center [537, 150] width 229 height 54
click at [566, 123] on textarea "شريحة دجاج متبلة عصارية 120 جرامًا على خبز بطاطس طري مقاس 4 بوصات، مغطاة بالملف…" at bounding box center [537, 150] width 229 height 54
click at [629, 128] on textarea "شريحة دجاج متبلة جوسي 120 جرامًا على خبز بطاطس طري مقاس 4 بوصات، مغطاة بالملفوف…" at bounding box center [537, 150] width 229 height 54
click at [473, 126] on textarea "شريحة دجاج متبلة جوسي 120 جرامًا على خبز بطاطس طري مقاس 4 بوصات، مغطاة بالملفوف…" at bounding box center [537, 150] width 229 height 54
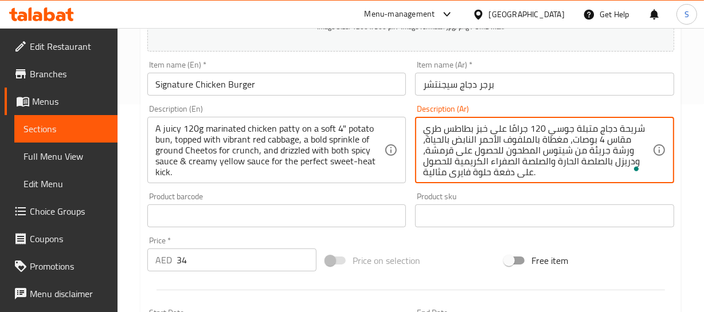
click at [480, 125] on textarea "شريحة دجاج متبلة جوسي 120 جرامًا على خبز بطاطس طري مقاس 4 بوصات، مغطاة بالملفوف…" at bounding box center [537, 150] width 229 height 54
click at [446, 130] on textarea "شريحة دجاج متبلة جوسي 120 جرامًا على كيزر بطاطس طري مقاس 4 بوصات، مغطاة بالملفو…" at bounding box center [537, 150] width 229 height 54
type textarea "شريحة دجاج متبلة جوسي 120 جرامًا على كيزر بطاطا طري مقاس 4 بوصات، مغطاة بالملفو…"
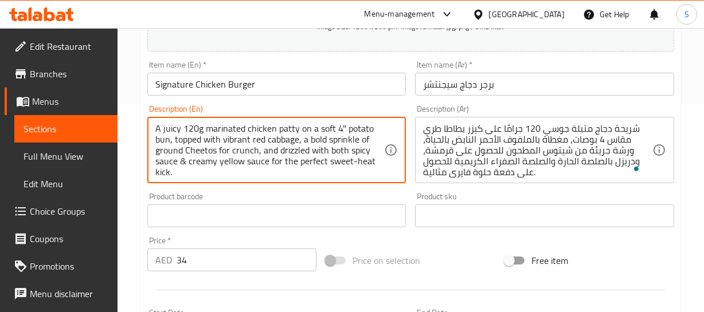
click at [238, 139] on textarea "A juicy 120g marinated chicken patty on a soft 4" potato bun, topped with vibra…" at bounding box center [269, 150] width 229 height 54
type textarea "A juicy 120g marinated chicken patty on a soft 4" potato bun, topped with red c…"
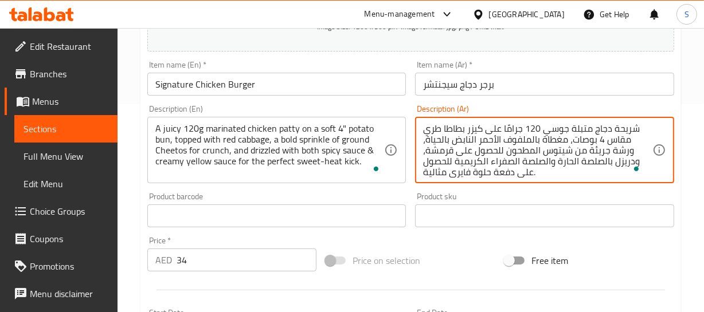
click at [468, 141] on textarea "شريحة دجاج متبلة جوسي 120 جرامًا على كيزر بطاطا طري مقاس 4 بوصات، مغطاة بالملفو…" at bounding box center [537, 150] width 229 height 54
click at [456, 142] on textarea "شريحة دجاج متبلة جوسي 120 جرامًا على كيزر بطاطا طري مقاس 4 بوصات، مغطاة بالملفو…" at bounding box center [537, 150] width 229 height 54
click at [561, 142] on textarea "شريحة دجاج متبلة جوسي 120 جرامًا على كيزر بطاطا طري مقاس 4 بوصات، مغطاة بالملفو…" at bounding box center [537, 150] width 229 height 54
click at [454, 142] on textarea "شريحة دجاج متبلة جوسي 120 جرامًا على كيزر بطاطا طري مقاس 4 بوصات، مغطاة بالملفو…" at bounding box center [537, 150] width 229 height 54
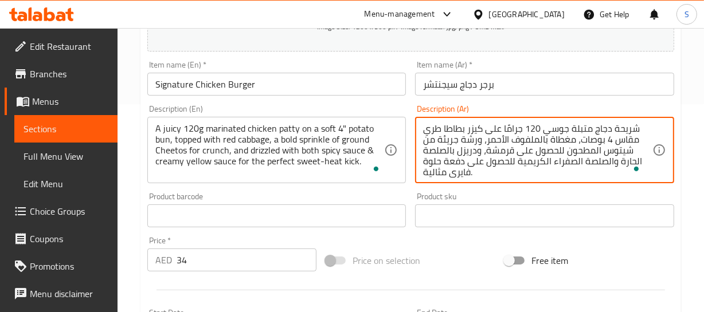
click at [454, 142] on textarea "شريحة دجاج متبلة جوسي 120 جرامًا على كيزر بطاطا طري مقاس 4 بوصات، مغطاة بالملفو…" at bounding box center [537, 150] width 229 height 54
click at [472, 151] on textarea "شريحة دجاج متبلة جوسي 120 جرامًا على كيزر بطاطا طري مقاس 4 بوصات، مغطاة بالملفو…" at bounding box center [537, 150] width 229 height 54
click at [457, 151] on textarea "شريحة دجاج متبلة جوسي 120 جرامًا على كيزر بطاطا طري مقاس 4 بوصات، مغطاة بالملفو…" at bounding box center [537, 150] width 229 height 54
click at [505, 162] on textarea "شريحة دجاج متبلة جوسي 120 جرامًا على كيزر بطاطا طري مقاس 4 بوصات، مغطاة بالملفو…" at bounding box center [537, 150] width 229 height 54
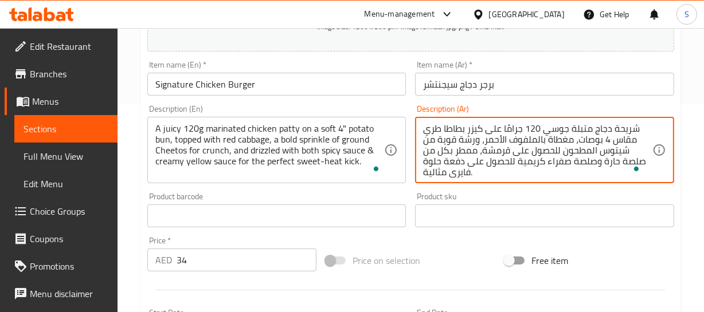
click at [505, 162] on textarea "شريحة دجاج متبلة جوسي 120 جرامًا على كيزر بطاطا طري مقاس 4 بوصات، مغطاة بالملفو…" at bounding box center [537, 150] width 229 height 54
click at [502, 163] on textarea "شريحة دجاج متبلة جوسي 120 جرامًا على كيزر بطاطا طري مقاس 4 بوصات، مغطاة بالملفو…" at bounding box center [537, 150] width 229 height 54
click at [441, 160] on textarea "شريحة دجاج متبلة جوسي 120 جرامًا على كيزر بطاطا طري مقاس 4 بوصات، مغطاة بالملفو…" at bounding box center [537, 150] width 229 height 54
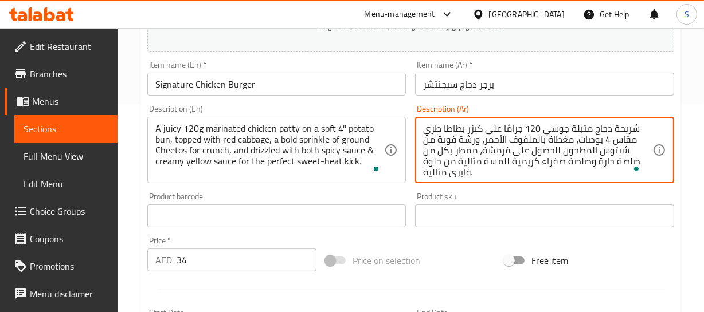
click at [434, 160] on textarea "شريحة دجاج متبلة جوسي 120 جرامًا على كيزر بطاطا طري مقاس 4 بوصات، مغطاة بالملفو…" at bounding box center [537, 150] width 229 height 54
click at [464, 169] on textarea "شريحة دجاج متبلة جوسي 120 جرامًا على كيزر بطاطا طري مقاس 4 بوصات، مغطاة بالملفو…" at bounding box center [537, 150] width 229 height 54
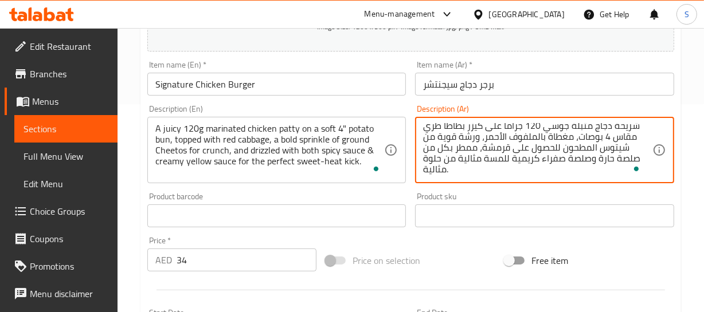
click at [442, 170] on textarea "شريحة دجاج متبلة جوسي 120 جرامًا على كيزر بطاطا طري مقاس 4 بوصات، مغطاة بالملفو…" at bounding box center [537, 150] width 229 height 54
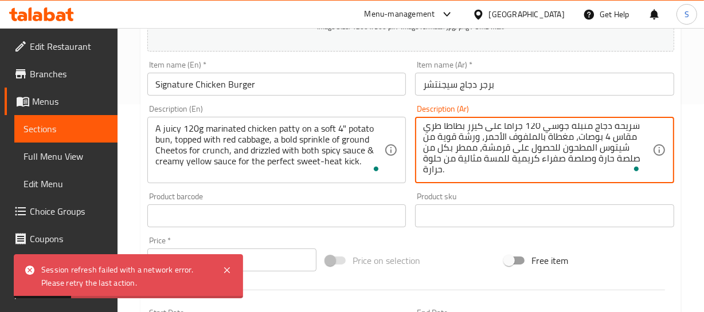
type textarea "شريحة دجاج متبلة جوسي 120 جرامًا على كيزر بطاطا طري مقاس 4 بوصات، مغطاة بالملفو…"
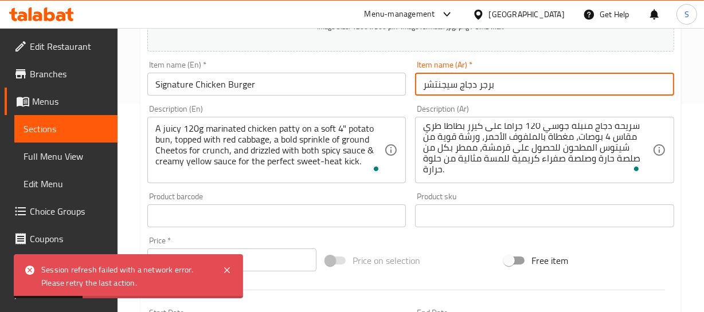
click at [490, 85] on input "برجر دجاج سيجنتشر" at bounding box center [544, 84] width 259 height 23
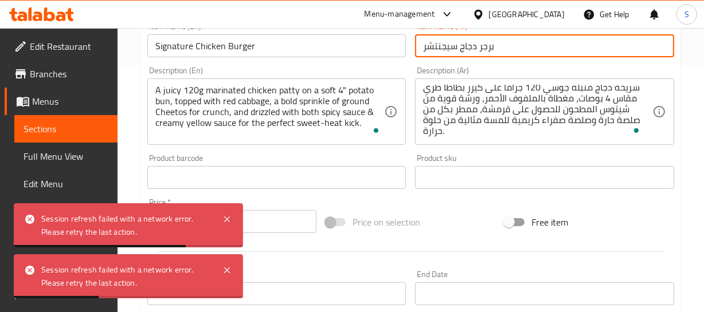
scroll to position [260, 0]
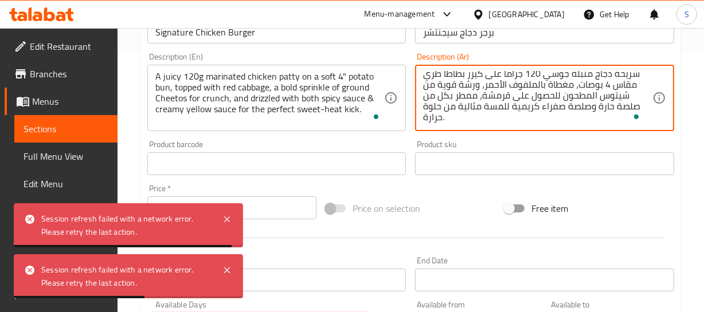
click at [462, 97] on textarea "شريحة دجاج متبلة جوسي 120 جرامًا على كيزر بطاطا طري مقاس 4 بوصات، مغطاة بالملفو…" at bounding box center [537, 98] width 229 height 54
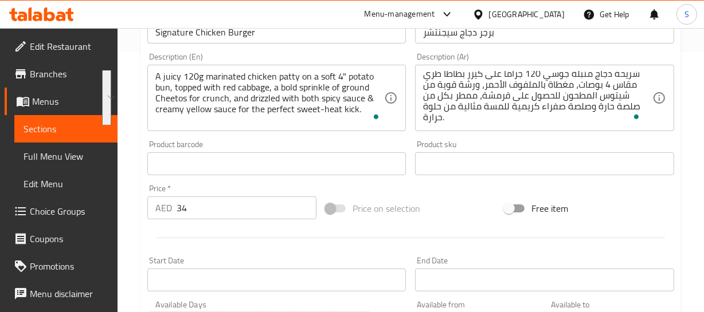
click at [478, 92] on textarea "شريحة دجاج متبلة جوسي 120 جرامًا على كيزر بطاطا طري مقاس 4 بوصات، مغطاة بالملفو…" at bounding box center [537, 98] width 229 height 54
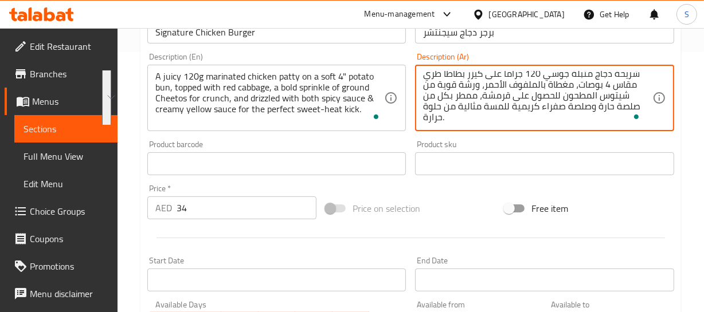
click at [478, 92] on textarea "شريحة دجاج متبلة جوسي 120 جرامًا على كيزر بطاطا طري مقاس 4 بوصات، مغطاة بالملفو…" at bounding box center [537, 98] width 229 height 54
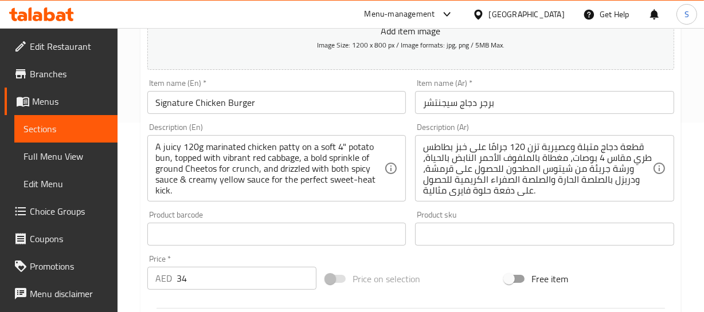
scroll to position [208, 0]
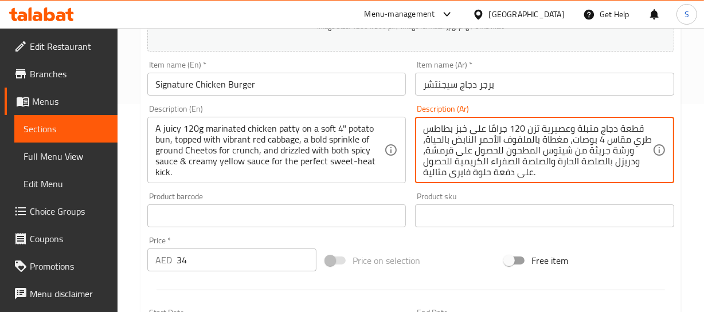
click at [505, 138] on textarea "قطعة دجاج متبلة وعصيرية تزن 120 جرامًا على خبز بطاطس طري مقاس 4 بوصات، مغطاة با…" at bounding box center [537, 150] width 229 height 54
paste textarea "شريحة دجاج متبلة جوسي 120 جرامًا على كيزر بطاطا طري مقاس 4 بوصات، مغطاة بالملفو…"
type textarea "شريحة دجاج متبلة جوسي 120 جرامًا على كيزر بطاطا طري مقاس 4 بوصات، مغطاة بالملفو…"
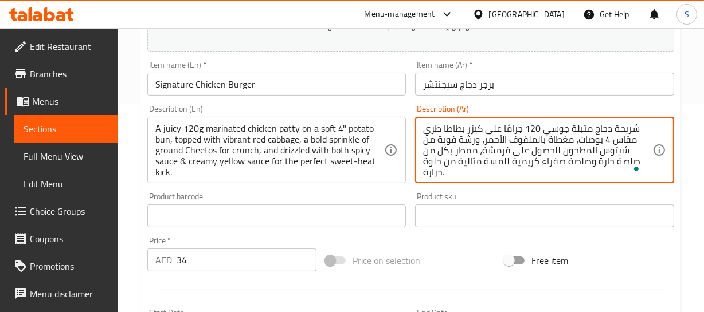
scroll to position [11, 0]
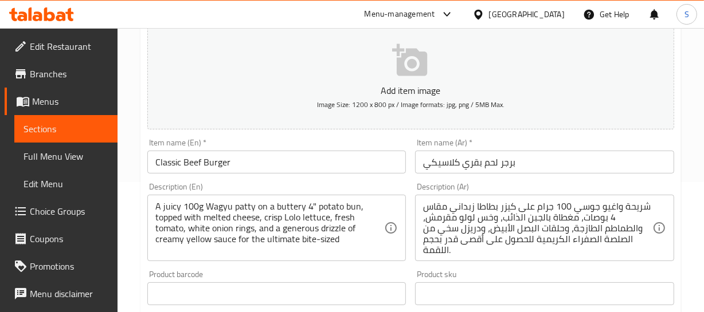
scroll to position [156, 0]
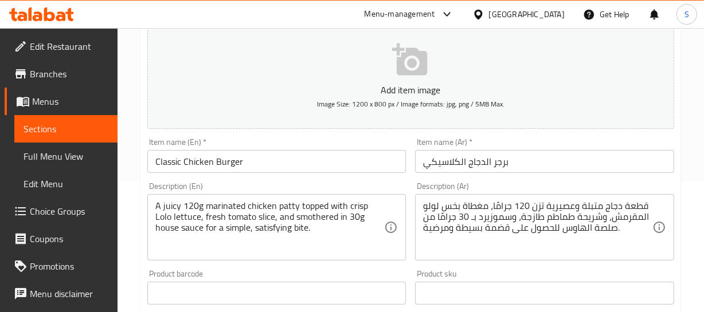
scroll to position [156, 0]
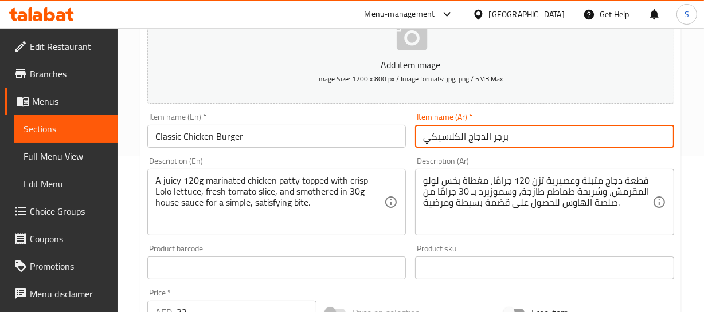
click at [487, 136] on input "برجر الدجاج الكلاسيكي" at bounding box center [544, 136] width 259 height 23
click at [462, 135] on input "برجر دجاج الكلاسيكي" at bounding box center [544, 136] width 259 height 23
type input "برجر دجاج كلاسيكي"
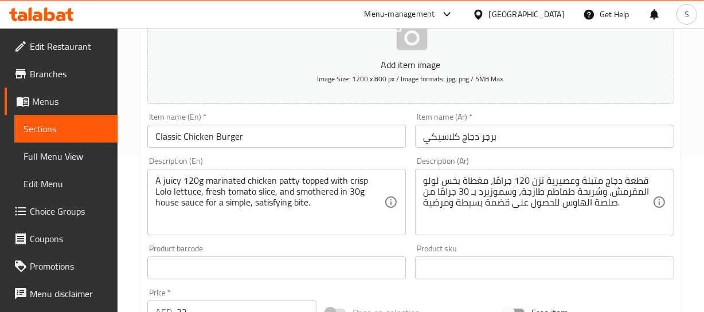
click at [682, 178] on div "Home / Restaurants management / Menus / Sections / item / update CHICKEN BURGER…" at bounding box center [410, 263] width 586 height 782
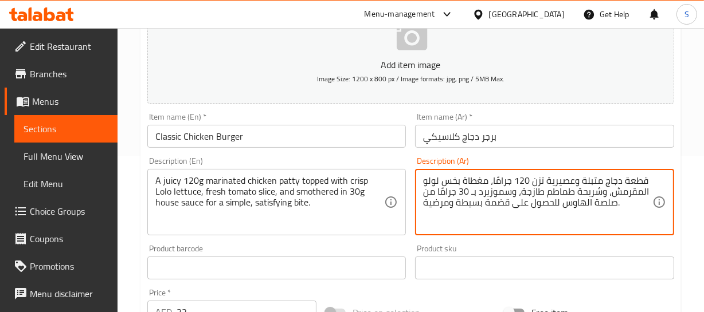
click at [638, 180] on textarea "قطعة دجاج متبلة وعصيرية تزن 120 جرامًا، مغطاة بخس لولو المقرمش، وشريحة طماطم طا…" at bounding box center [537, 202] width 229 height 54
click at [572, 176] on textarea "شريحة دجاج متبلة وعصيرية تزن 120 جرامًا، مغطاة بخس لولو المقرمش، وشريحة طماطم ط…" at bounding box center [537, 202] width 229 height 54
click at [537, 179] on textarea "شريحة دجاج متبلة جوسي تزن 120 جرامًا، مغطاة بخس لولو المقرمش، وشريحة طماطم طازج…" at bounding box center [537, 202] width 229 height 54
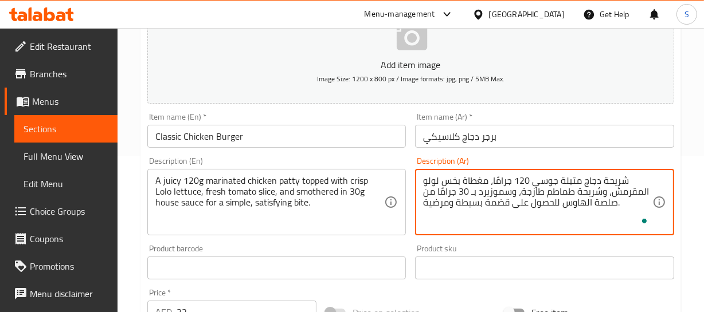
click at [606, 177] on textarea "شريحة دجاج متبلة جوسي 120 جرامًا، مغطاة بخس لولو المقرمش، وشريحة طماطم طازجة، و…" at bounding box center [537, 202] width 229 height 54
click at [638, 191] on textarea "شريحة دجاج متبلة جوسي 120 جرامًا، مغطاة بخس لولو المقرمش، وشريحة طماطم طازجة، و…" at bounding box center [537, 202] width 229 height 54
click at [493, 195] on textarea "شريحة دجاج متبلة جوسي 120 جرامًا، مغطاة بخس لولو المقرمش، وشريحة طماطم طازجة، و…" at bounding box center [537, 202] width 229 height 54
type textarea "شريحة دجاج متبلة جوسي 120 جرامًا، مغطاة بخس لولو المقرمش، وشريحة طماطم طازجة، و…"
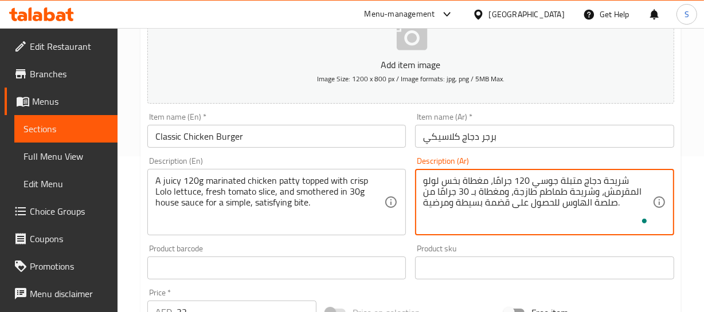
click at [610, 181] on textarea "شريحة دجاج متبلة جوسي 120 جرامًا، مغطاة بخس لولو المقرمش، وشريحة طماطم طازجة، و…" at bounding box center [537, 202] width 229 height 54
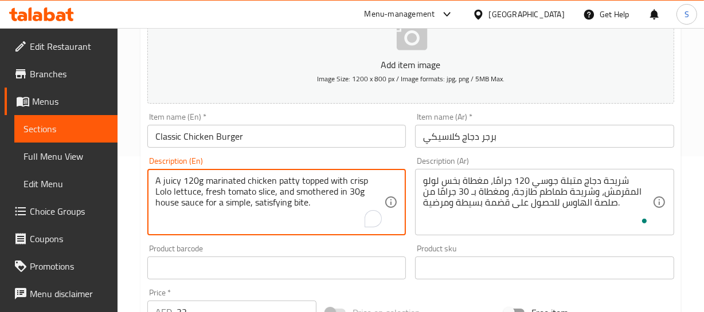
click at [246, 200] on textarea "A juicy 120g marinated chicken patty topped with crisp Lolo lettuce, fresh toma…" at bounding box center [269, 202] width 229 height 54
type textarea "A juicy 120g marinated chicken patty topped with crisp Lolo lettuce, fresh toma…"
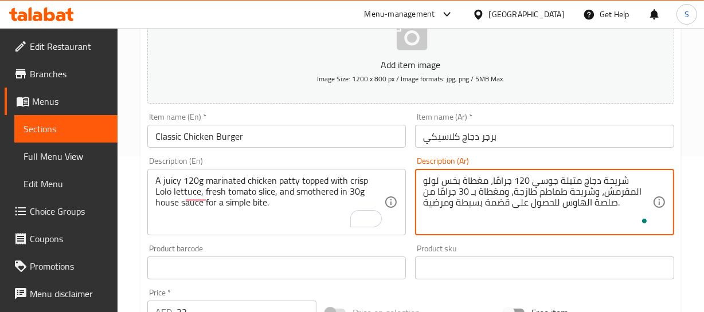
click at [579, 203] on textarea "شريحة دجاج متبلة جوسي 120 جرامًا، مغطاة بخس لولو المقرمش، وشريحة طماطم طازجة، و…" at bounding box center [537, 202] width 229 height 54
click at [508, 201] on textarea "شريحة دجاج متبلة جوسي 120 جرامًا، مغطاة بخس لولو المقرمش، وشريحة طماطم طازجة، و…" at bounding box center [537, 202] width 229 height 54
click at [443, 206] on textarea "شريحة دجاج متبلة جوسي 120 جرامًا، مغطاة بخس لولو المقرمش، وشريحة طماطم طازجة، و…" at bounding box center [537, 202] width 229 height 54
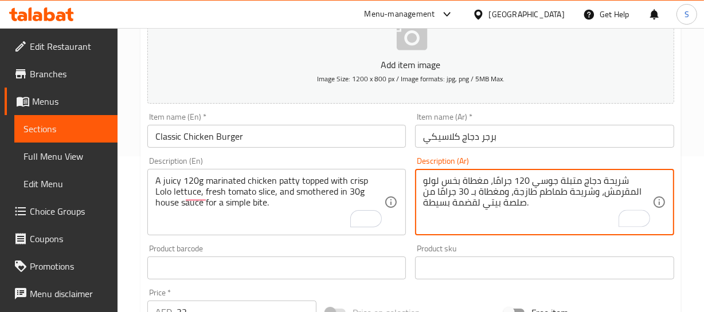
type textarea "شريحة دجاج متبلة جوسي 120 جرامًا، مغطاة بخس لولو المقرمش، وشريحة طماطم طازجة، و…"
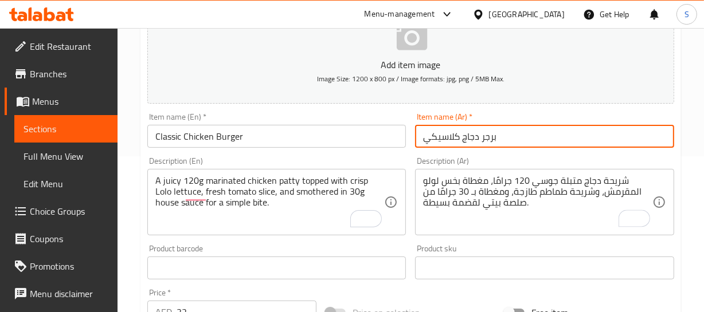
click at [441, 127] on input "برجر دجاج كلاسيكي" at bounding box center [544, 136] width 259 height 23
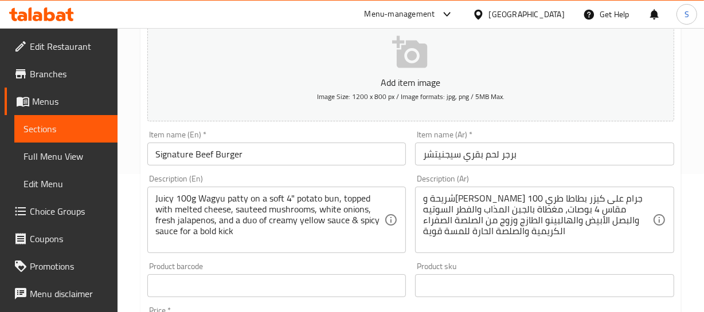
scroll to position [156, 0]
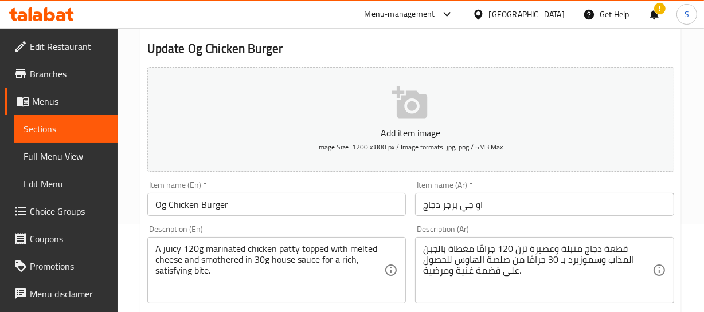
scroll to position [104, 0]
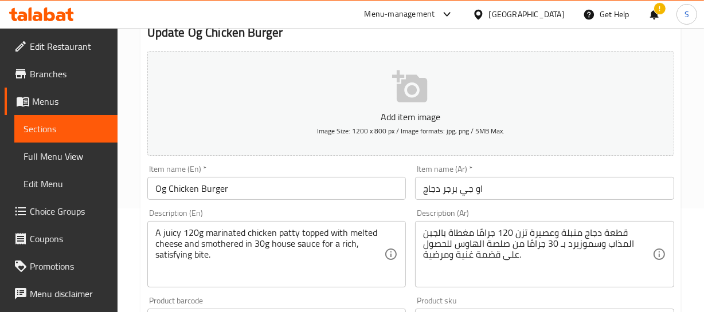
click at [692, 112] on div "Home / Restaurants management / Menus / Sections / item / update CHICKEN BURGER…" at bounding box center [410, 315] width 586 height 782
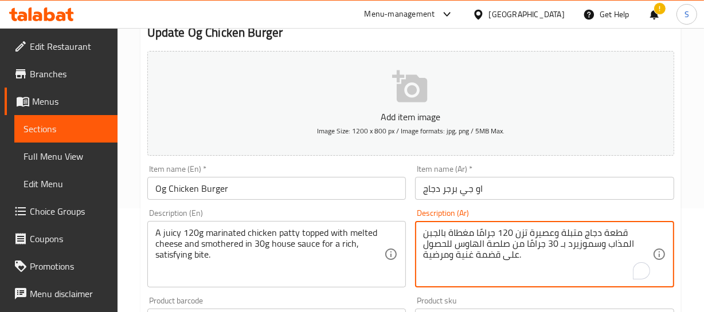
click at [622, 239] on textarea "قطعة دجاج متبلة وعصيرة تزن 120 جرامًا مغطاة بالجبن المذاب وسموزيرد بـ 30 جرامًا…" at bounding box center [537, 254] width 229 height 54
click at [551, 233] on textarea "شريحة دجاج متبلة وعصيرة تزن 120 جرامًا مغطاة بالجبن المذاب وسموزيرد بـ 30 جرامً…" at bounding box center [537, 254] width 229 height 54
click at [529, 230] on textarea "شريحة دجاج متبلة جوسي تزن 120 جرامًا مغطاة بالجبن المذاب وسموزيرد بـ 30 جرامًا …" at bounding box center [537, 254] width 229 height 54
click at [518, 235] on textarea "شريحة دجاج متبلة جوسي تزن 120 جرامًا مغطاة بالجبن المذاب وسموزيرد بـ 30 جرامًا …" at bounding box center [537, 254] width 229 height 54
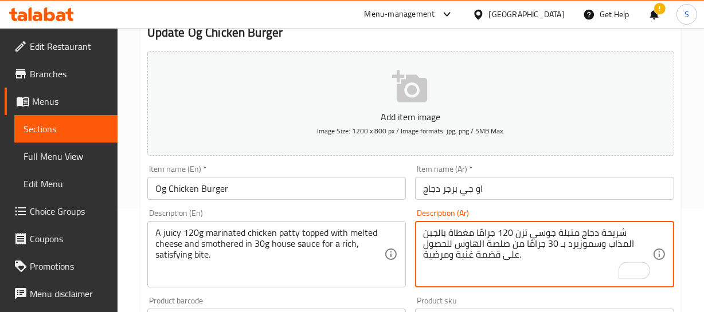
click at [518, 235] on textarea "شريحة دجاج متبلة جوسي تزن 120 جرامًا مغطاة بالجبن المذاب وسموزيرد بـ 30 جرامًا …" at bounding box center [537, 254] width 229 height 54
click at [630, 247] on textarea "شريحة دجاج متبلة جوسي 120 جرامًا مغطاة بالجبن المذاب وسموزيرد بـ 30 جرامًا من ص…" at bounding box center [537, 254] width 229 height 54
click at [521, 244] on textarea "شريحة دجاج متبلة جوسي 120 جرامًا مغطاة بالجبن المذاب مغطاة بـ 30 جرامًا من صلصة…" at bounding box center [537, 254] width 229 height 54
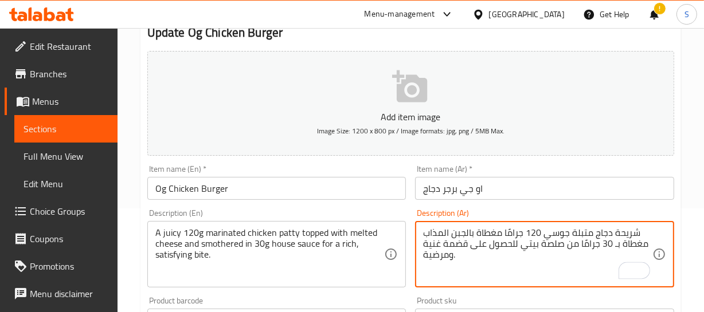
click at [495, 245] on textarea "شريحة دجاج متبلة جوسي 120 جرامًا مغطاة بالجبن المذاب مغطاة بـ 30 جرامًا من صلصة…" at bounding box center [537, 254] width 229 height 54
type textarea "شريحة دجاج متبلة جوسي 120 جرامًا مغطاة بالجبن المذاب مغطاة بـ 30 جرامًا من صلصة…"
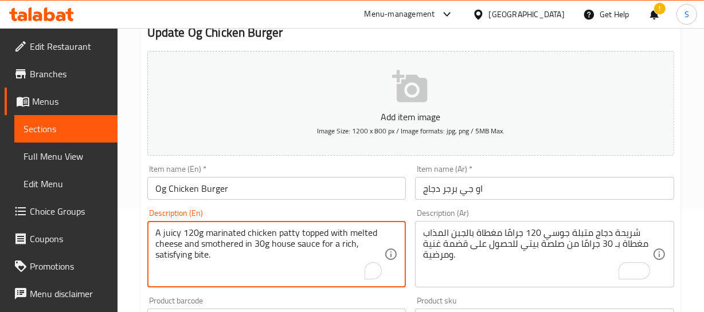
click at [176, 256] on textarea "A juicy 120g marinated chicken patty topped with melted cheese and smothered in…" at bounding box center [269, 254] width 229 height 54
type textarea "A juicy 120g marinated chicken patty topped with melted cheese and smothered in…"
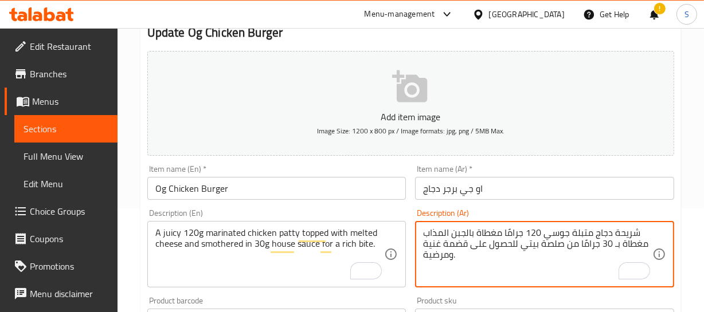
click at [468, 245] on textarea "شريحة دجاج متبلة جوسي 120 جرامًا مغطاة بالجبن المذاب مغطاة بـ 30 جرامًا من صلصة…" at bounding box center [537, 254] width 229 height 54
click at [436, 248] on textarea "شريحة دجاج متبلة جوسي 120 جرامًا مغطاة بالجبن المذاب مغطاة بـ 30 جرامًا من صلصة…" at bounding box center [537, 254] width 229 height 54
type textarea "شريحة دجاج متبلة جوسي 120 جرامًا مغطاة بالجبن المذاب مغطاة بـ 30 جرامًا من صلصة…"
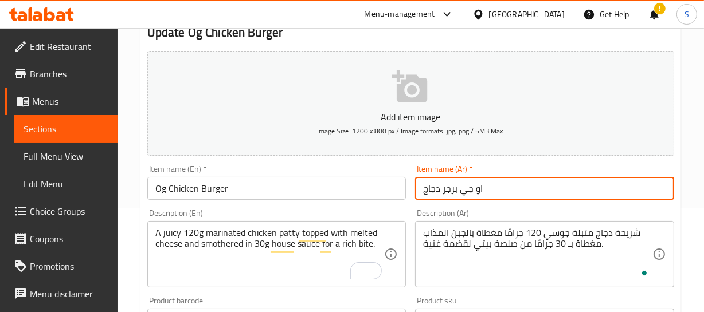
click at [490, 178] on input "او جي برجر دجاج" at bounding box center [544, 188] width 259 height 23
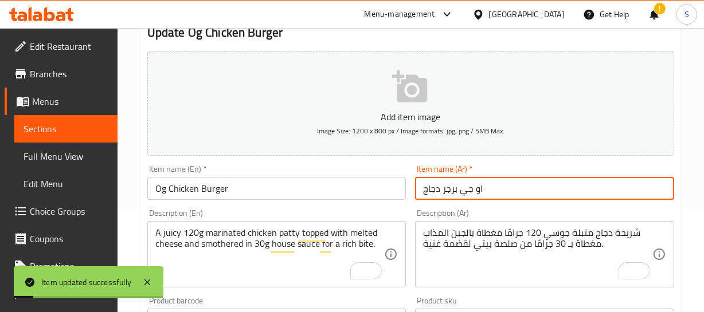
click at [74, 152] on span "Full Menu View" at bounding box center [65, 157] width 85 height 14
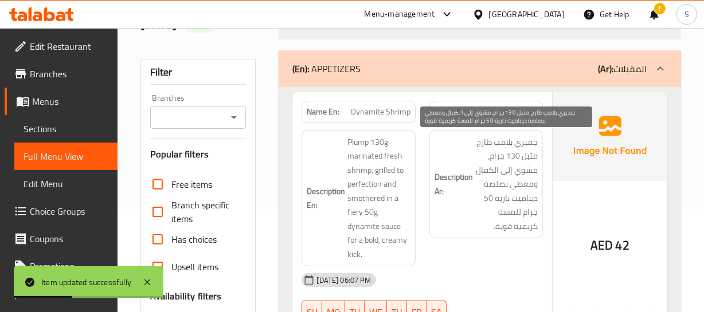
click at [501, 175] on span "جمبري بلامب طازج متبل 130 جرام، مشوي إلى الكمال ومغطي بصلصة ديناميت نارية 50 جر…" at bounding box center [506, 184] width 62 height 99
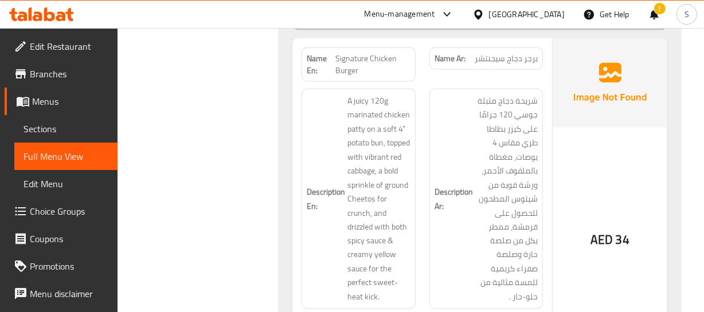
scroll to position [2578, 0]
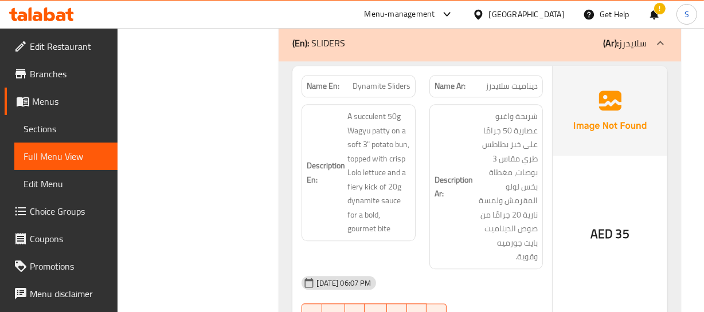
click at [392, 92] on span "Dynamite Sliders" at bounding box center [381, 86] width 58 height 12
copy span "Dynamite Sliders"
click at [45, 132] on span "Sections" at bounding box center [65, 129] width 85 height 14
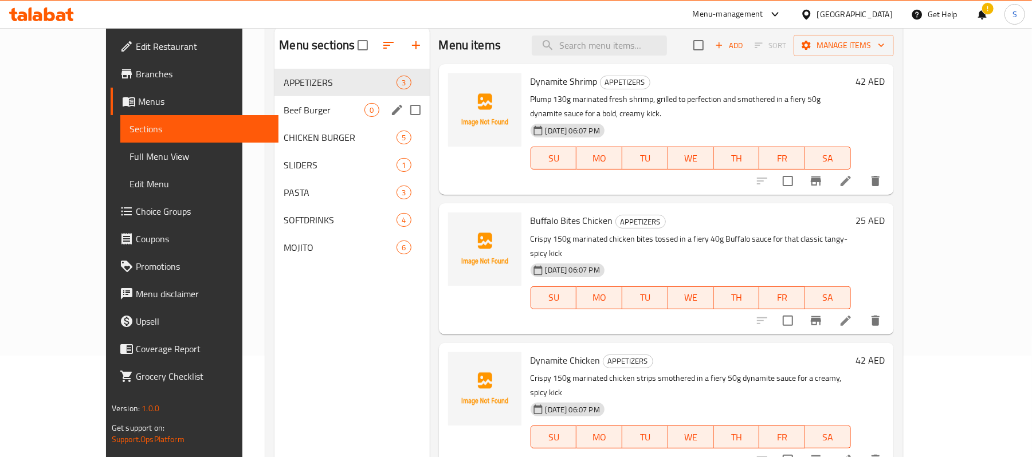
scroll to position [85, 0]
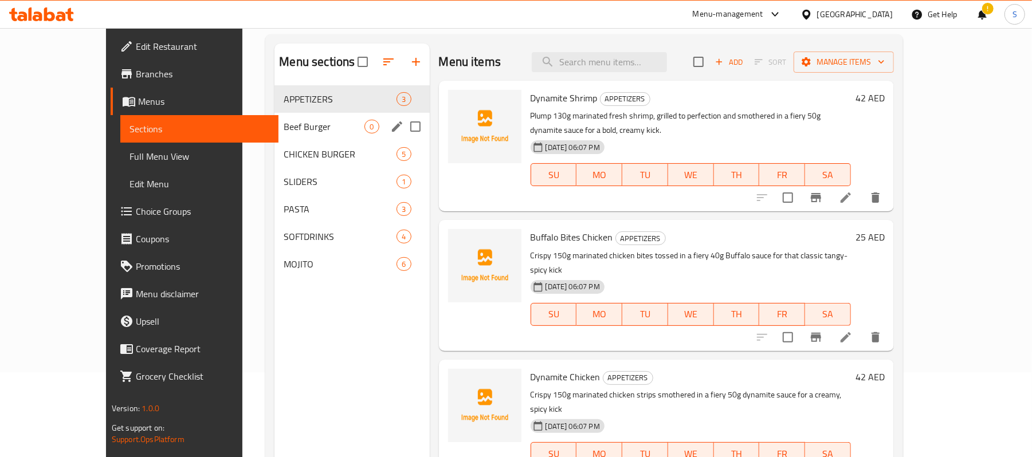
click at [284, 127] on span "Beef Burger" at bounding box center [324, 127] width 81 height 14
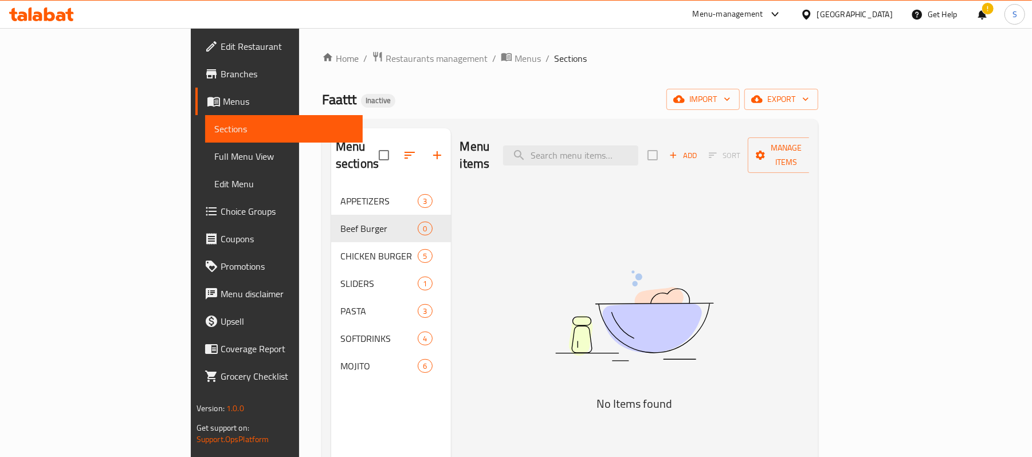
click at [506, 209] on div "Menu items Add Sort Manage items No Items found" at bounding box center [630, 356] width 359 height 457
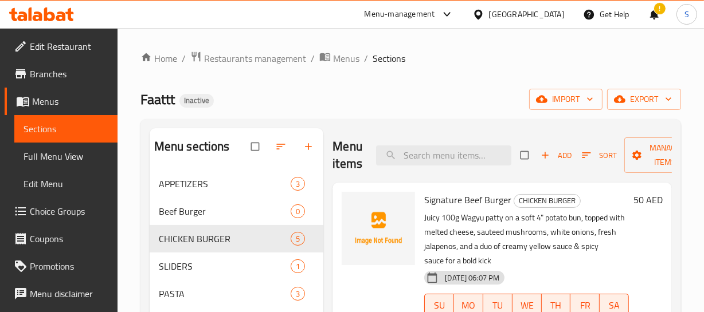
click at [62, 159] on span "Full Menu View" at bounding box center [65, 157] width 85 height 14
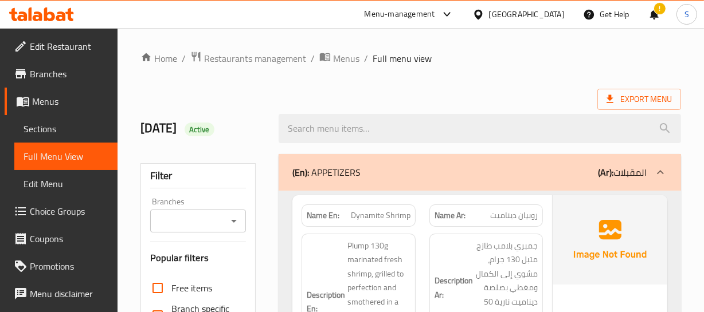
drag, startPoint x: 61, startPoint y: 124, endPoint x: 103, endPoint y: 74, distance: 65.1
click at [61, 124] on span "Sections" at bounding box center [65, 129] width 85 height 14
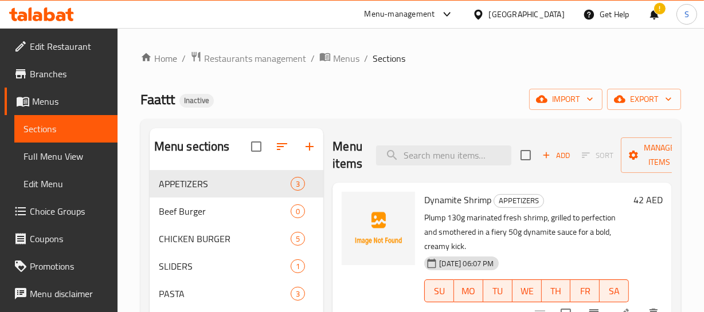
click at [575, 213] on p "Plump 130g marinated fresh shrimp, grilled to perfection and smothered in a fie…" at bounding box center [526, 232] width 205 height 43
click at [468, 156] on input "search" at bounding box center [443, 156] width 135 height 20
paste input "Dynamite Sliders"
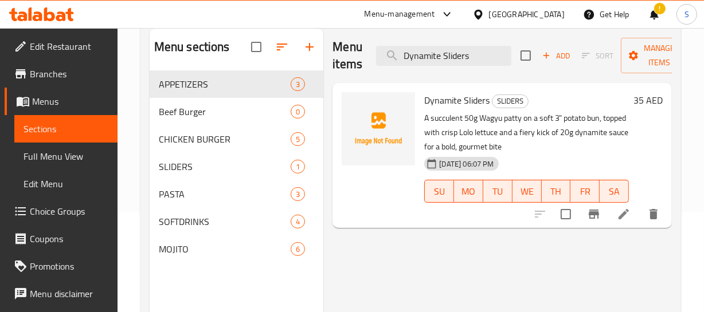
scroll to position [104, 0]
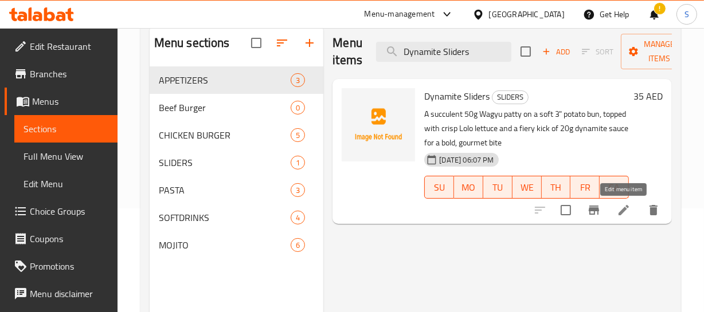
type input "Dynamite Sliders"
drag, startPoint x: 57, startPoint y: 156, endPoint x: 131, endPoint y: 108, distance: 88.2
click at [57, 156] on span "Full Menu View" at bounding box center [65, 157] width 85 height 14
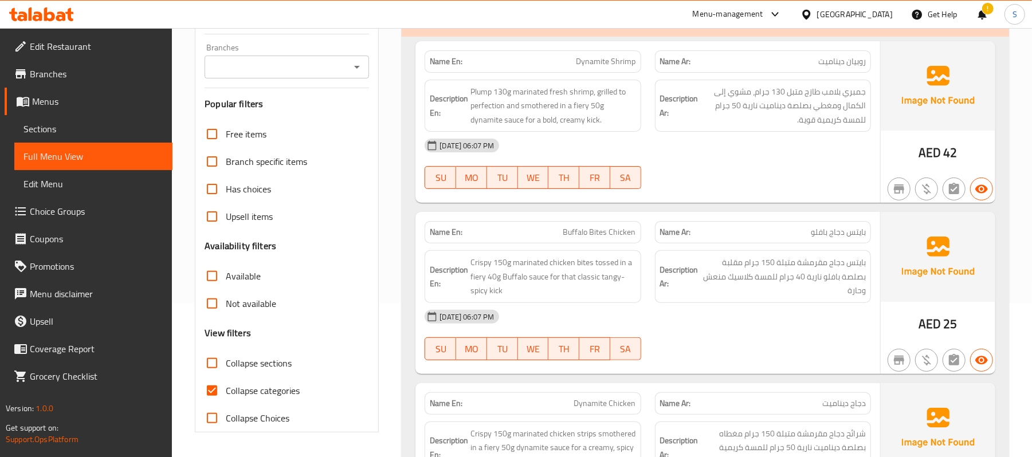
scroll to position [181, 0]
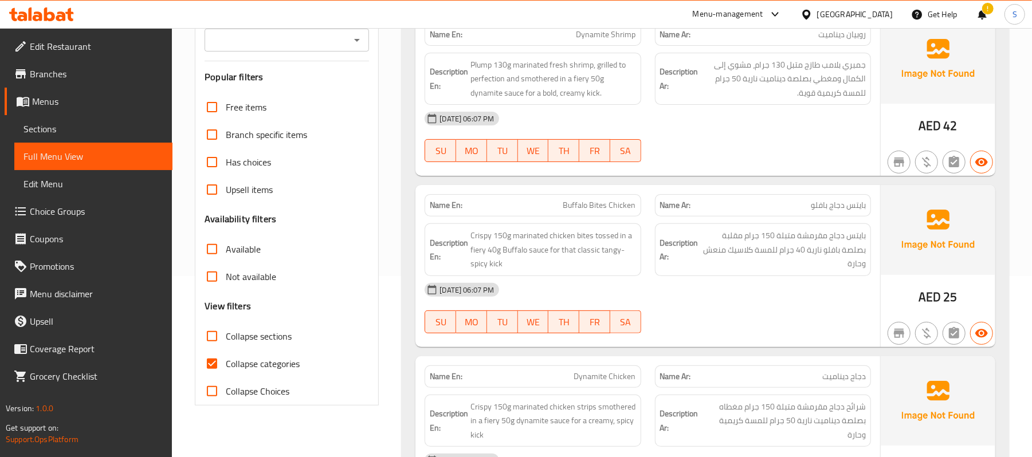
click at [260, 312] on span "Collapse categories" at bounding box center [263, 364] width 74 height 14
click at [226, 312] on input "Collapse categories" at bounding box center [212, 364] width 28 height 28
checkbox input "false"
click at [711, 186] on img at bounding box center [938, 229] width 115 height 89
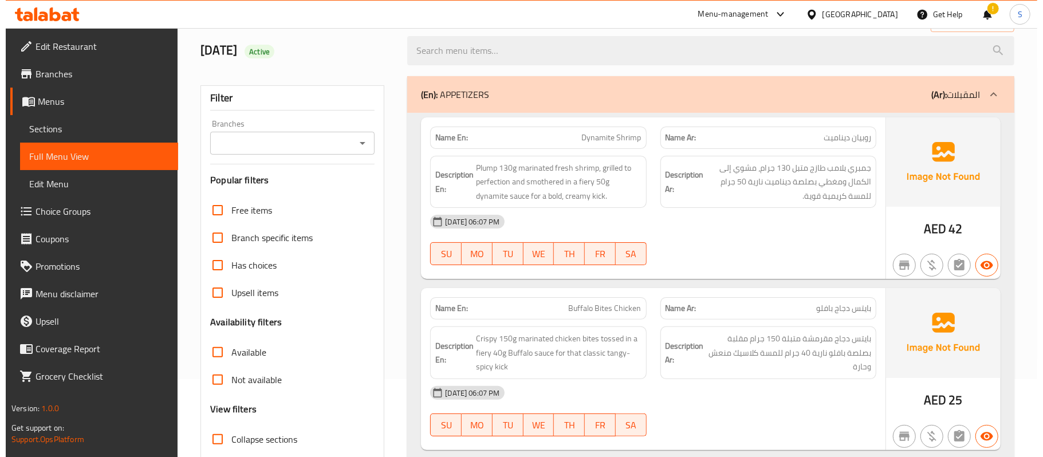
scroll to position [0, 0]
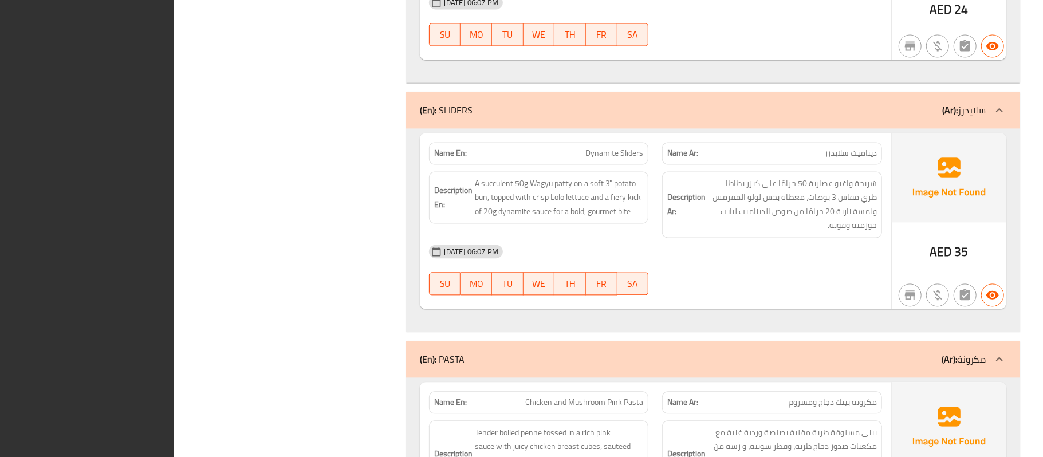
click at [683, 265] on div "[DATE] 06:07 PM" at bounding box center [655, 252] width 467 height 28
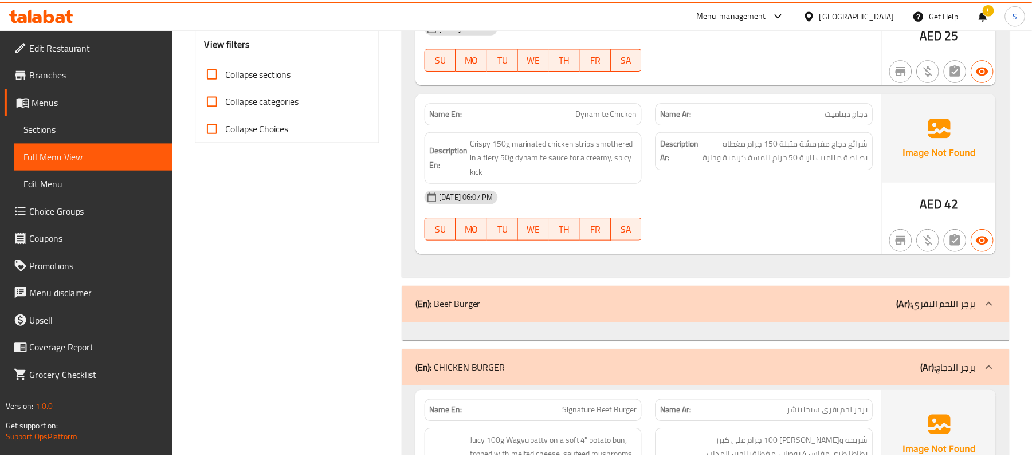
scroll to position [2049, 0]
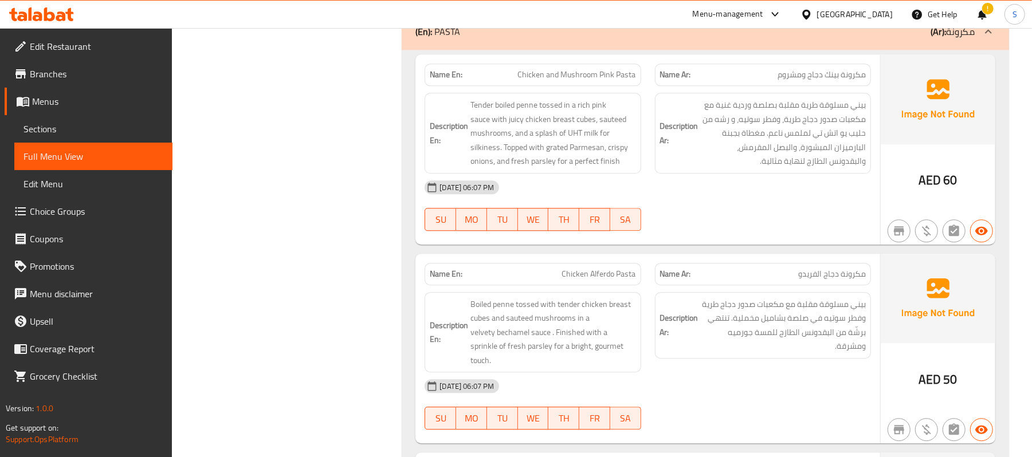
click at [711, 254] on div "Name En: Chicken Alferdo Pasta Name Ar: مكرونة دجاج الفريدو Description En: Boi…" at bounding box center [647, 349] width 465 height 190
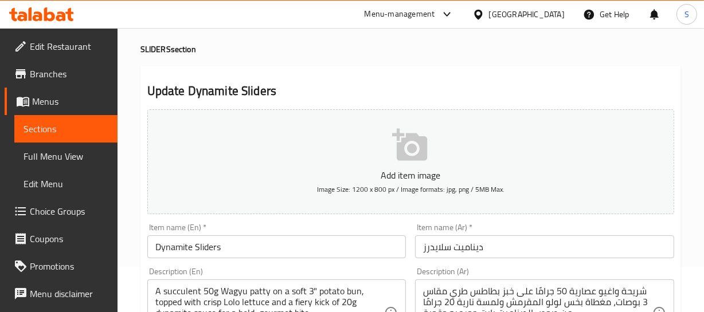
scroll to position [104, 0]
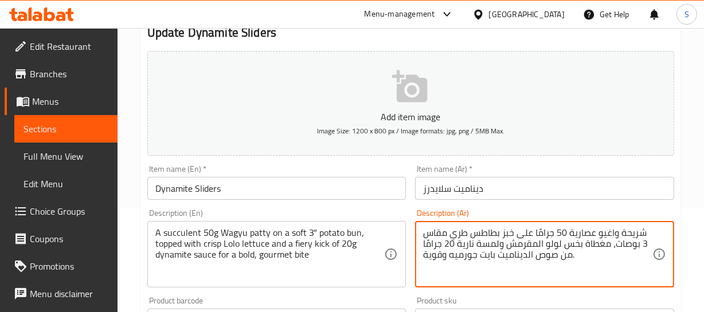
click at [519, 233] on textarea "شريحة واغيو عصارية 50 جرامًا على خبز بطاطس طري مقاس 3 بوصات، مغطاة بخس لولو الم…" at bounding box center [537, 254] width 229 height 54
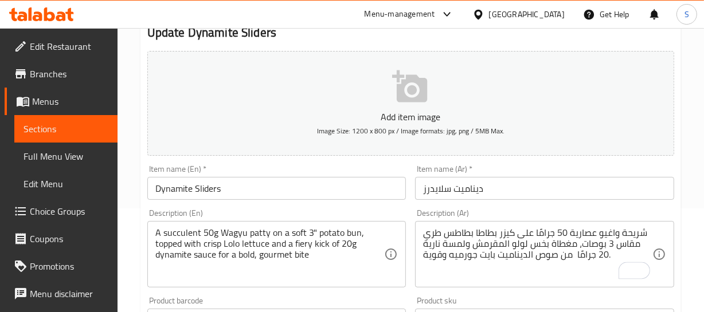
click at [471, 225] on div "شريحة واغيو عصارية 50 جرامًا على كيزر بطاطا بطاطس طري مقاس 3 بوصات، مغطاة بخس ل…" at bounding box center [544, 254] width 259 height 66
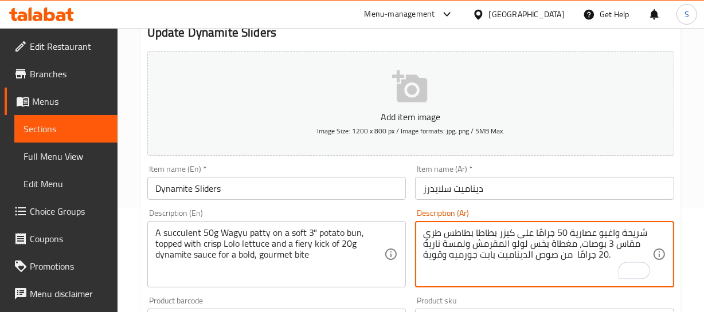
click at [463, 227] on textarea "شريحة واغيو عصارية 50 جرامًا على كيزر بطاطا بطاطس طري مقاس 3 بوصات، مغطاة بخس ل…" at bounding box center [537, 254] width 229 height 54
click at [489, 187] on input "ديناميت سلايدرز" at bounding box center [544, 188] width 259 height 23
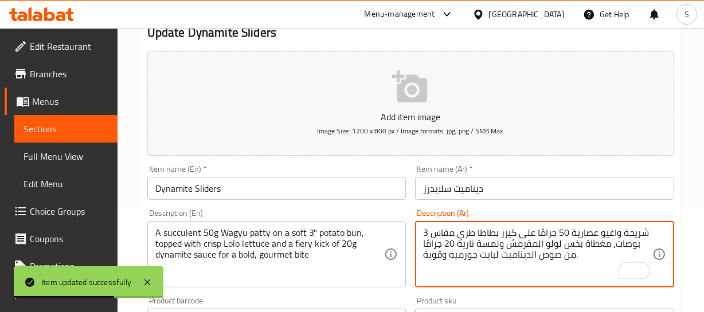
type textarea "شريحة واغيو عصارية 50 جرامًا على كيزر بطاطا طري مقاس 3 بوصات، مغطاة بخس لولو ال…"
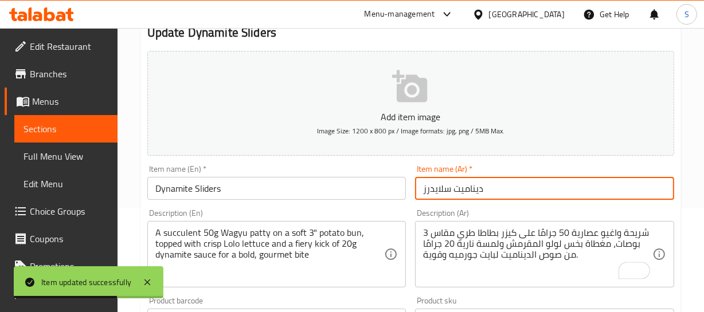
click at [501, 192] on input "ديناميت سلايدرز" at bounding box center [544, 188] width 259 height 23
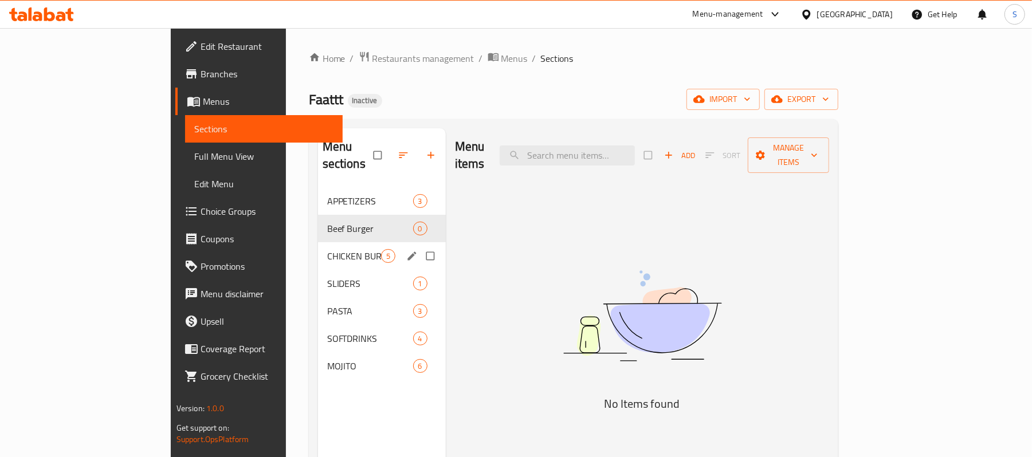
click at [327, 249] on span "CHICKEN BURGER" at bounding box center [354, 256] width 54 height 14
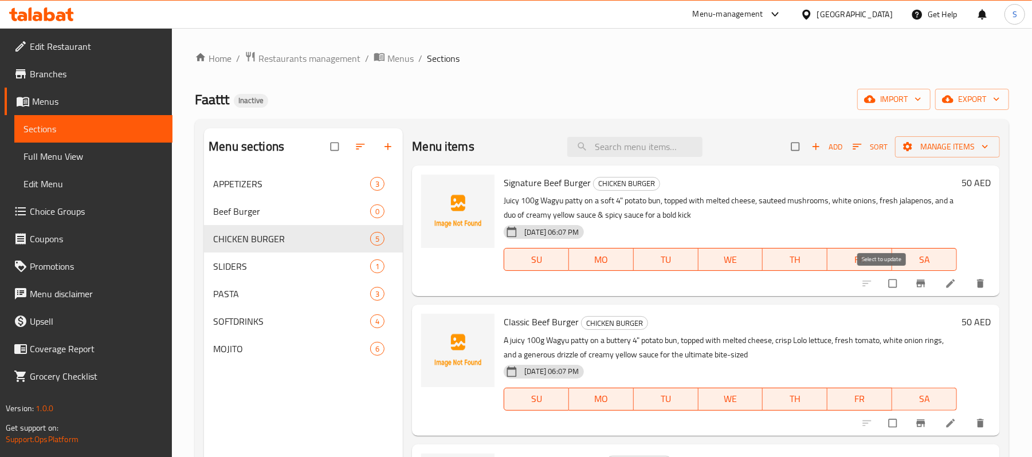
click at [882, 278] on input "checkbox" at bounding box center [894, 284] width 24 height 22
checkbox input "true"
click at [885, 426] on input "checkbox" at bounding box center [894, 424] width 24 height 22
checkbox input "true"
click at [966, 138] on button "Manage items" at bounding box center [947, 146] width 105 height 21
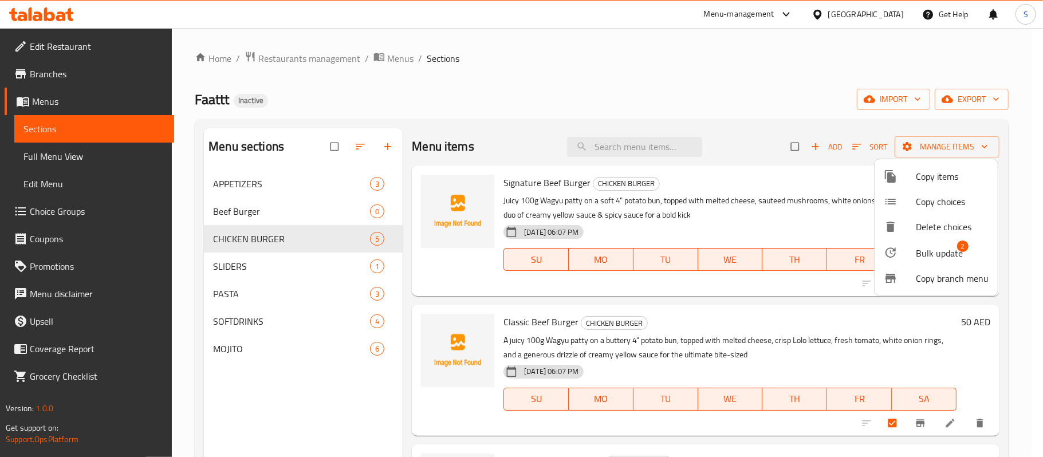
click at [956, 225] on span "Delete choices" at bounding box center [952, 227] width 73 height 14
click at [933, 249] on span "Bulk update" at bounding box center [939, 253] width 47 height 14
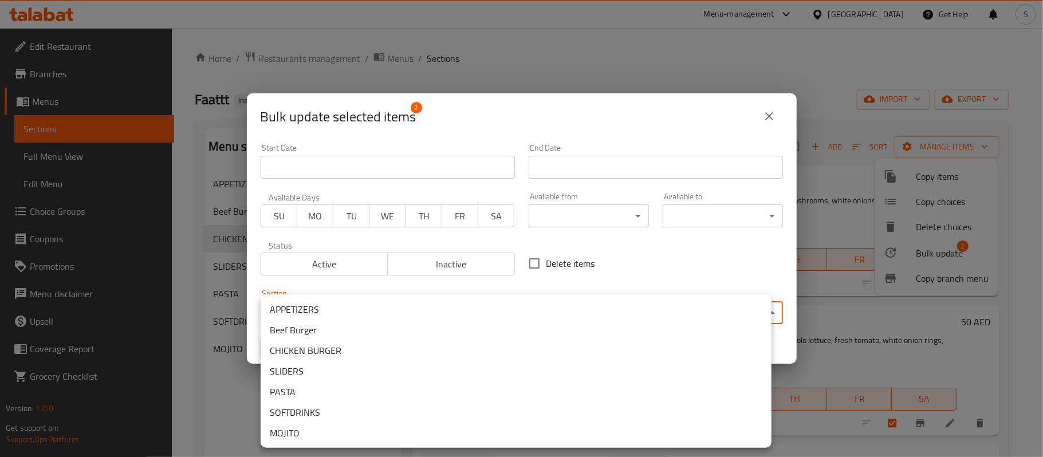
click at [366, 310] on body "​ Menu-management [GEOGRAPHIC_DATA] Get Help S Edit Restaurant Branches Menus S…" at bounding box center [521, 242] width 1043 height 429
click at [335, 333] on li "Beef Burger" at bounding box center [516, 330] width 511 height 21
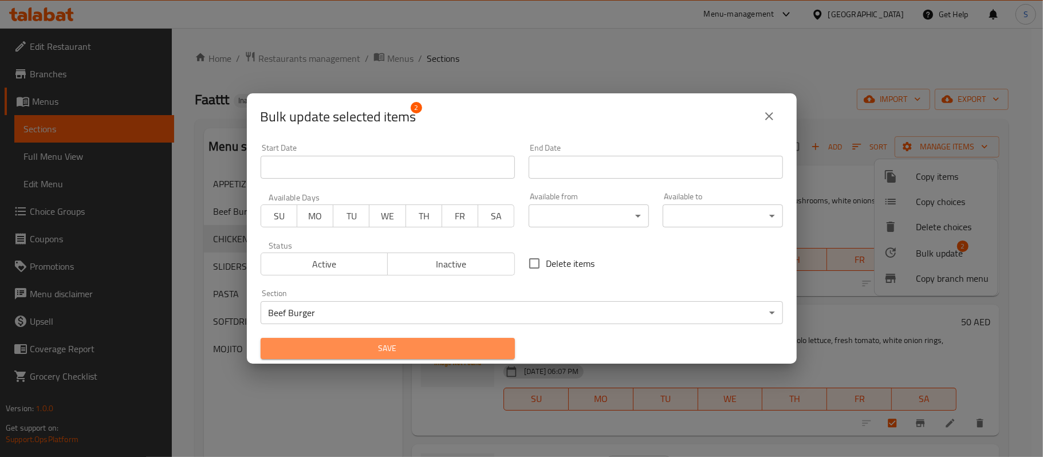
click at [455, 348] on span "Save" at bounding box center [388, 348] width 236 height 14
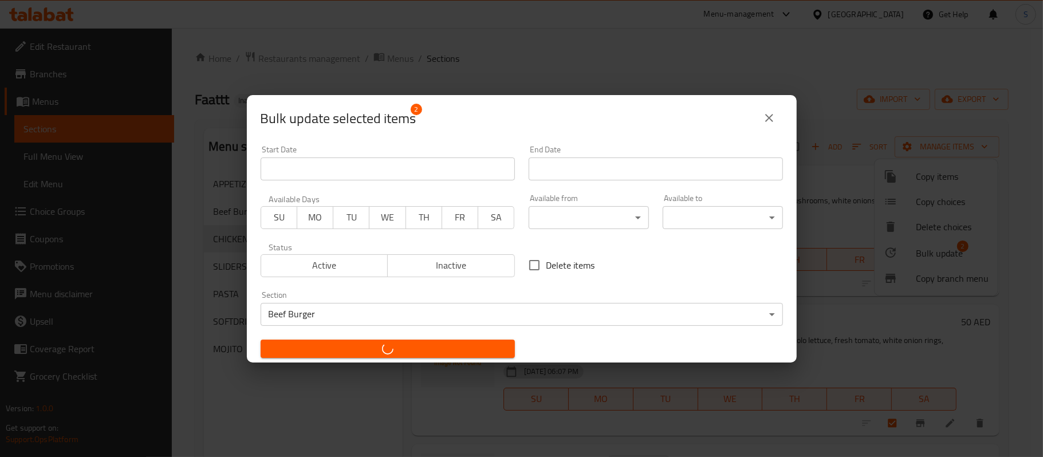
checkbox input "false"
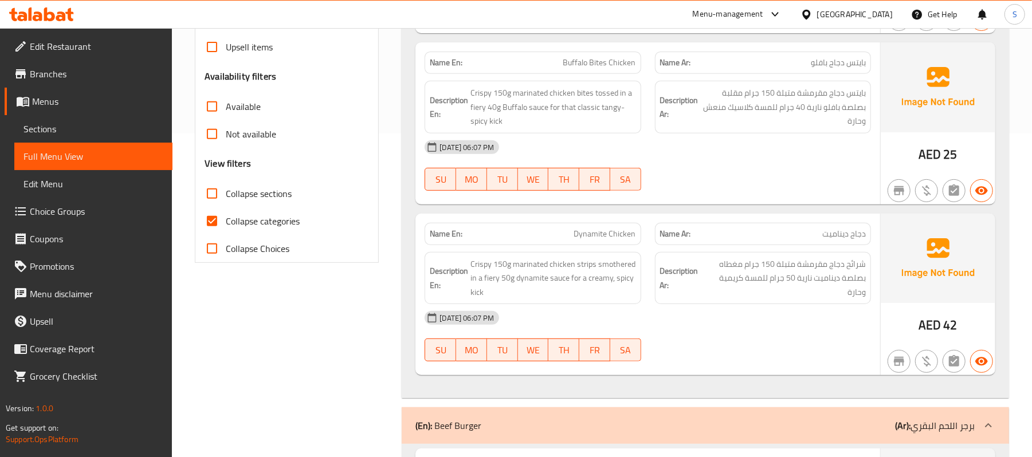
scroll to position [382, 0]
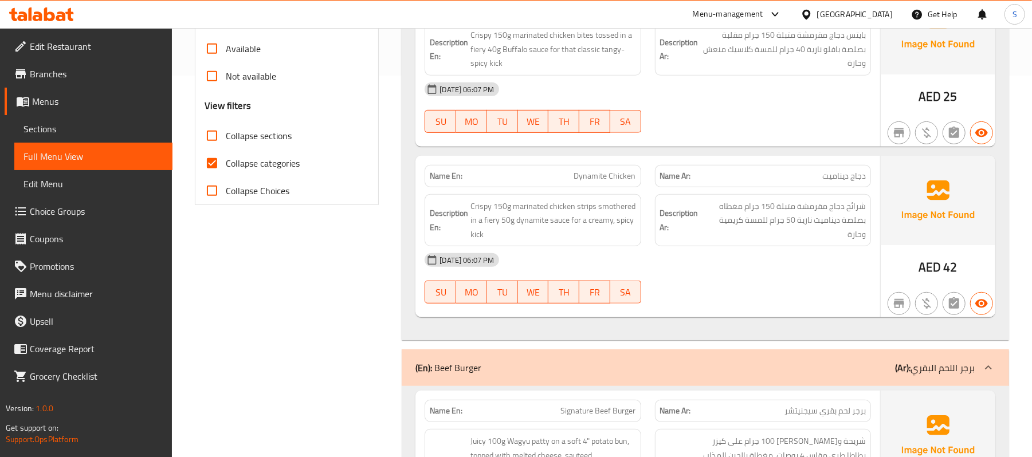
click at [264, 162] on span "Collapse categories" at bounding box center [263, 163] width 74 height 14
click at [226, 162] on input "Collapse categories" at bounding box center [212, 164] width 28 height 28
checkbox input "false"
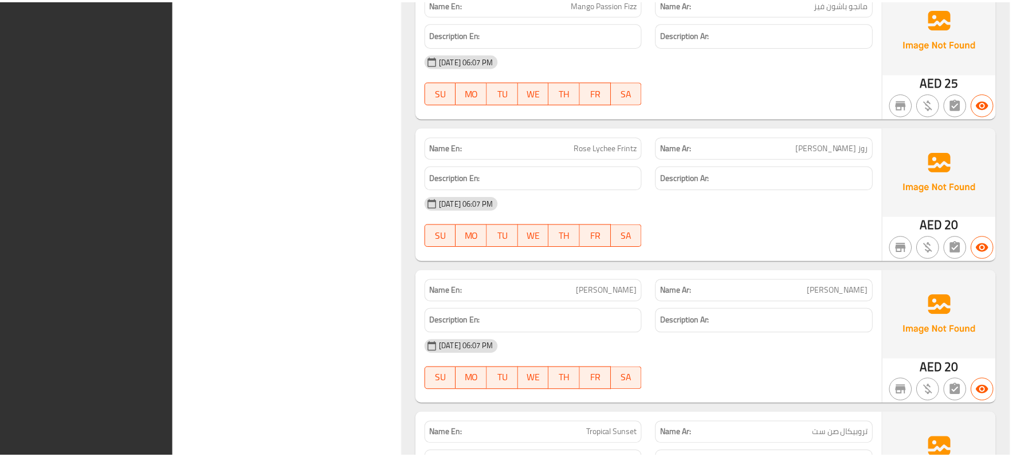
scroll to position [4052, 0]
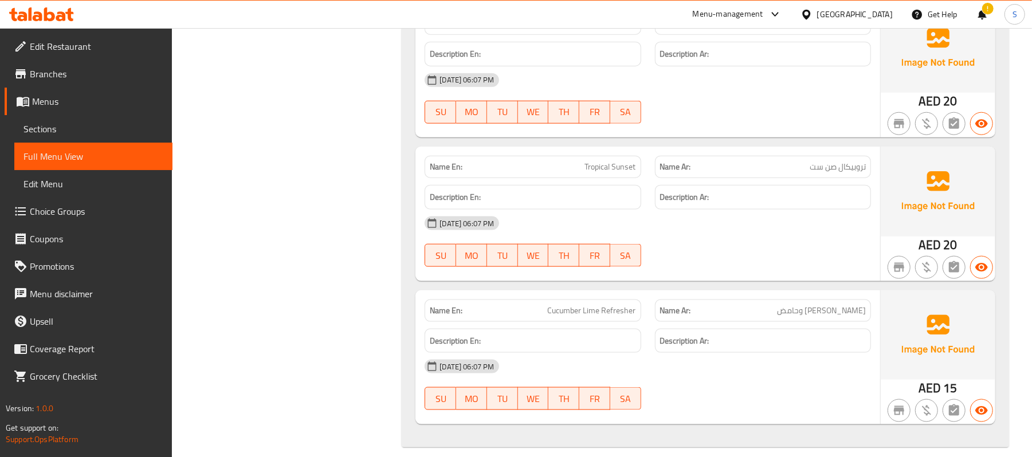
drag, startPoint x: 579, startPoint y: 154, endPoint x: 557, endPoint y: 117, distance: 42.6
click at [571, 156] on div "Name En: Tropical Sunset" at bounding box center [533, 167] width 216 height 22
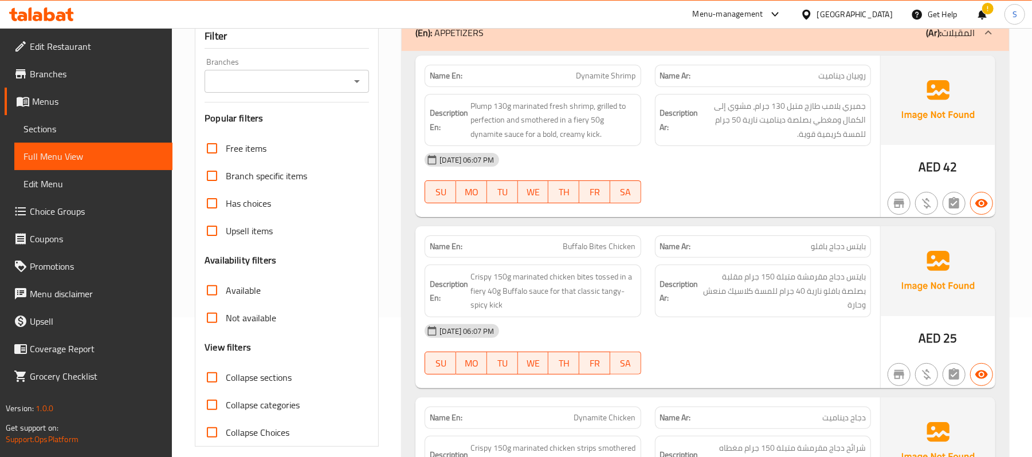
scroll to position [0, 0]
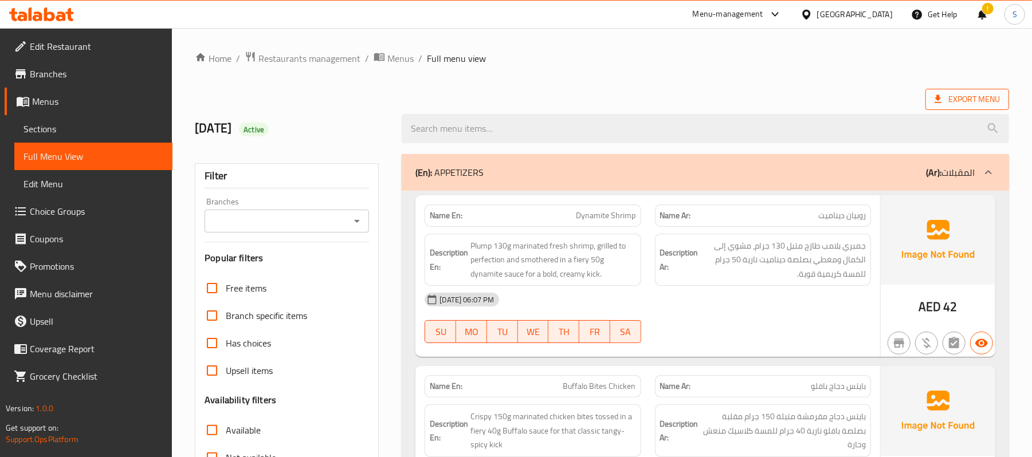
click at [974, 97] on span "Export Menu" at bounding box center [966, 99] width 65 height 14
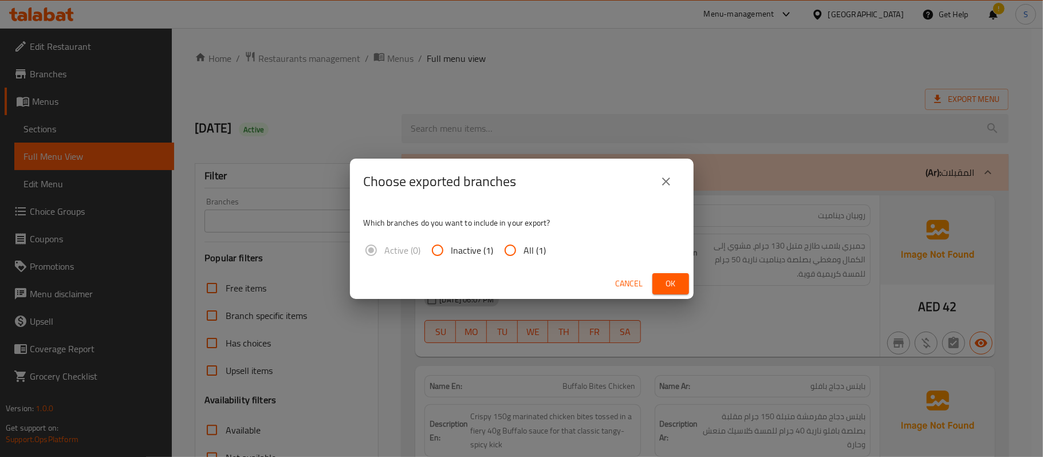
click at [514, 249] on input "All (1)" at bounding box center [511, 251] width 28 height 28
radio input "true"
click at [672, 288] on span "Ok" at bounding box center [671, 284] width 18 height 14
